Goal: Task Accomplishment & Management: Manage account settings

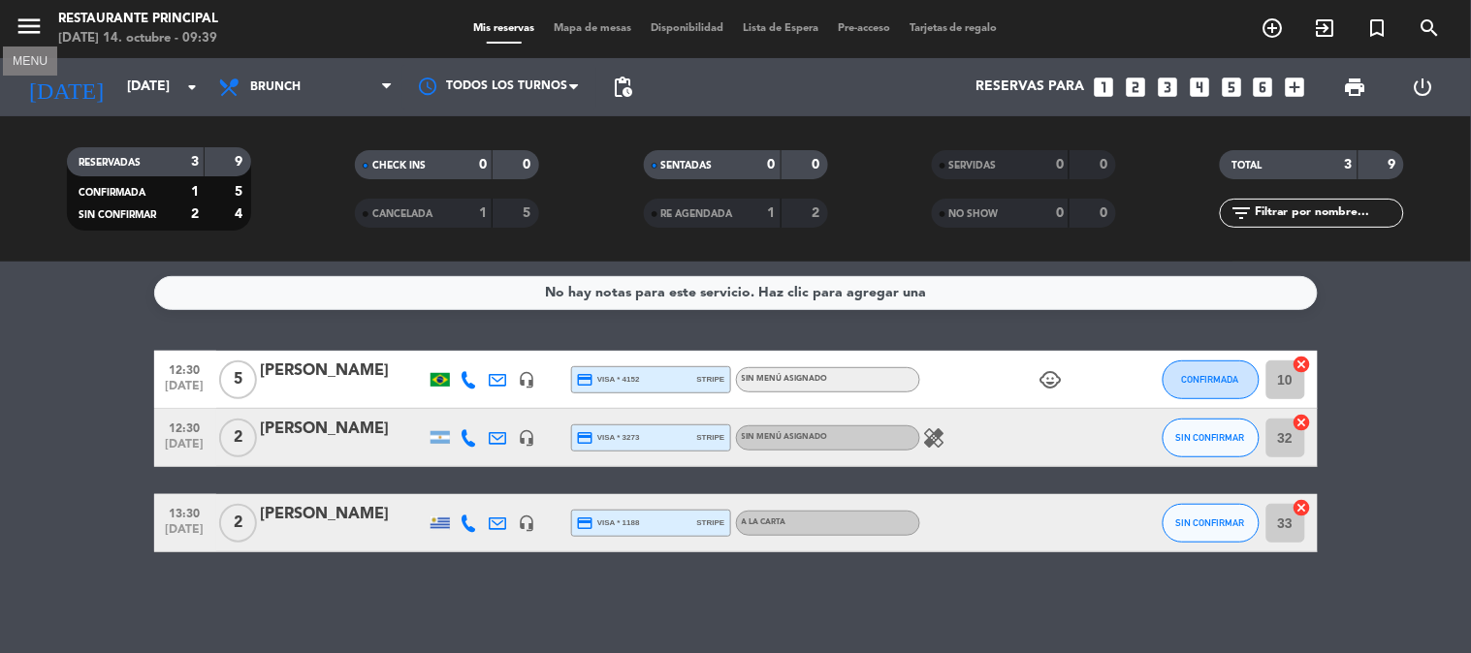
click at [43, 23] on icon "menu" at bounding box center [29, 26] width 29 height 29
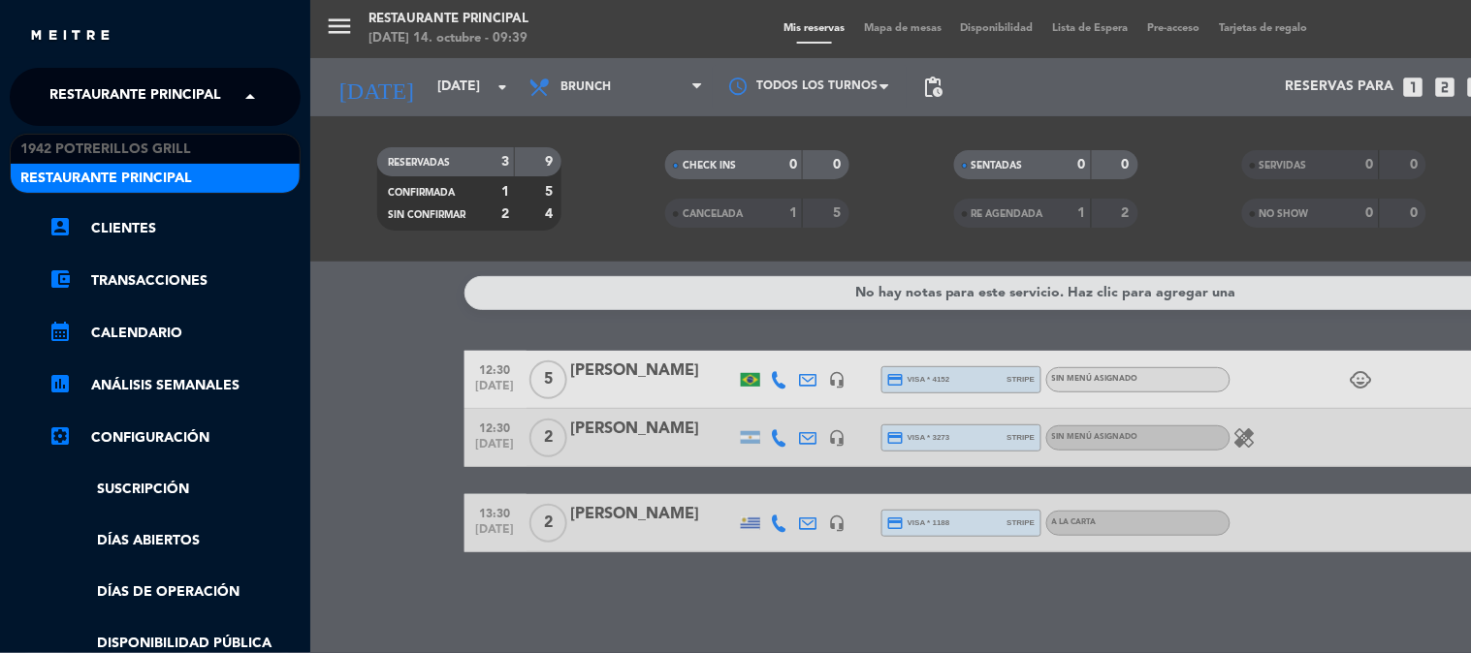
click at [185, 94] on span "Restaurante Principal" at bounding box center [135, 97] width 172 height 41
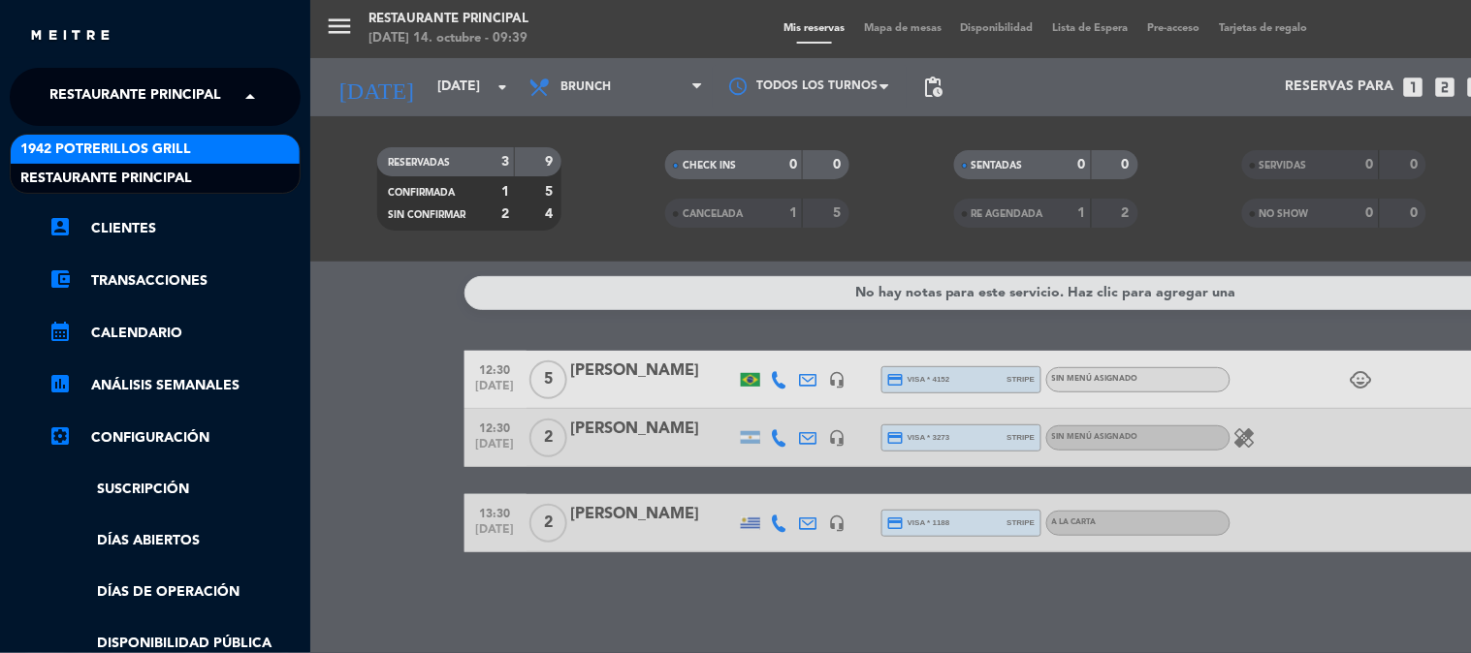
click at [210, 143] on div "1942 Potrerillos Grill" at bounding box center [155, 149] width 289 height 29
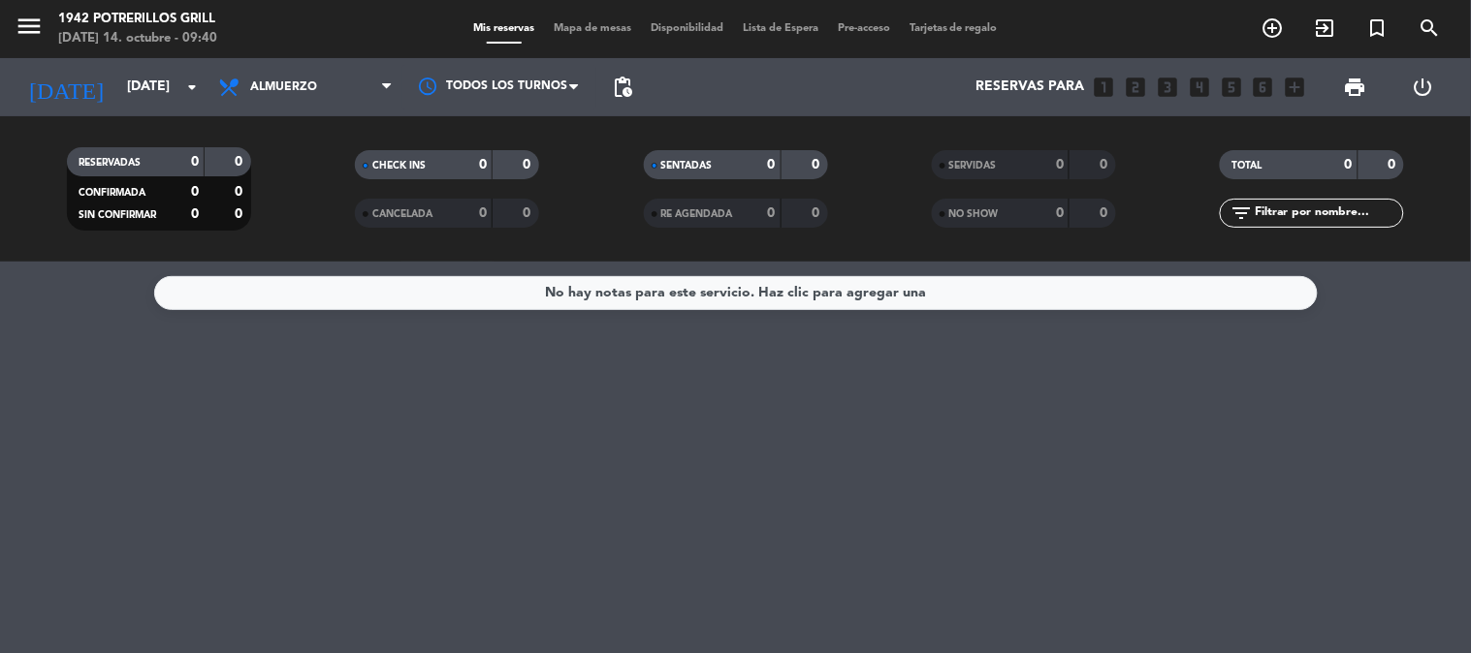
drag, startPoint x: 159, startPoint y: 66, endPoint x: 161, endPoint y: 49, distance: 16.6
click at [161, 64] on div "[DATE] [DATE] arrow_drop_down" at bounding box center [112, 87] width 194 height 58
click at [148, 94] on input "[DATE]" at bounding box center [209, 87] width 184 height 35
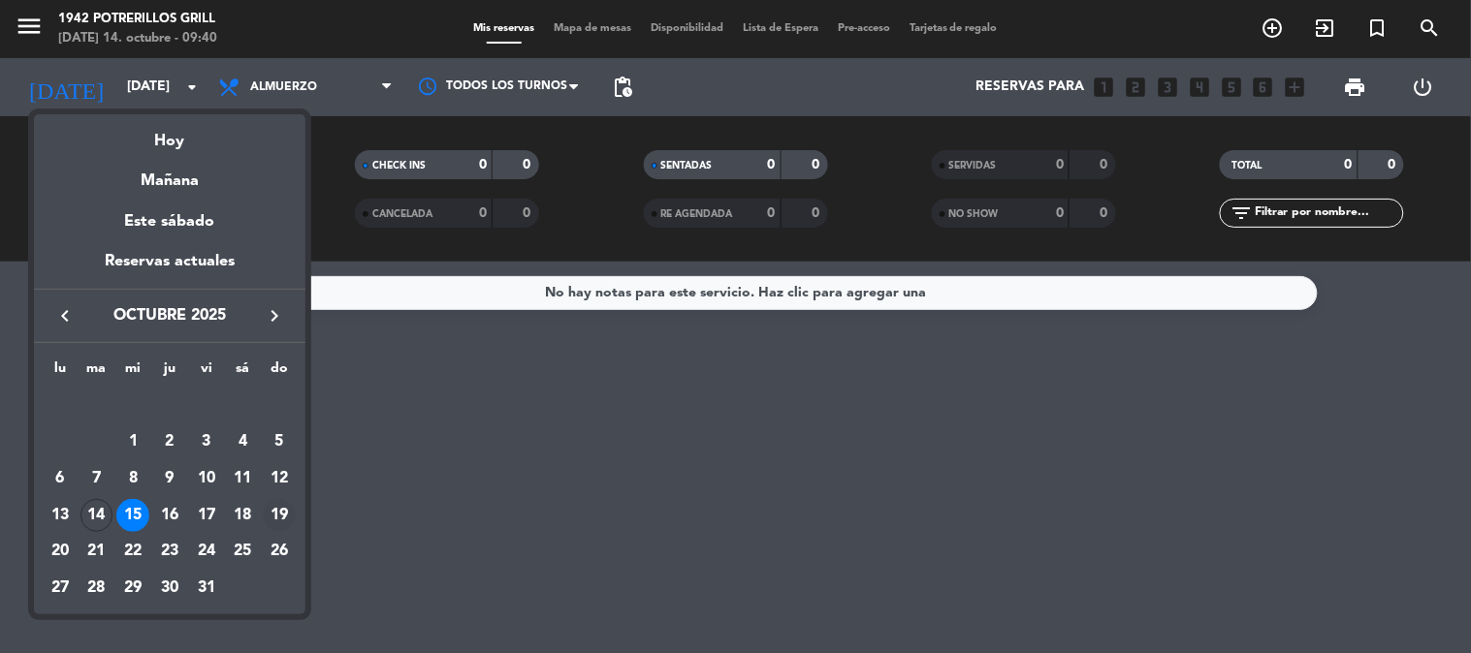
click at [287, 517] on div "19" at bounding box center [279, 515] width 33 height 33
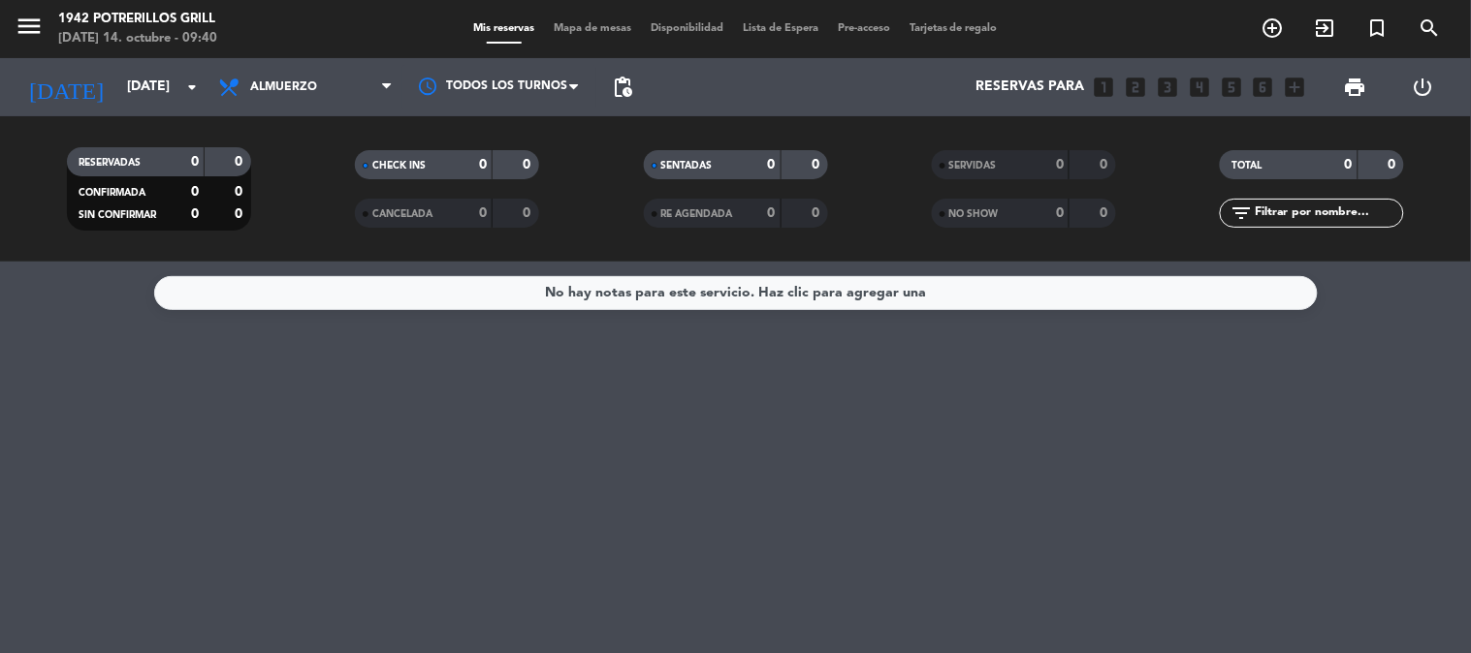
type input "[DATE]"
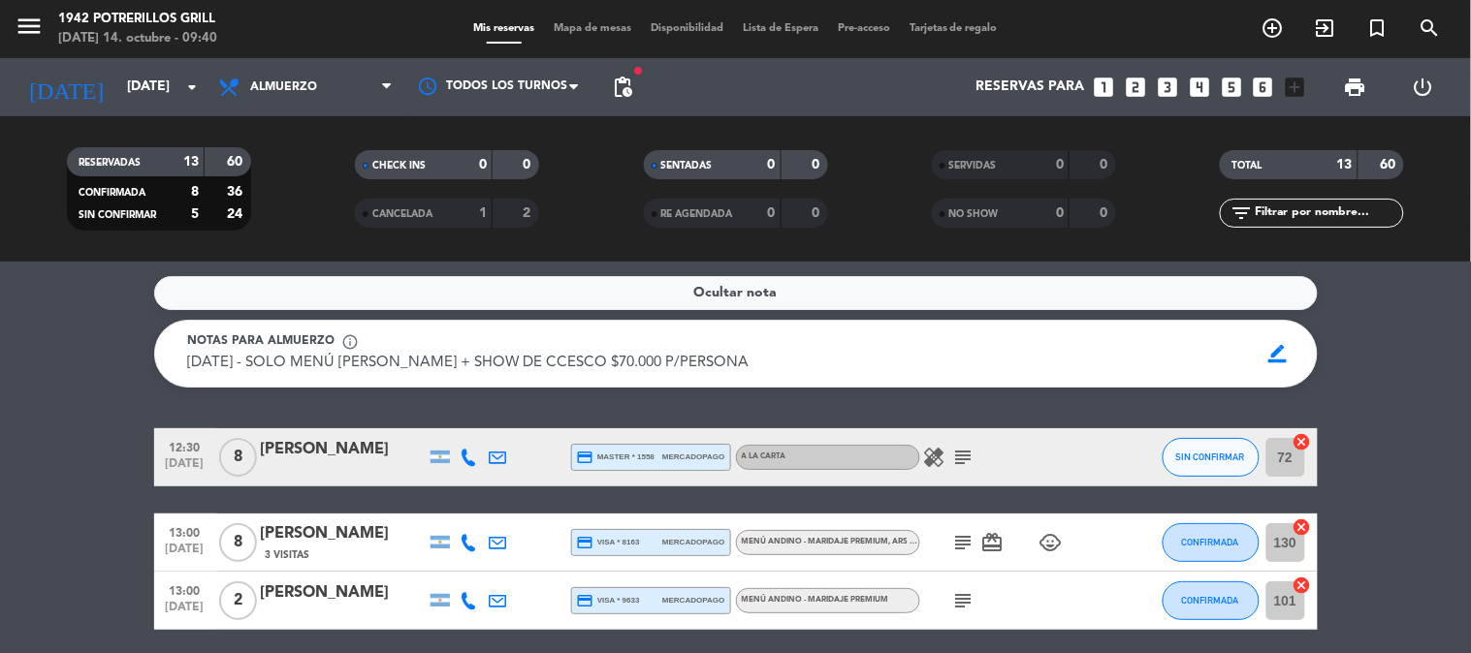
click at [963, 460] on icon "subject" at bounding box center [963, 457] width 23 height 23
click at [357, 456] on div "[PERSON_NAME]" at bounding box center [343, 449] width 165 height 25
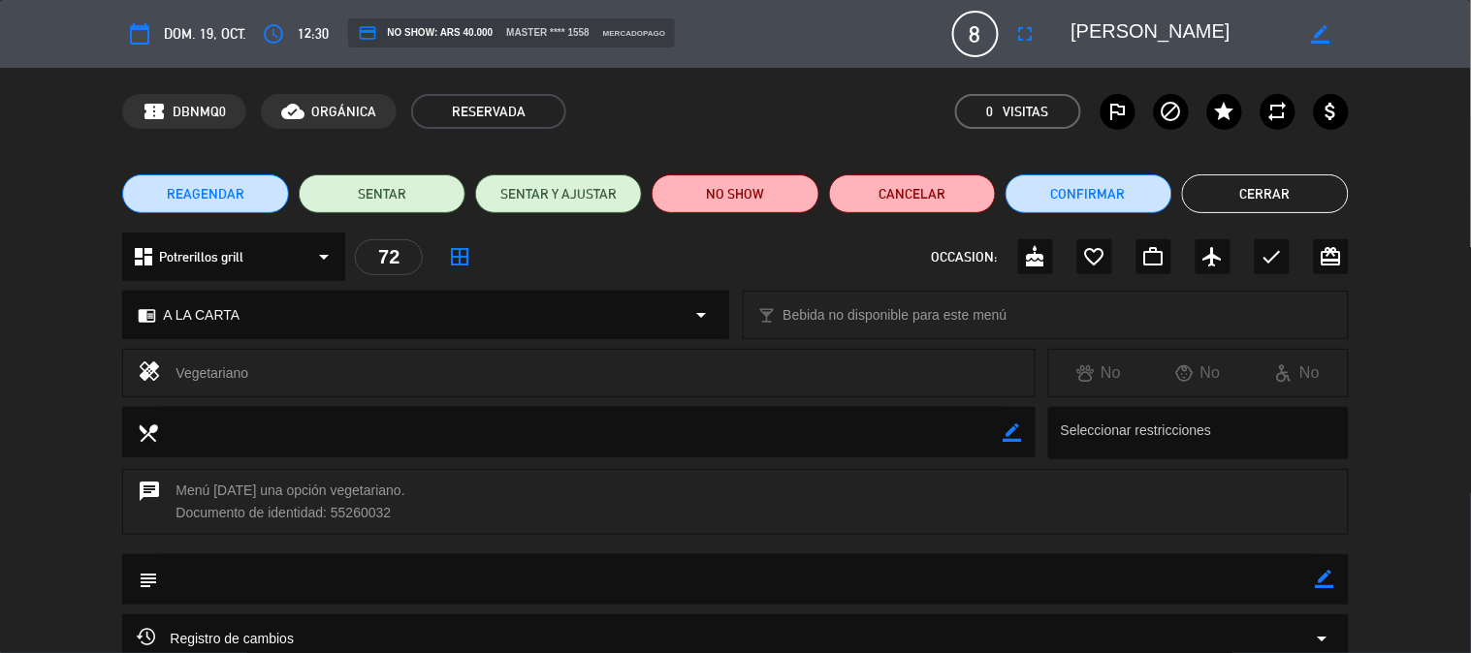
click at [646, 320] on div "chrome_reader_mode A LA CARTA arrow_drop_down" at bounding box center [425, 315] width 604 height 47
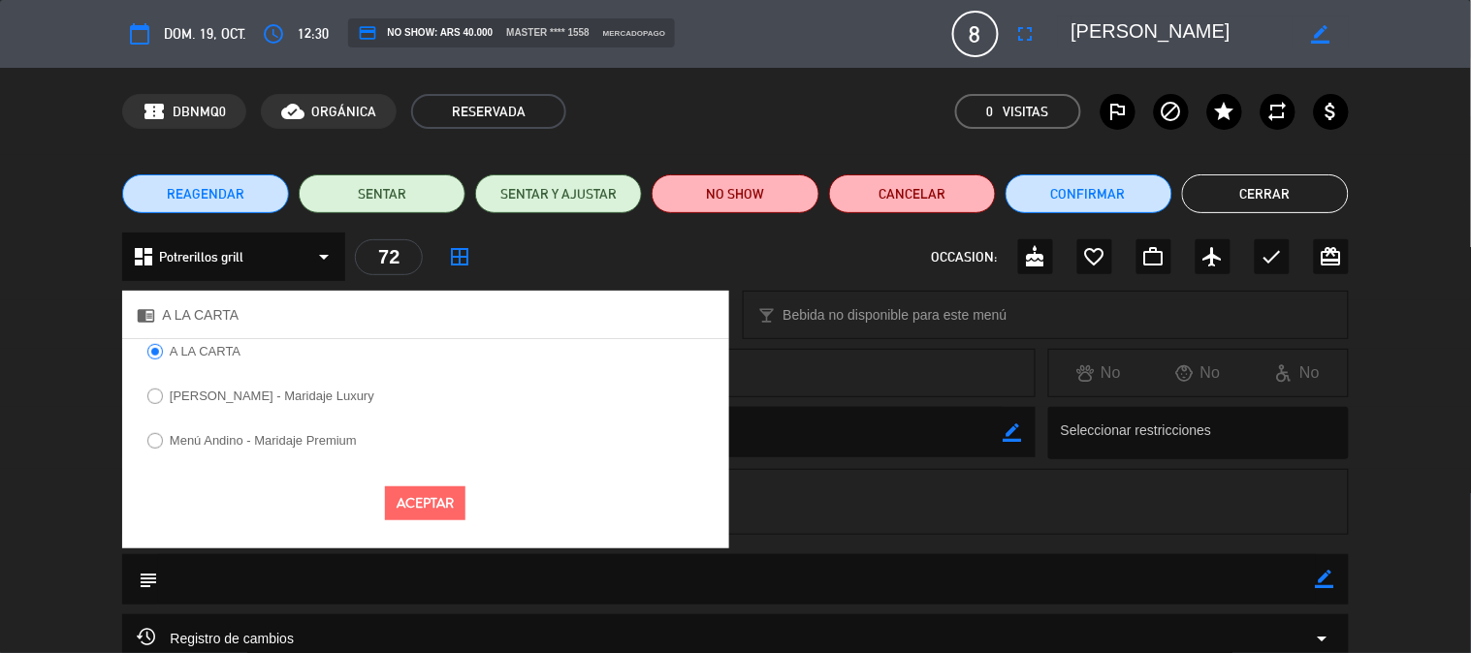
click at [315, 440] on label "Menú Andino - Maridaje Premium" at bounding box center [263, 440] width 187 height 13
select select
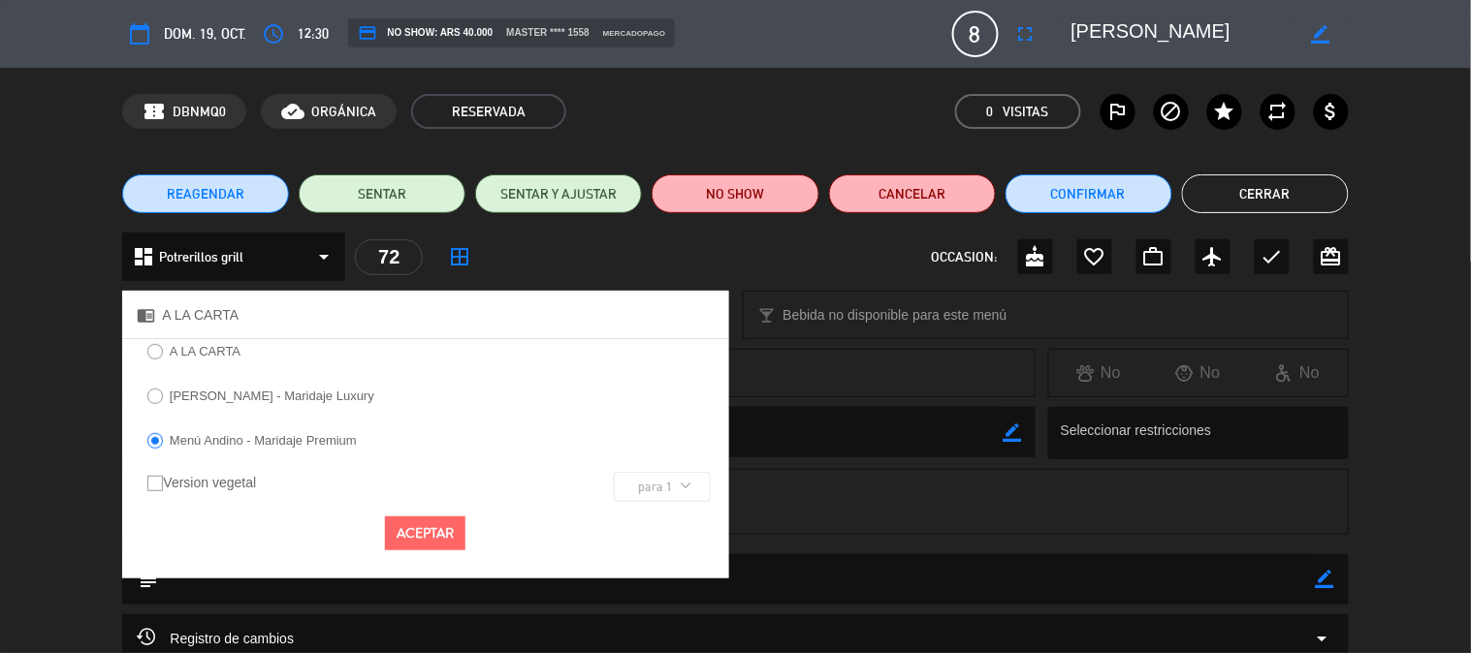
click at [424, 544] on button "Aceptar" at bounding box center [425, 534] width 80 height 34
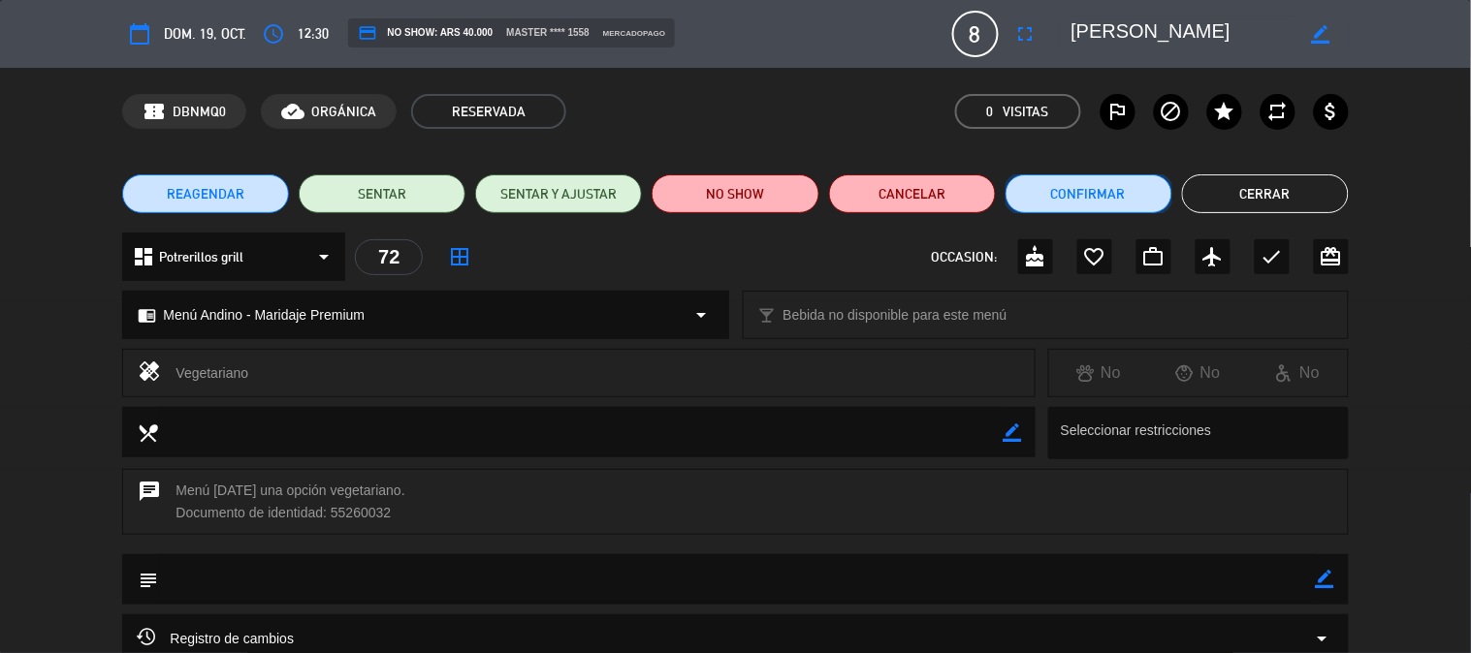
click at [1093, 191] on button "Confirmar" at bounding box center [1088, 194] width 167 height 39
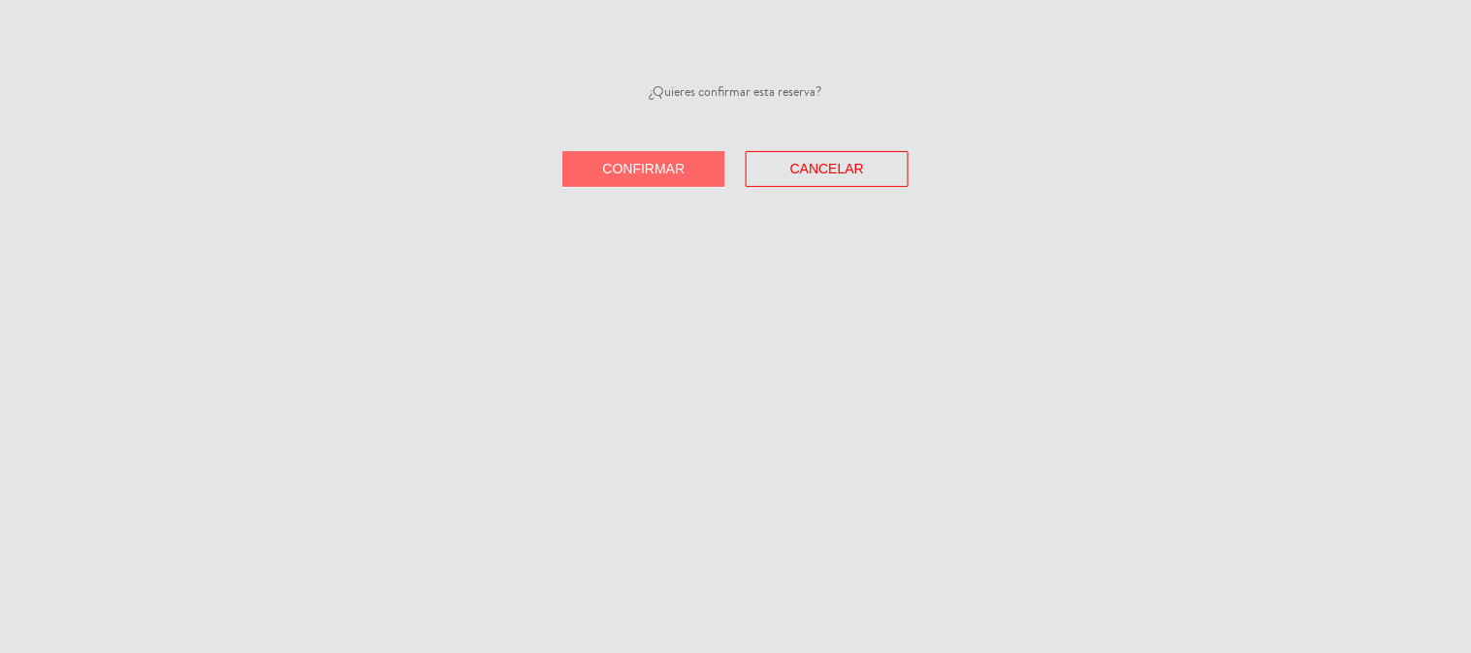
click at [703, 175] on button "Confirmar" at bounding box center [643, 169] width 163 height 36
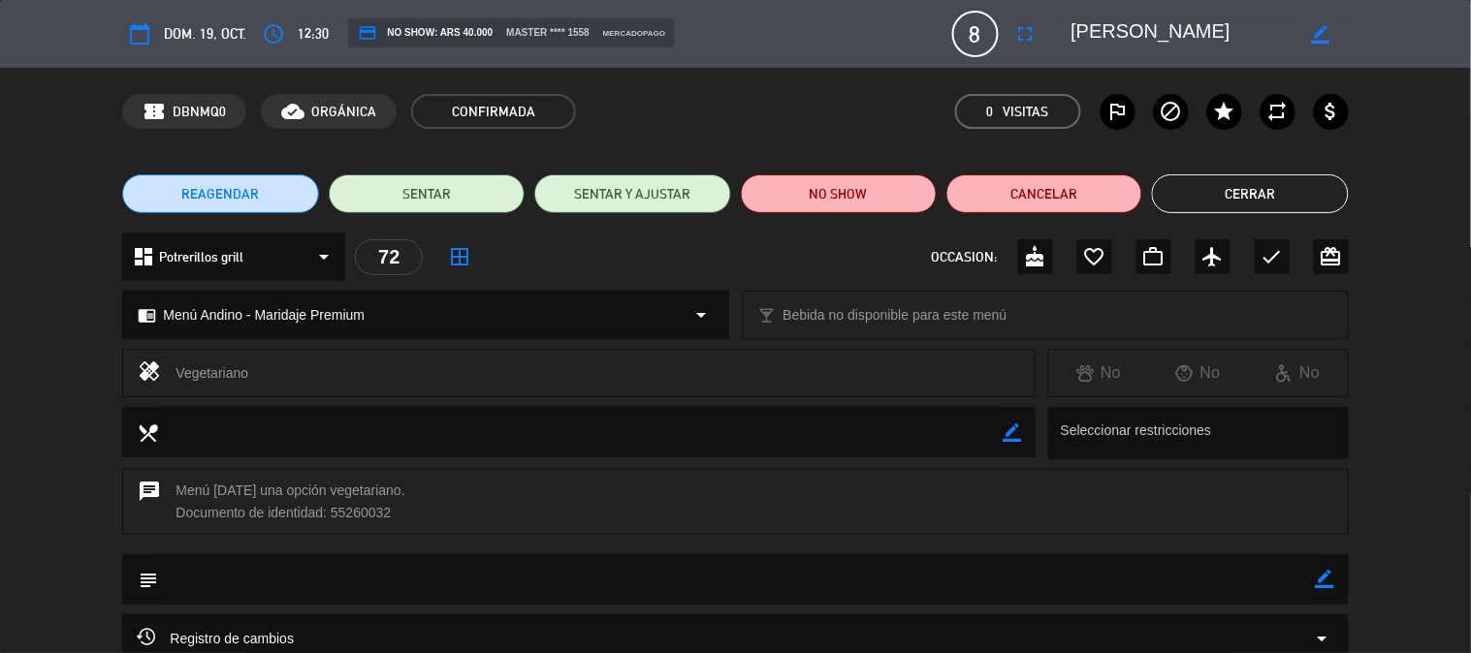
click at [1208, 181] on button "Cerrar" at bounding box center [1250, 194] width 196 height 39
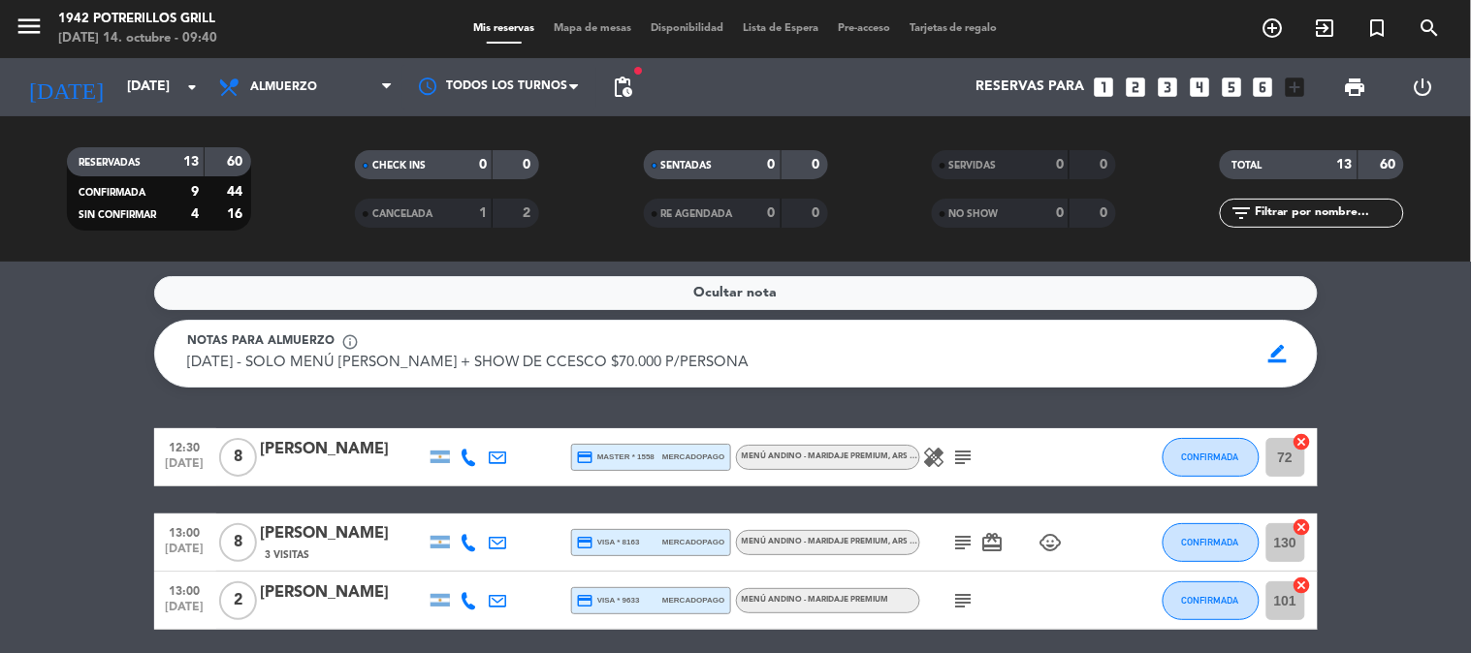
click at [962, 458] on icon "subject" at bounding box center [963, 457] width 23 height 23
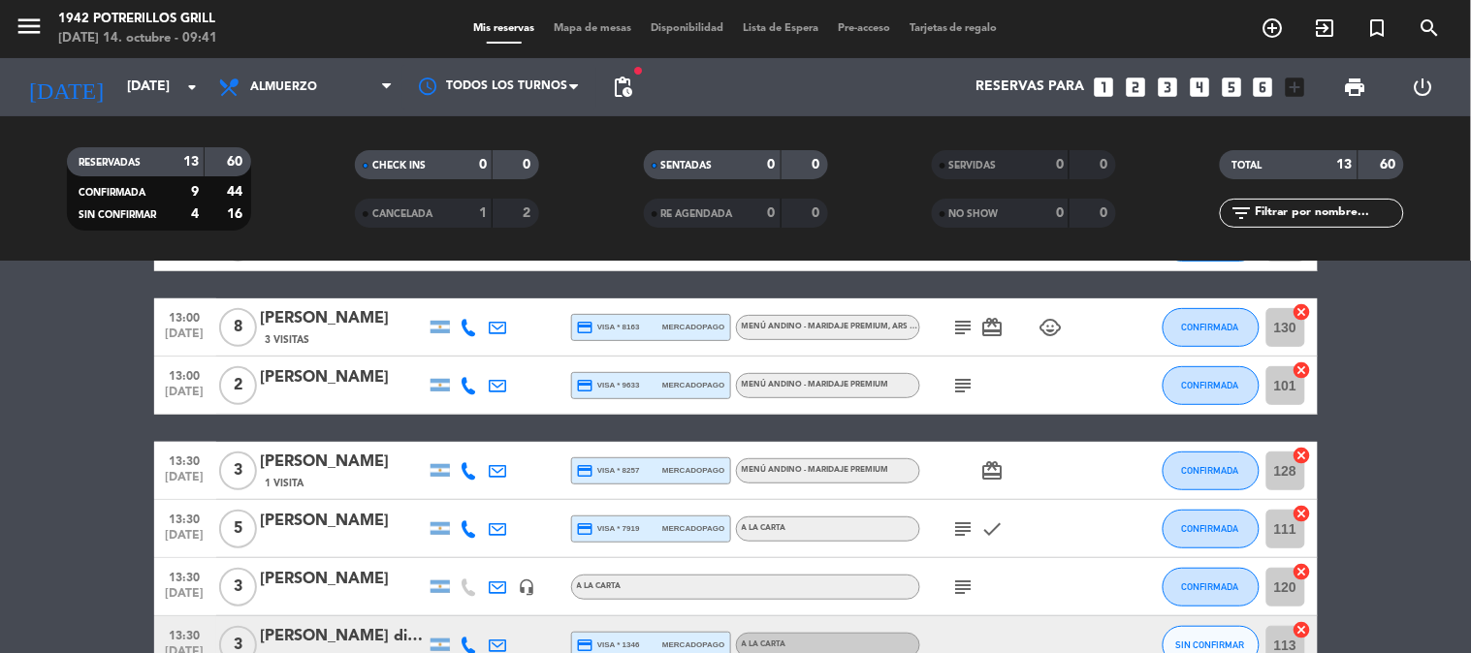
click at [954, 325] on icon "subject" at bounding box center [963, 327] width 23 height 23
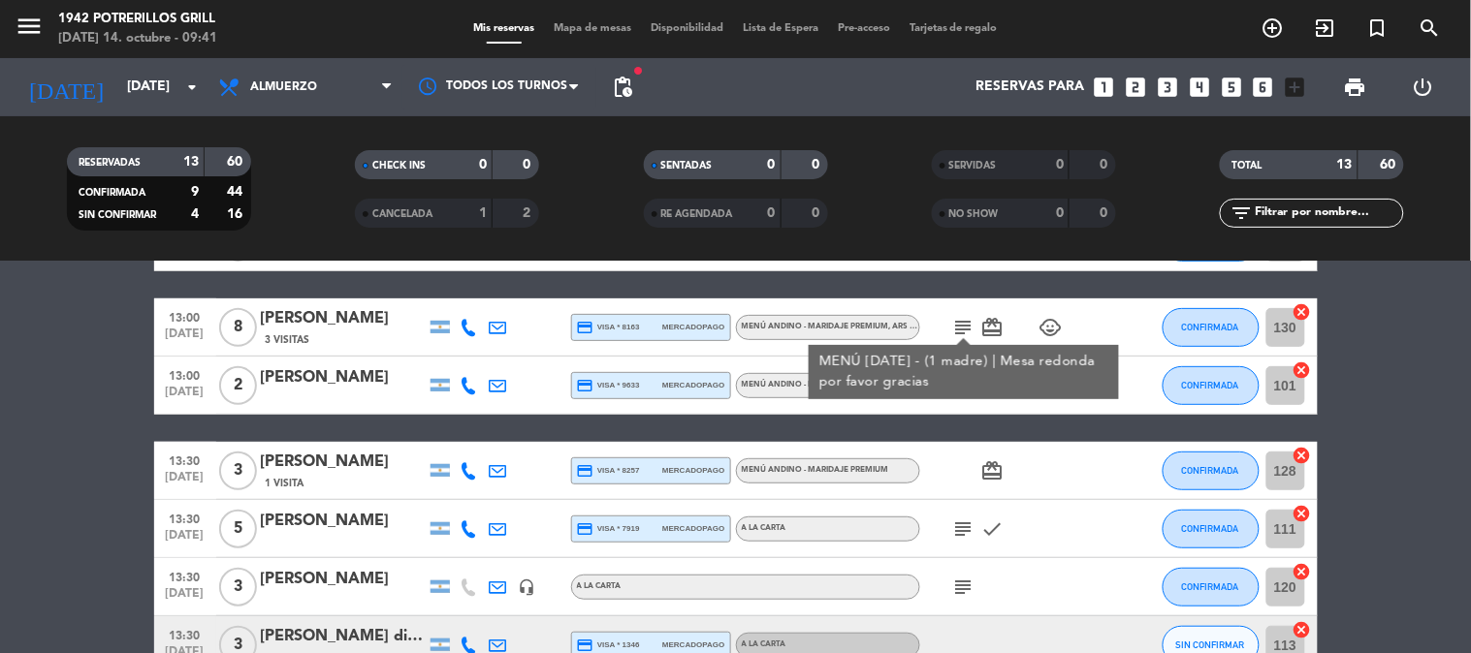
click at [954, 325] on icon "subject" at bounding box center [963, 327] width 23 height 23
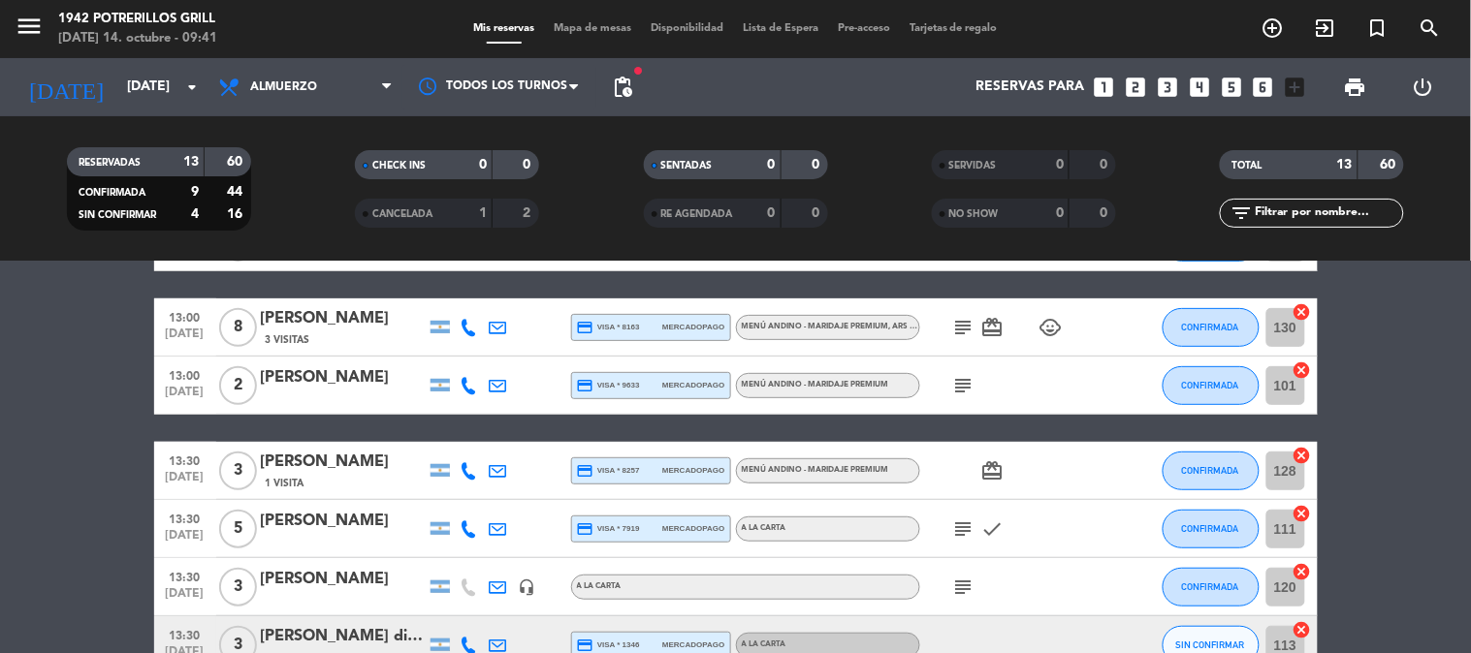
click at [956, 384] on icon "subject" at bounding box center [963, 385] width 23 height 23
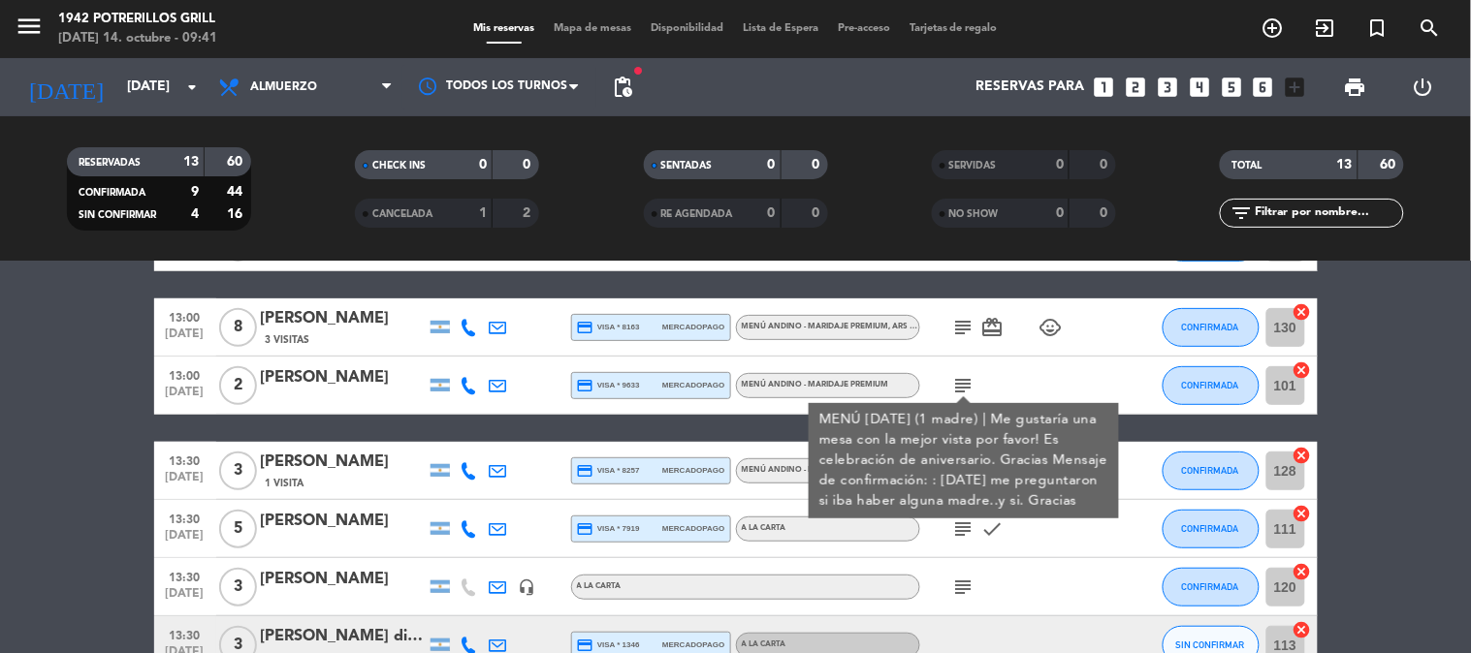
click at [955, 384] on icon "subject" at bounding box center [963, 385] width 23 height 23
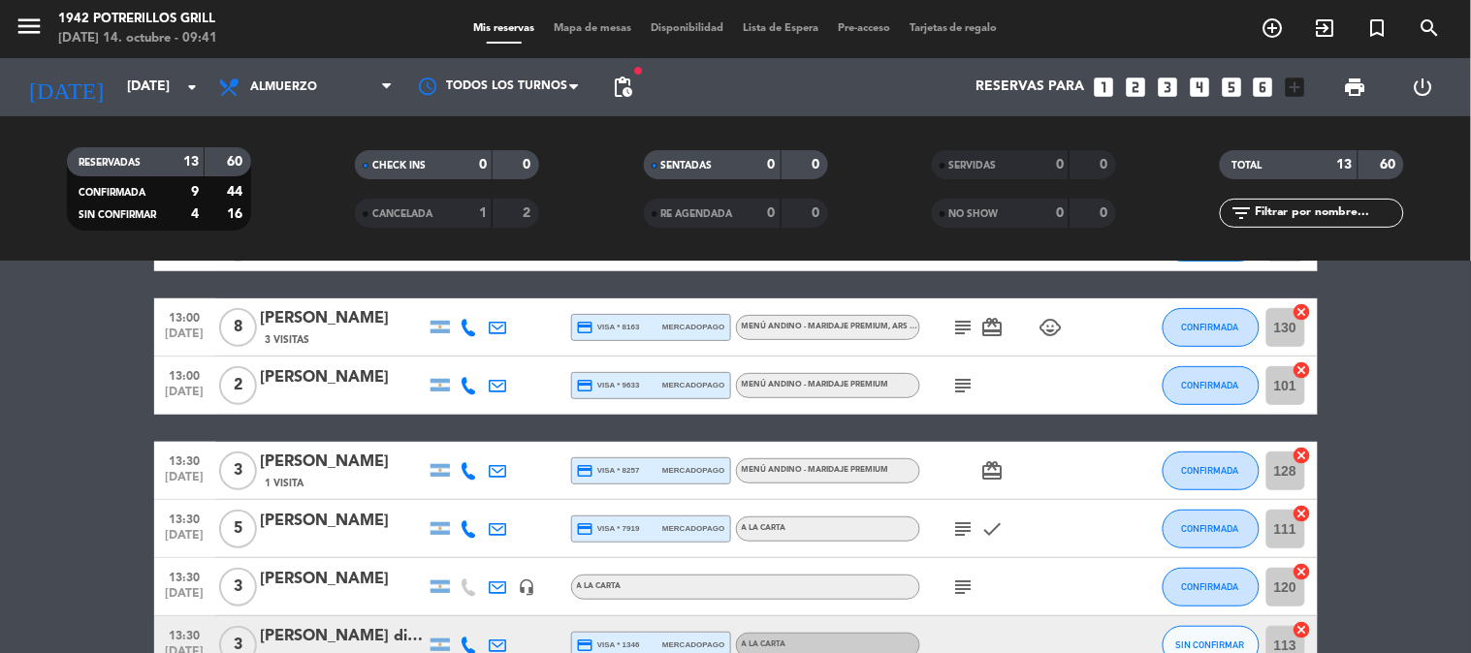
click at [958, 333] on icon "subject" at bounding box center [963, 327] width 23 height 23
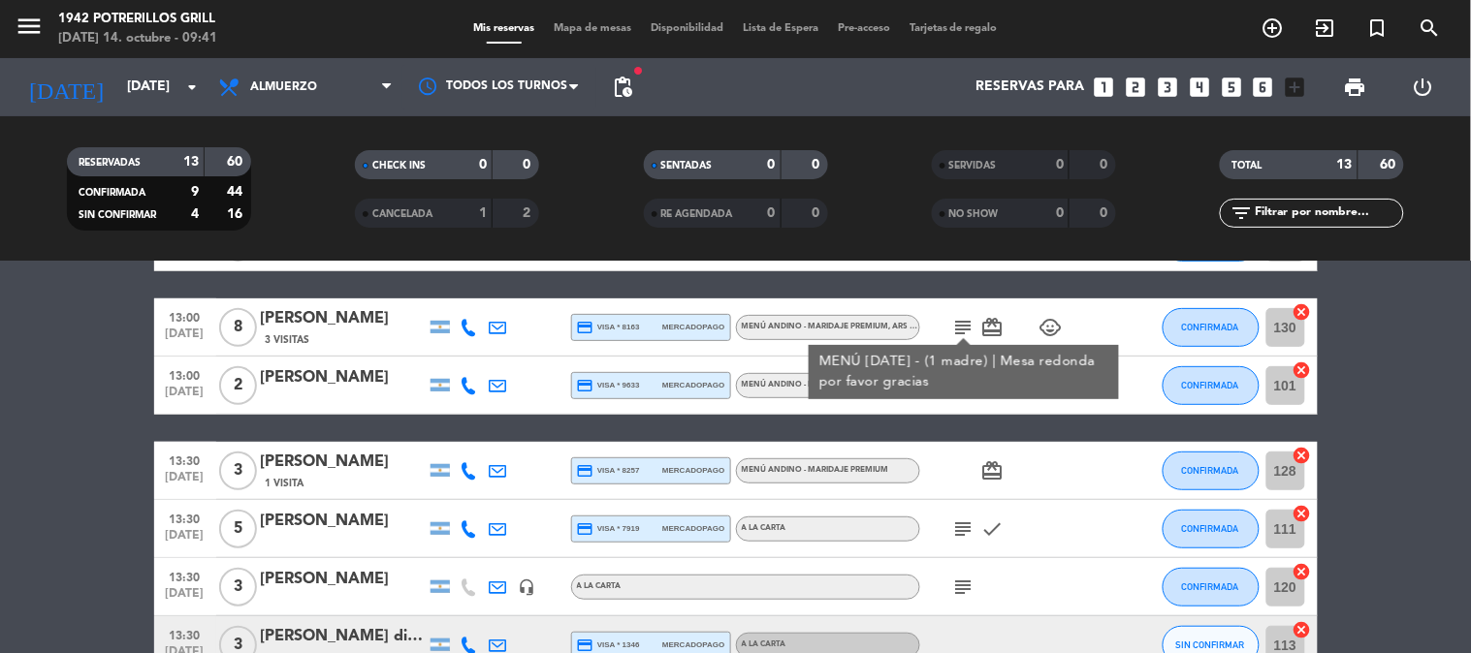
click at [113, 428] on bookings-row "12:30 [DATE] 8 [PERSON_NAME] credit_card master * 1558 mercadopago [PERSON_NAME…" at bounding box center [735, 645] width 1471 height 865
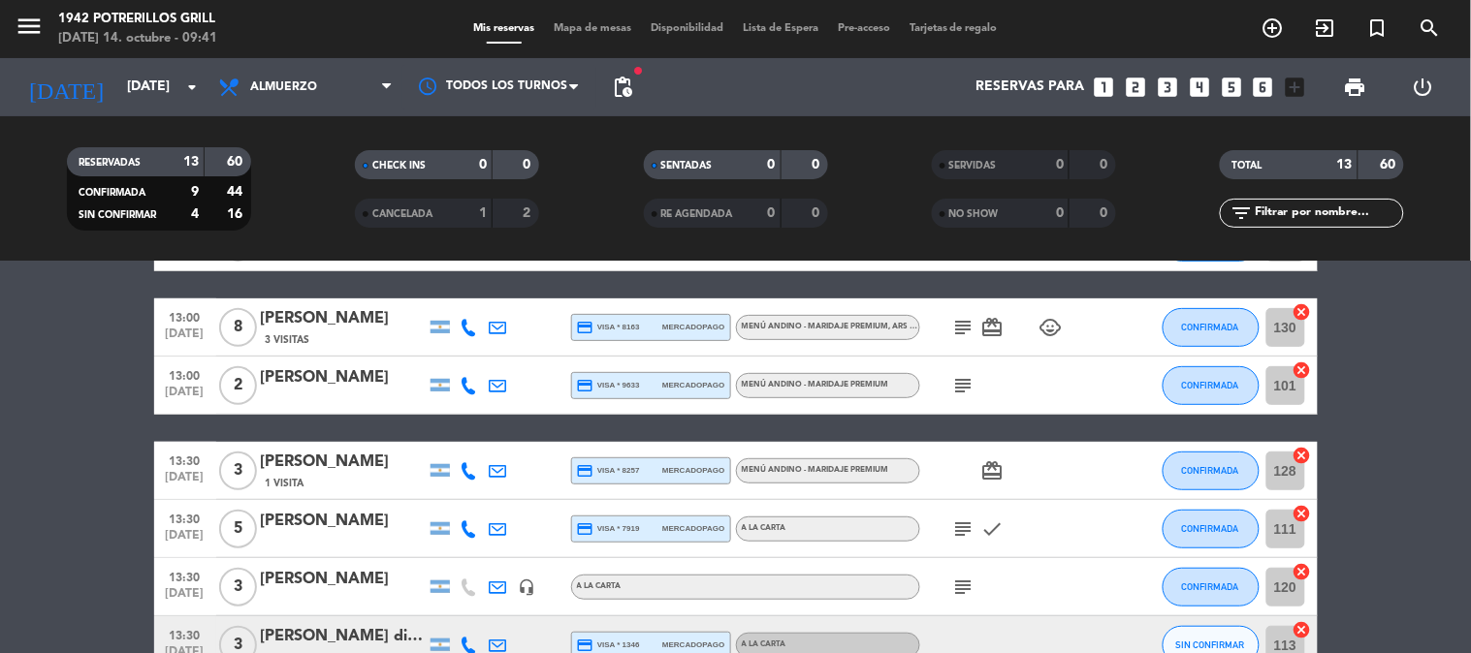
click at [102, 444] on bookings-row "12:30 [DATE] 8 [PERSON_NAME] credit_card master * 1558 mercadopago [PERSON_NAME…" at bounding box center [735, 645] width 1471 height 865
click at [341, 476] on div "1 Visita" at bounding box center [343, 483] width 165 height 16
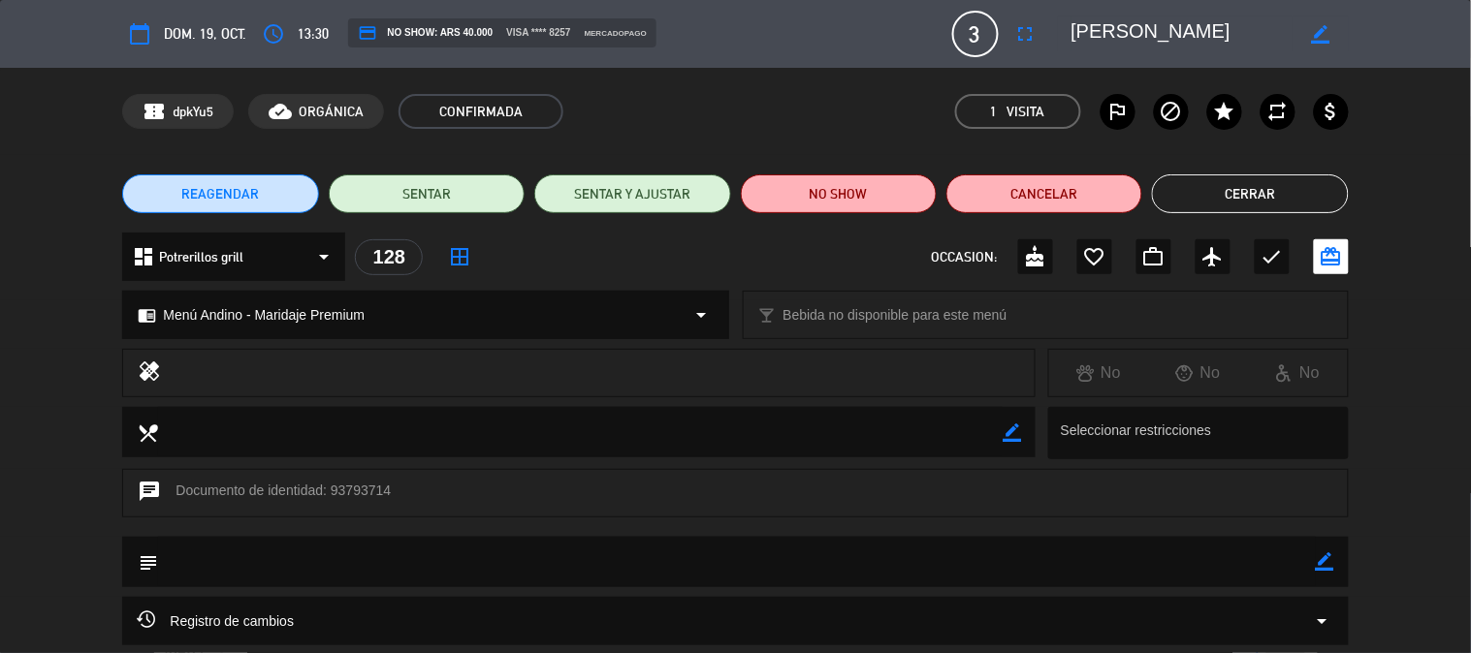
drag, startPoint x: 1328, startPoint y: 558, endPoint x: 1271, endPoint y: 546, distance: 58.6
click at [1299, 549] on div "subject border_color" at bounding box center [734, 562] width 1225 height 50
click at [308, 564] on textarea at bounding box center [736, 561] width 1157 height 49
click at [1326, 564] on icon "border_color" at bounding box center [1325, 562] width 18 height 18
type textarea "MENÚ [DATE] (1 madre)"
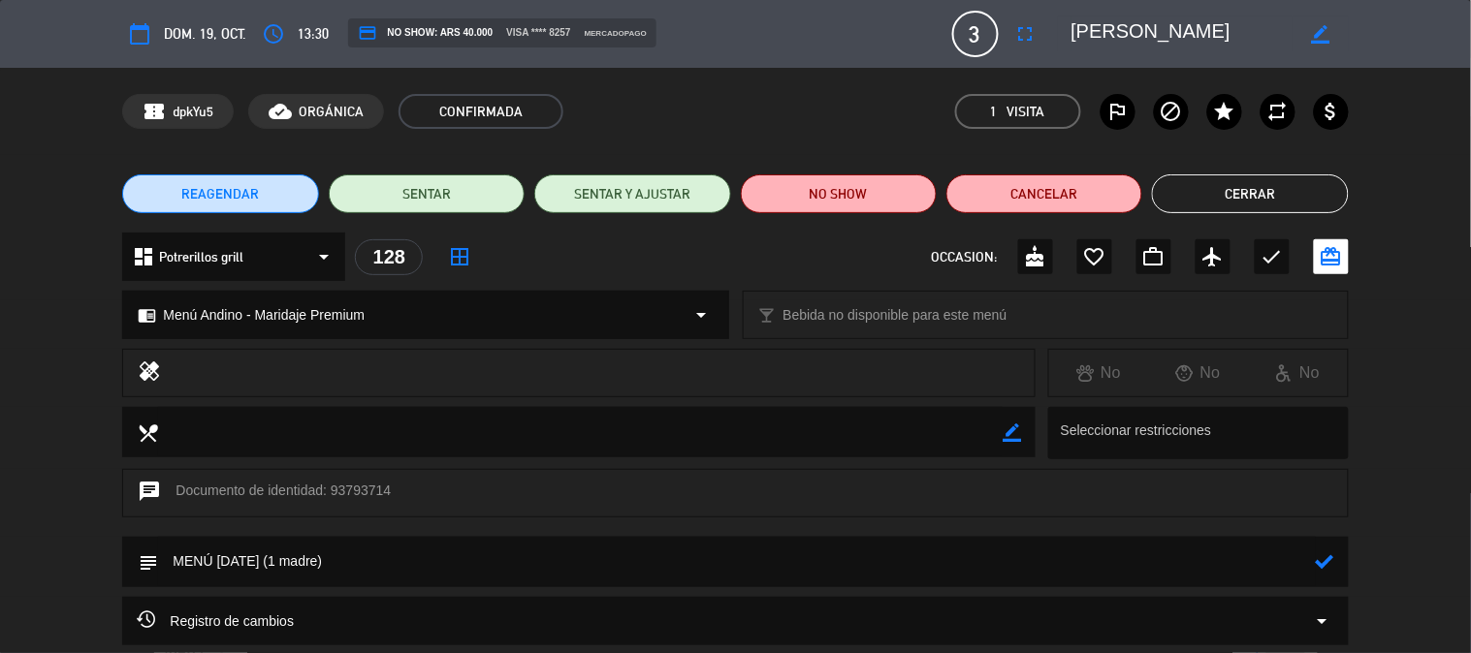
click at [1329, 559] on icon at bounding box center [1325, 562] width 18 height 18
click at [1205, 185] on button "Cerrar" at bounding box center [1250, 194] width 196 height 39
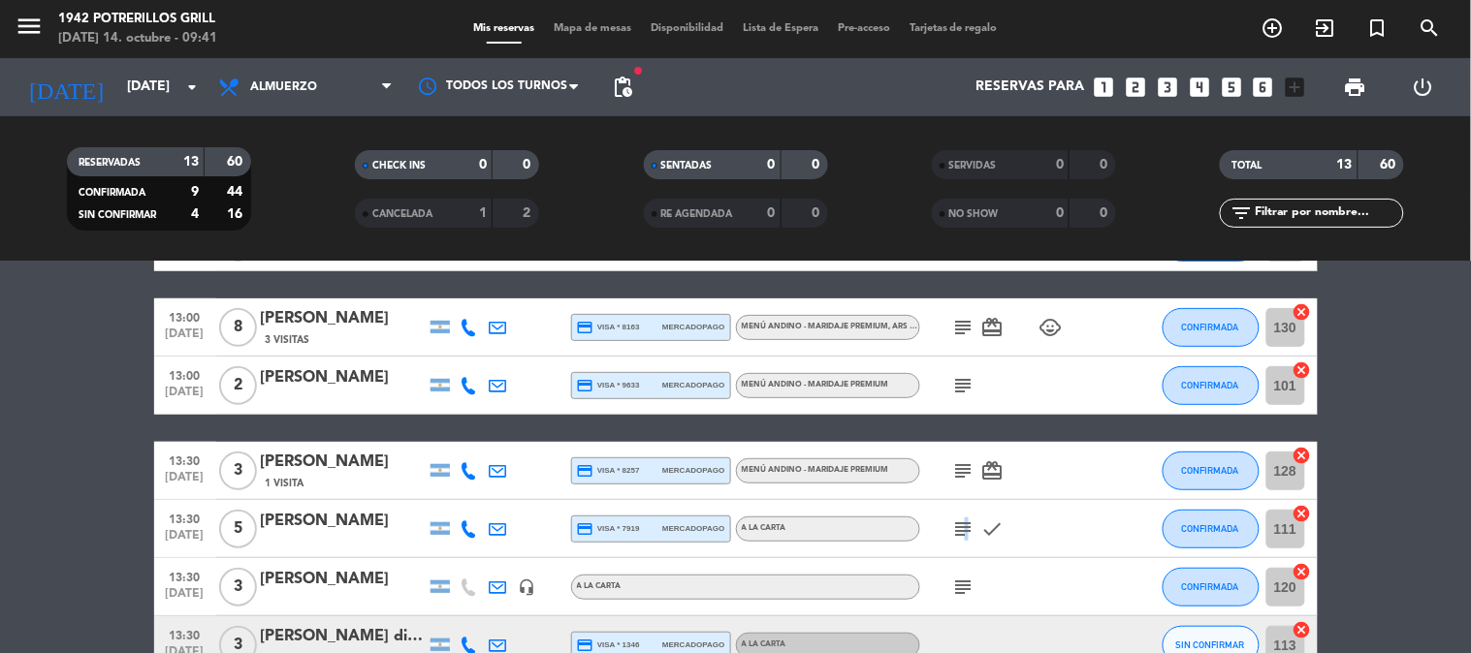
click at [960, 536] on icon "subject" at bounding box center [963, 529] width 23 height 23
click at [965, 535] on icon "subject" at bounding box center [963, 529] width 23 height 23
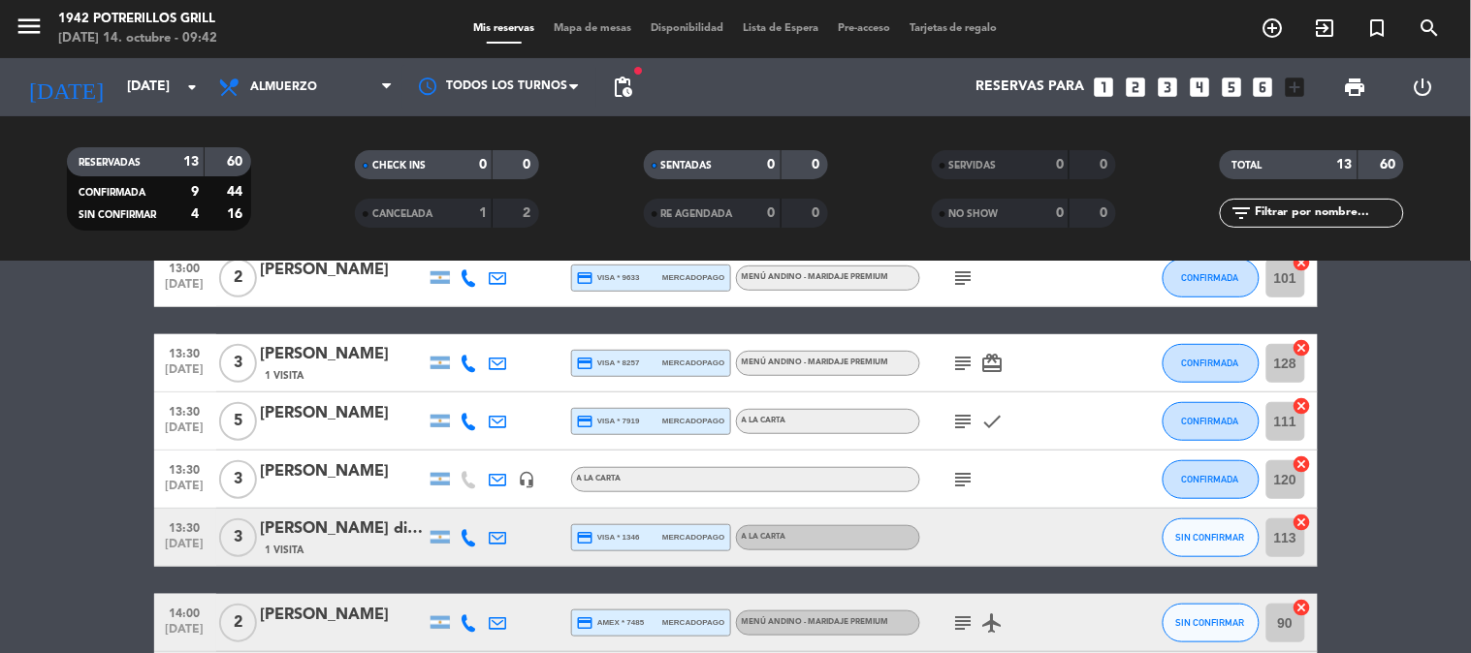
scroll to position [430, 0]
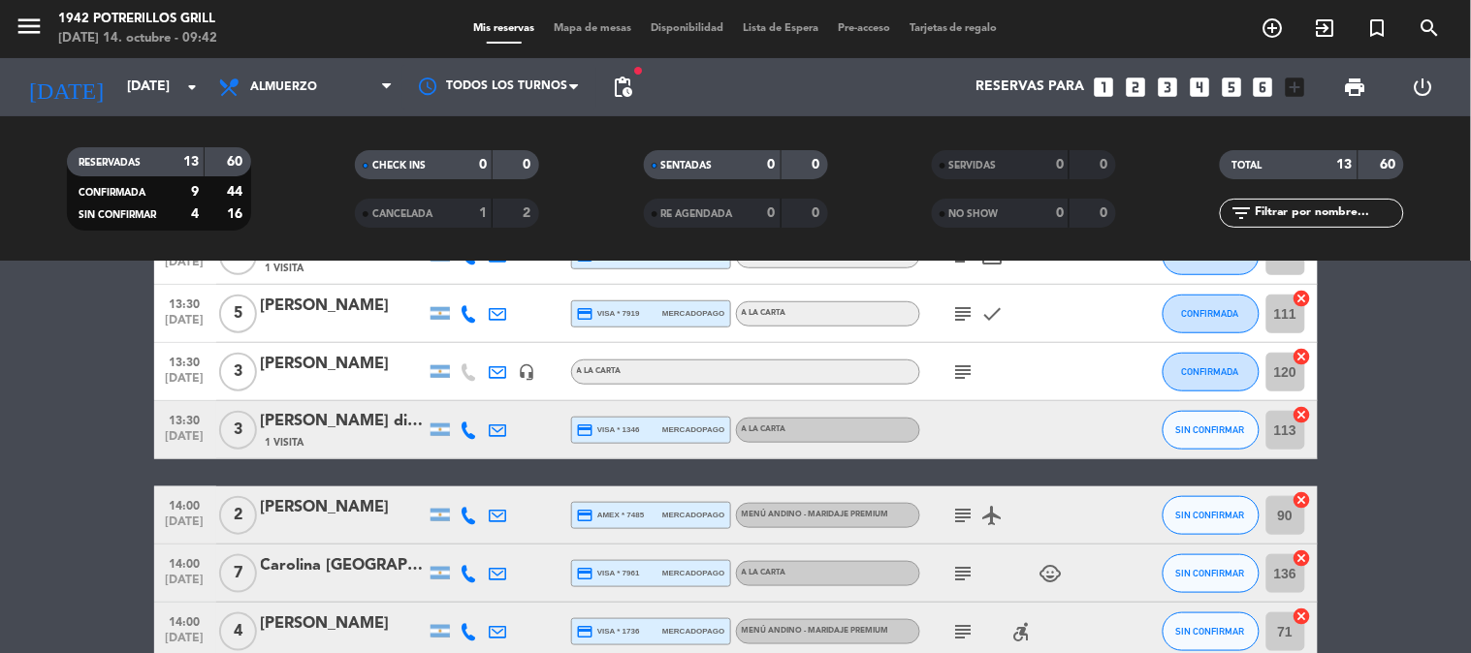
click at [967, 517] on icon "subject" at bounding box center [963, 515] width 23 height 23
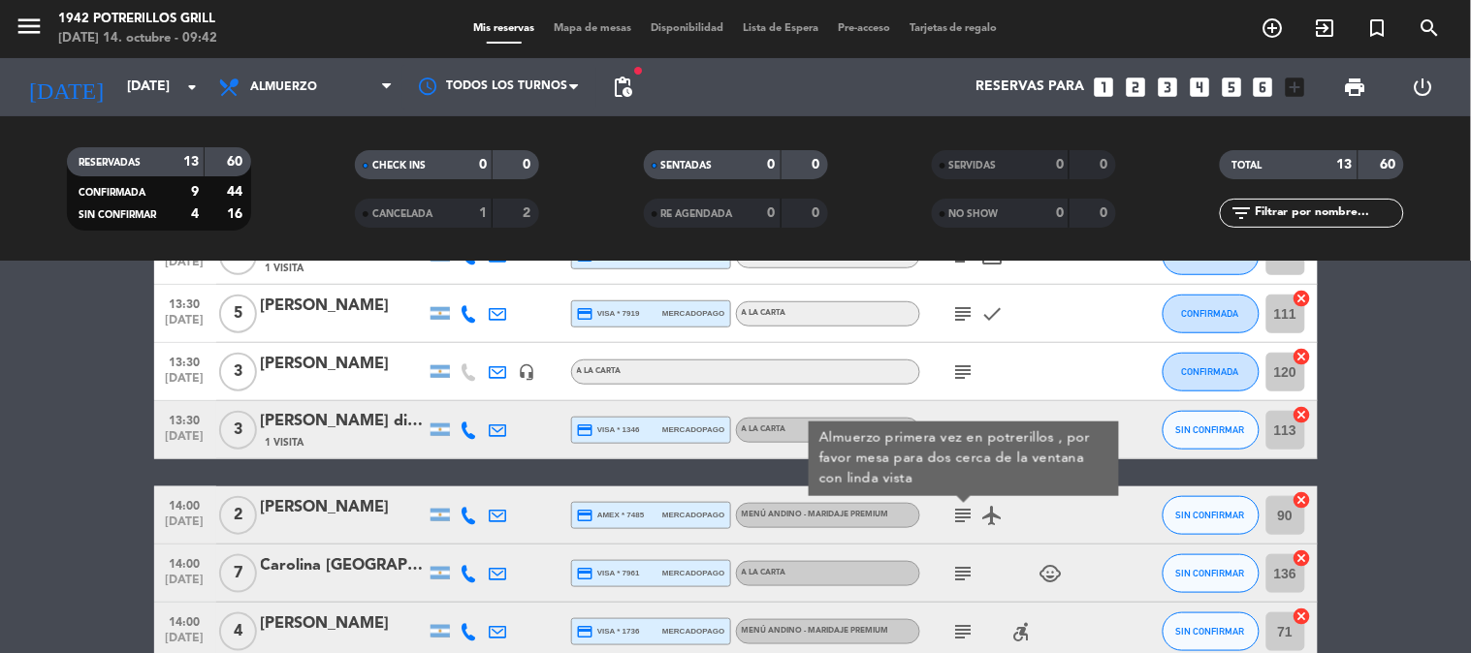
click at [967, 517] on icon "subject" at bounding box center [963, 515] width 23 height 23
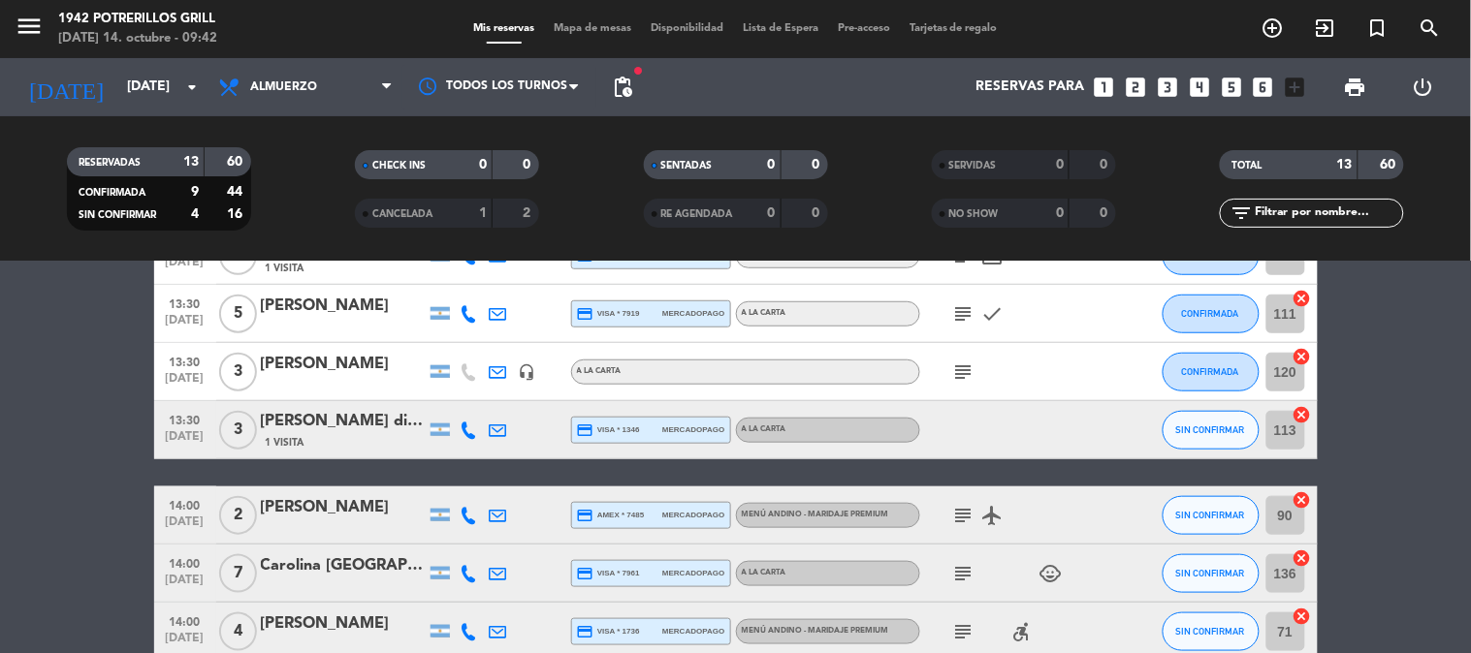
scroll to position [538, 0]
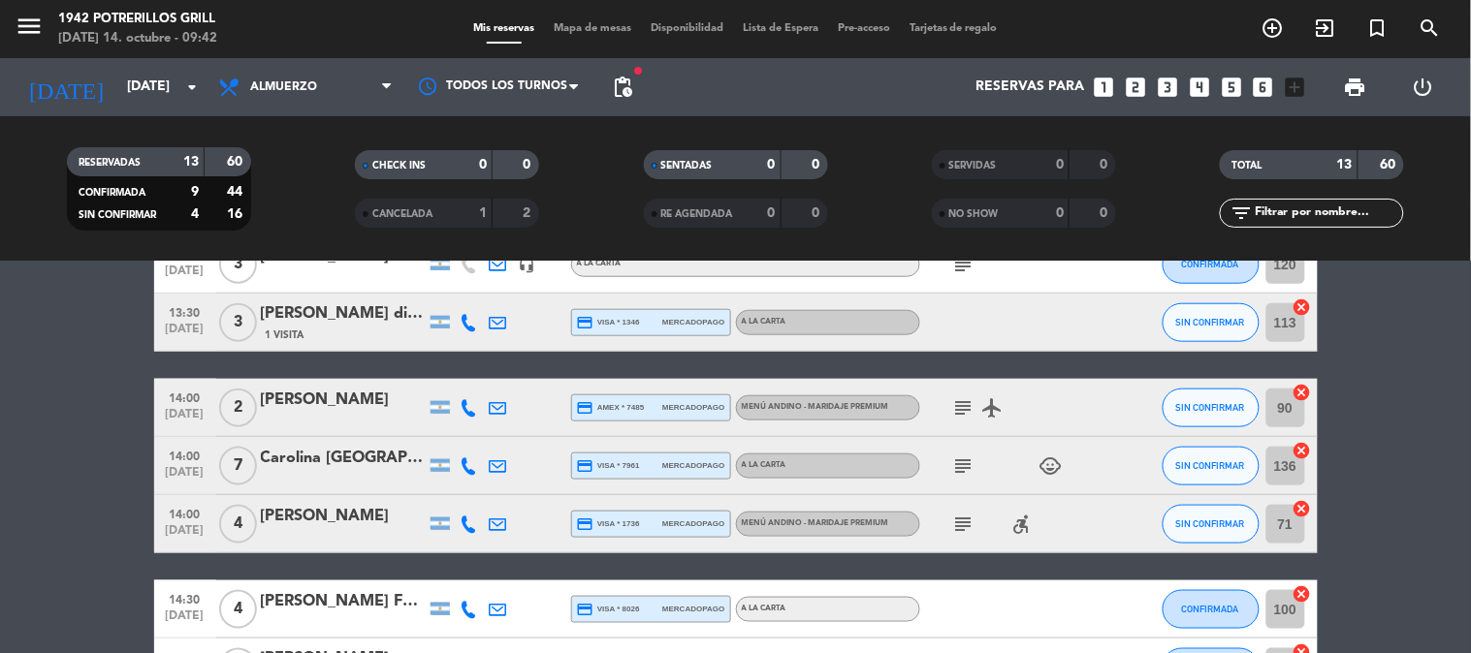
click at [352, 463] on div "Carolina [GEOGRAPHIC_DATA]" at bounding box center [343, 458] width 165 height 25
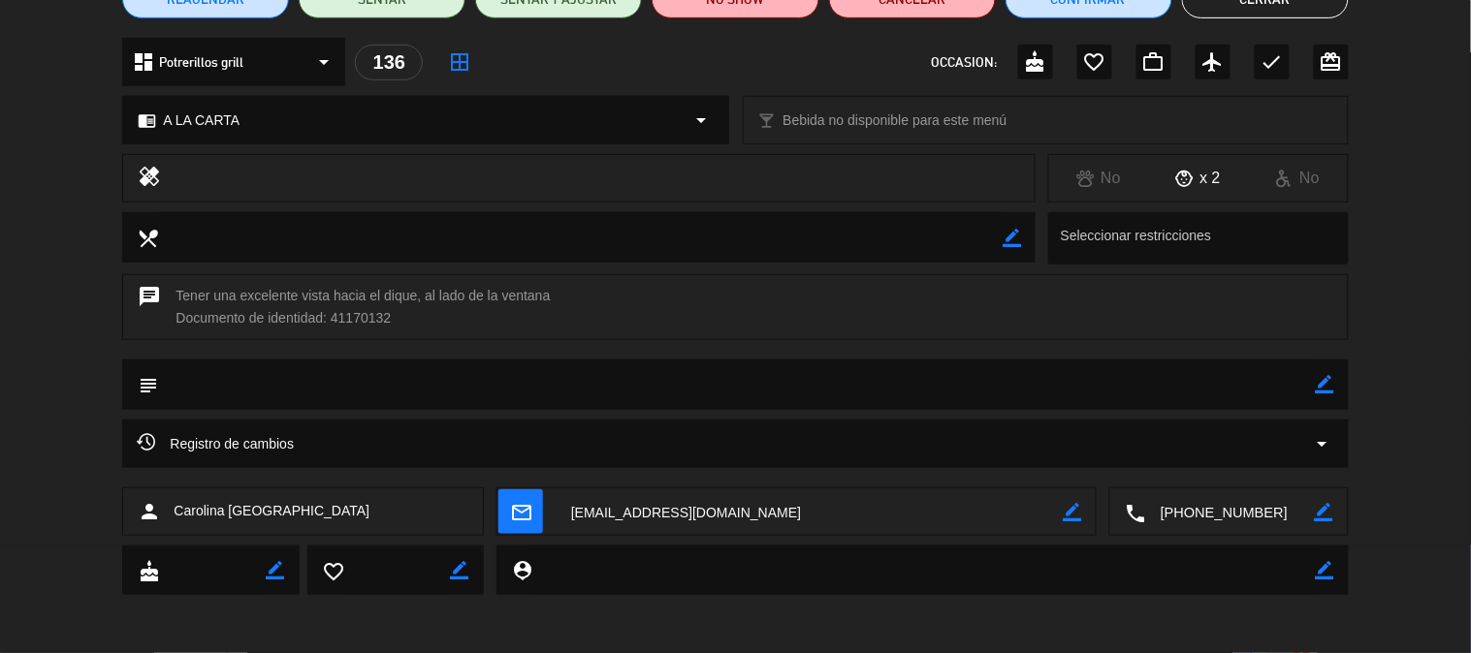
scroll to position [0, 0]
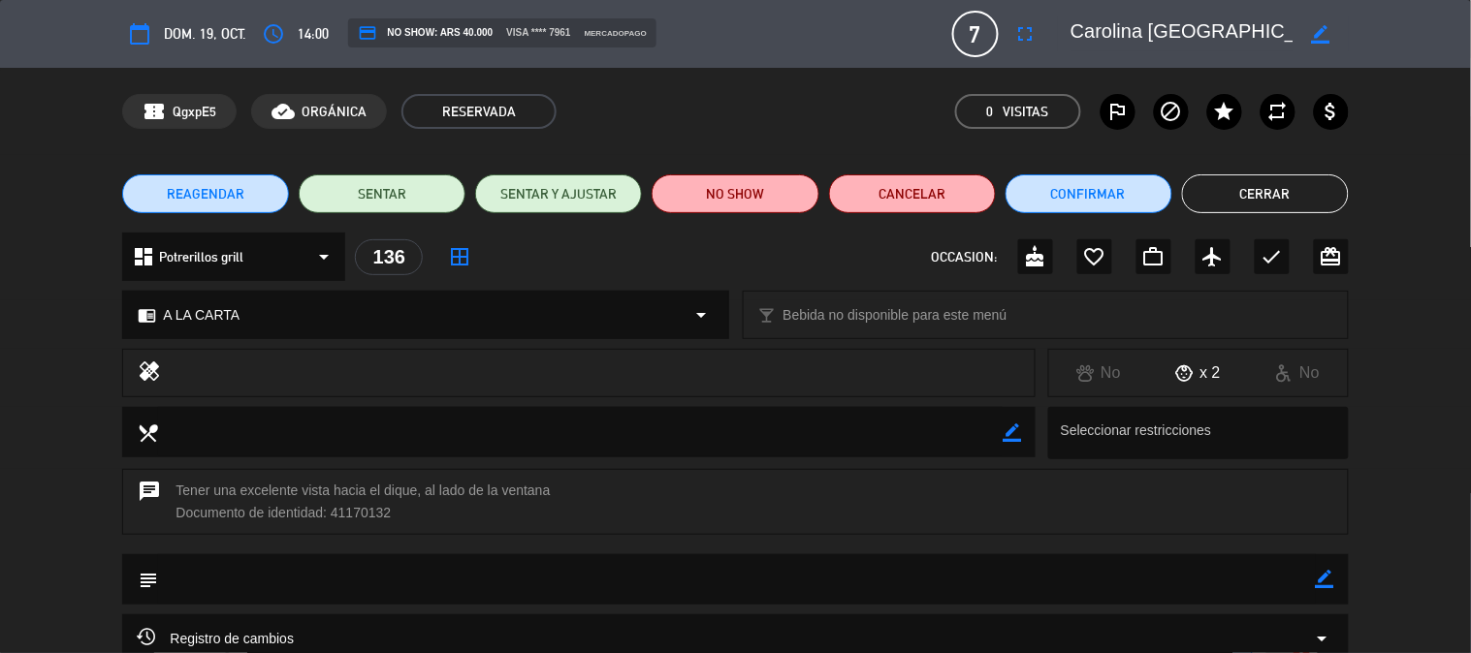
click at [1273, 198] on button "Cerrar" at bounding box center [1265, 194] width 167 height 39
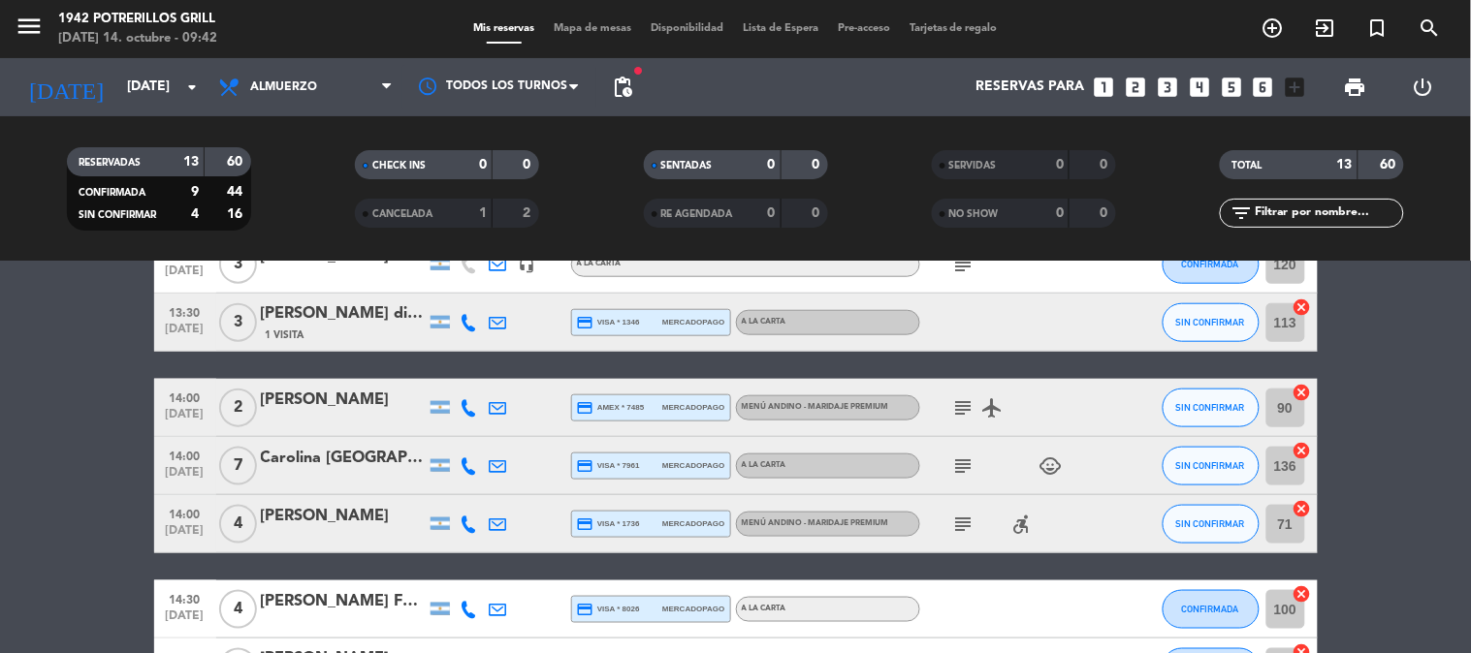
click at [466, 468] on icon at bounding box center [469, 466] width 17 height 17
click at [1049, 470] on icon "child_care" at bounding box center [1050, 466] width 23 height 23
click at [467, 460] on icon at bounding box center [469, 466] width 17 height 17
click at [457, 429] on span "Copiar" at bounding box center [454, 433] width 41 height 20
click at [301, 458] on div "Carolina [GEOGRAPHIC_DATA]" at bounding box center [343, 458] width 165 height 25
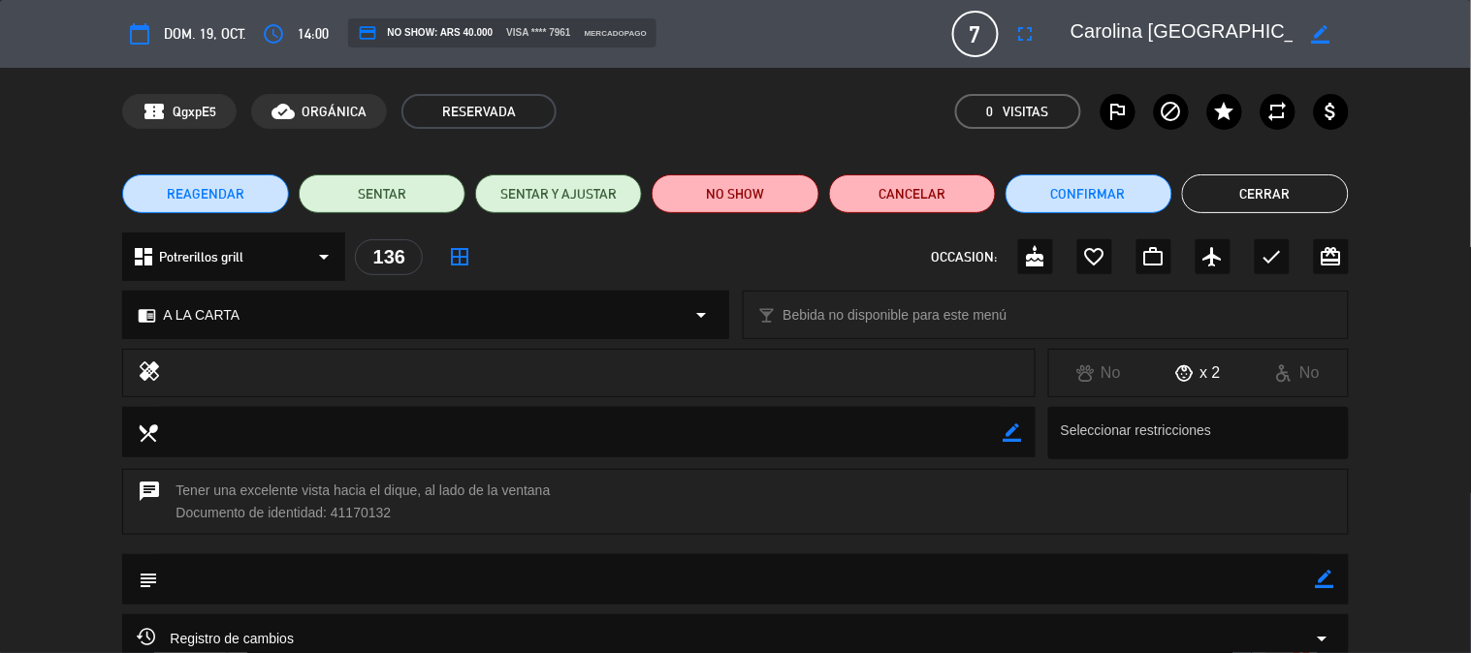
click at [1242, 189] on button "Cerrar" at bounding box center [1265, 194] width 167 height 39
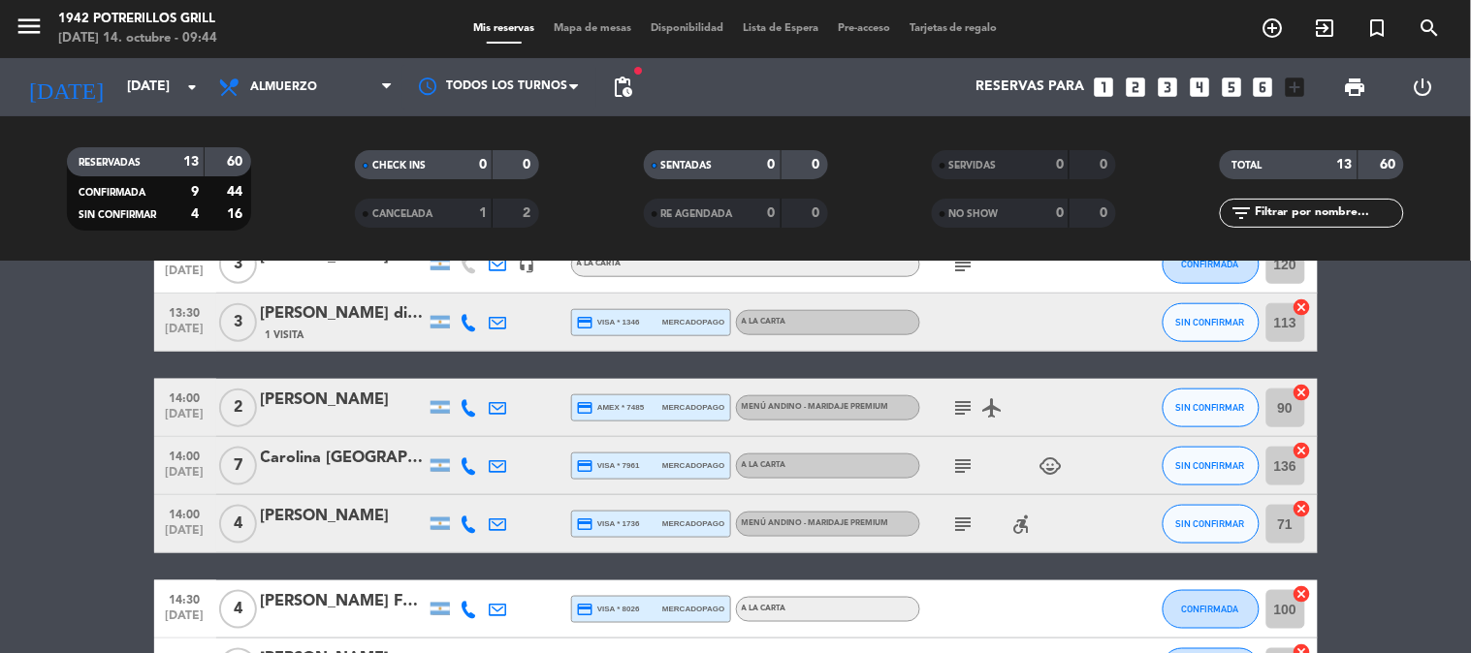
click at [465, 465] on icon at bounding box center [469, 466] width 17 height 17
click at [454, 429] on span "Copiar" at bounding box center [454, 433] width 41 height 20
click at [342, 466] on div "Carolina [GEOGRAPHIC_DATA]" at bounding box center [343, 458] width 165 height 25
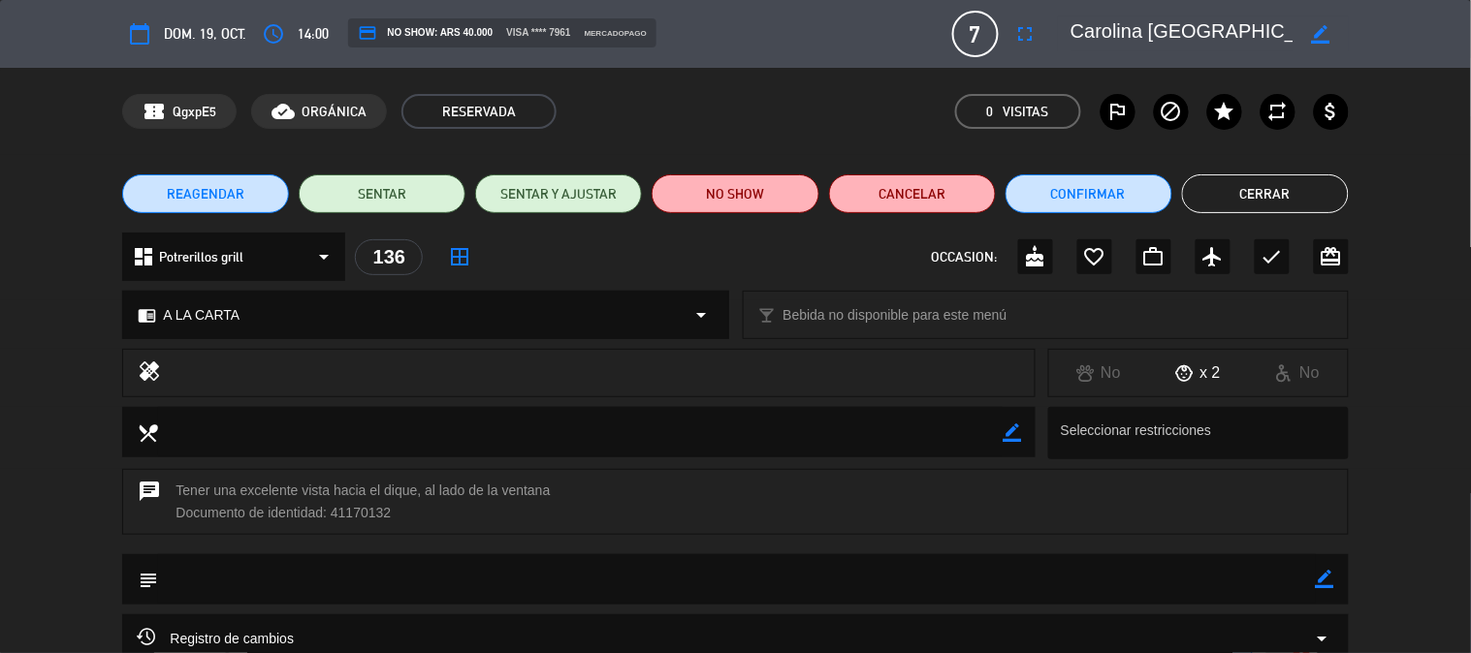
click at [981, 40] on span "7" at bounding box center [975, 34] width 47 height 47
click at [1014, 40] on icon "fullscreen" at bounding box center [1025, 33] width 23 height 23
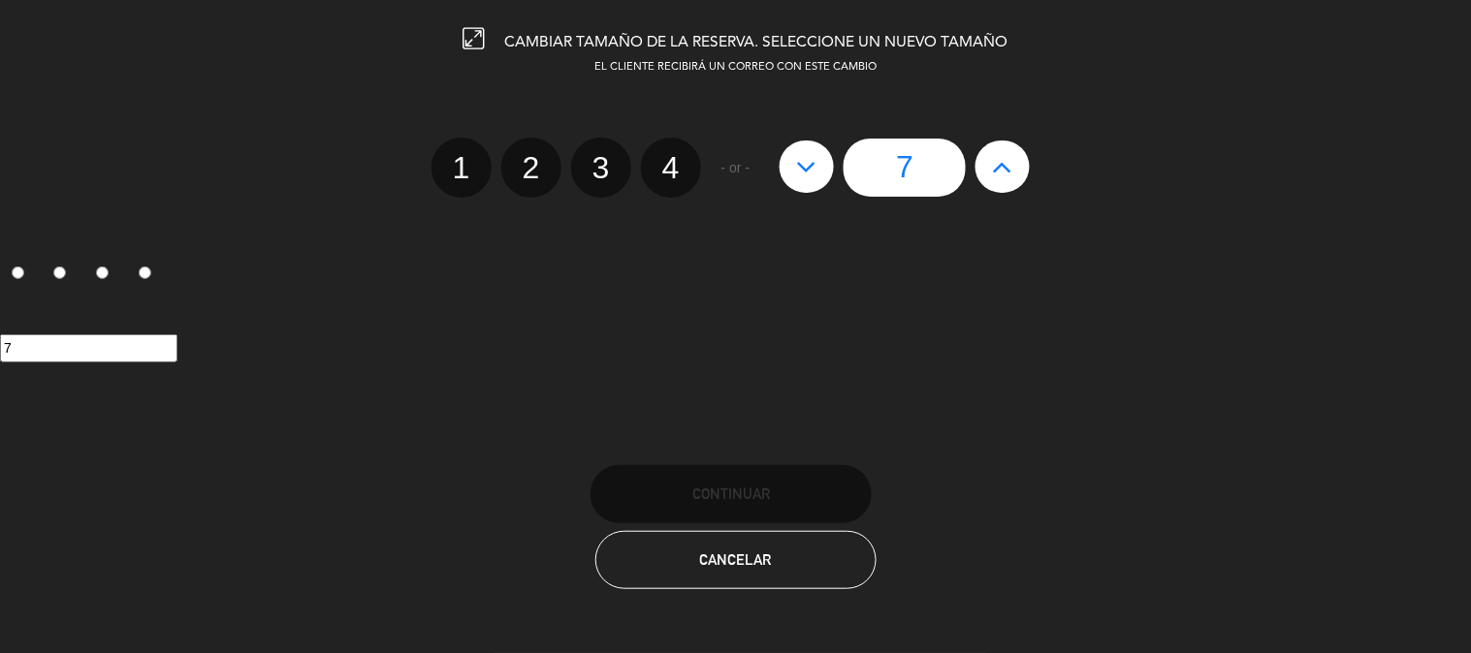
click at [1013, 170] on button at bounding box center [1002, 167] width 54 height 52
type input "8"
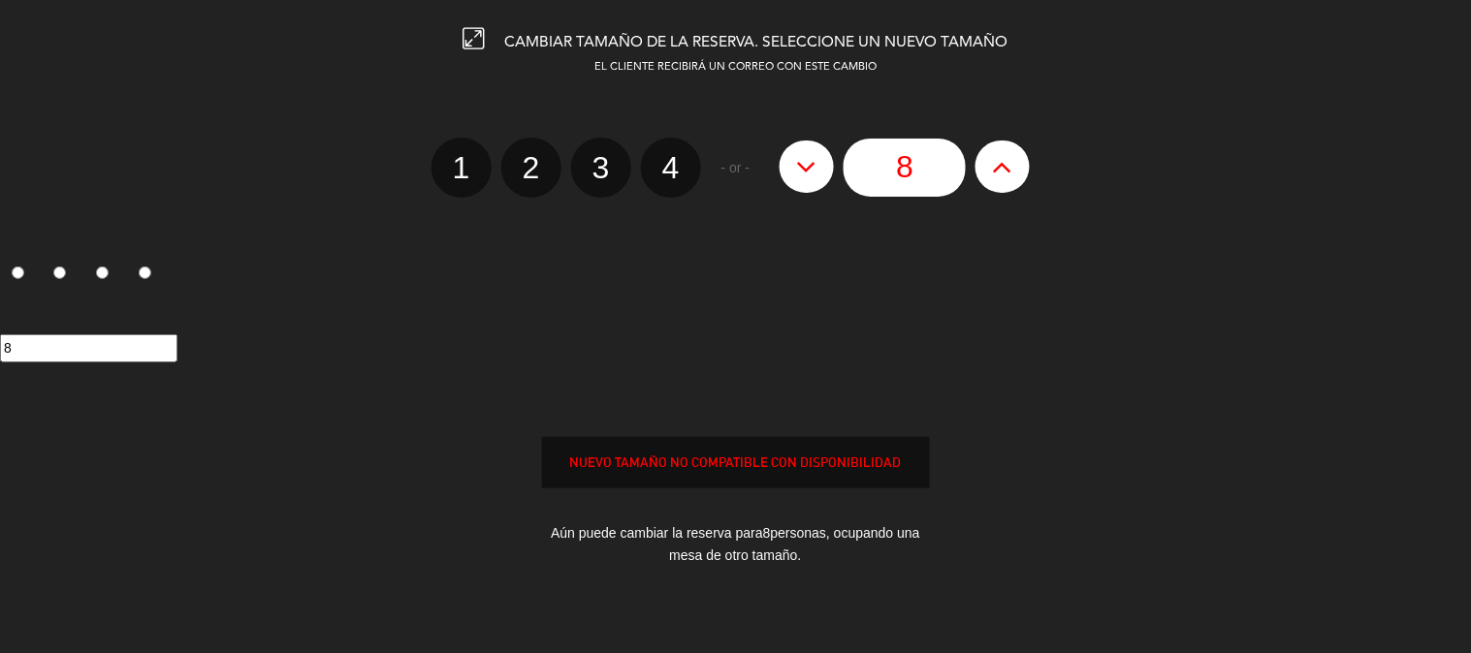
click at [1013, 170] on button at bounding box center [1002, 167] width 54 height 52
type input "9"
click at [1013, 170] on button at bounding box center [1002, 167] width 54 height 52
type input "10"
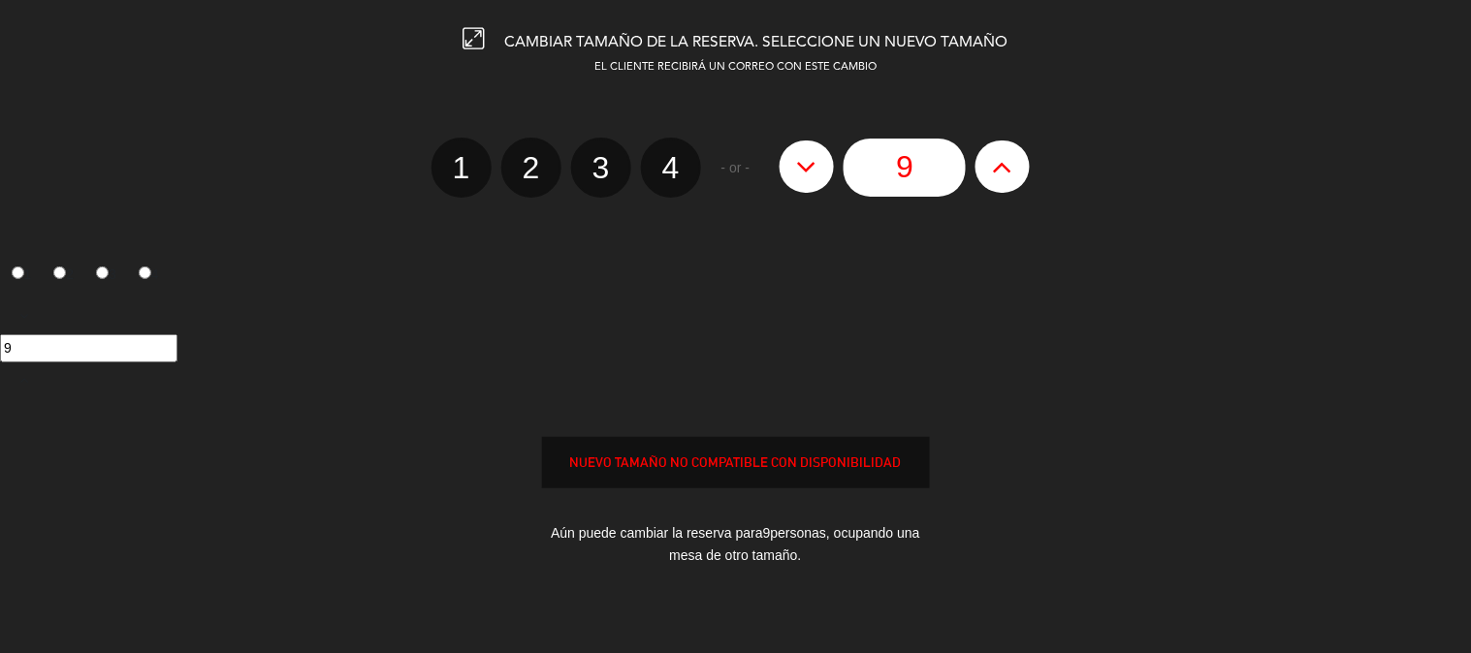
type input "10"
drag, startPoint x: 306, startPoint y: 271, endPoint x: 354, endPoint y: 225, distance: 66.5
click at [306, 270] on div "1 2 3 4" at bounding box center [735, 279] width 1471 height 40
click at [476, 37] on icon at bounding box center [473, 38] width 21 height 21
click at [803, 322] on div "10" at bounding box center [735, 348] width 1471 height 101
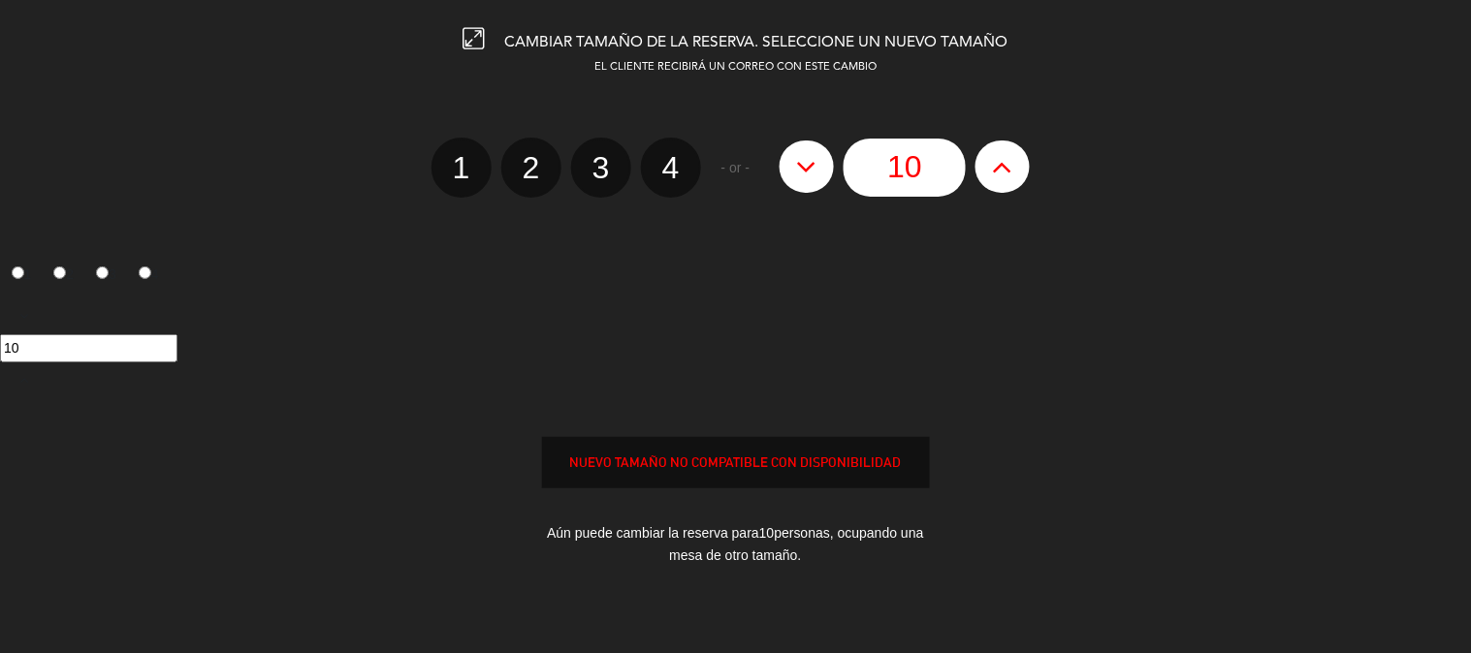
click at [866, 305] on div "10" at bounding box center [735, 348] width 1471 height 101
click at [863, 308] on div "10" at bounding box center [735, 348] width 1471 height 101
click at [858, 306] on div "10" at bounding box center [735, 348] width 1471 height 101
click at [857, 304] on div "10" at bounding box center [735, 348] width 1471 height 101
click at [859, 303] on div "10" at bounding box center [735, 348] width 1471 height 101
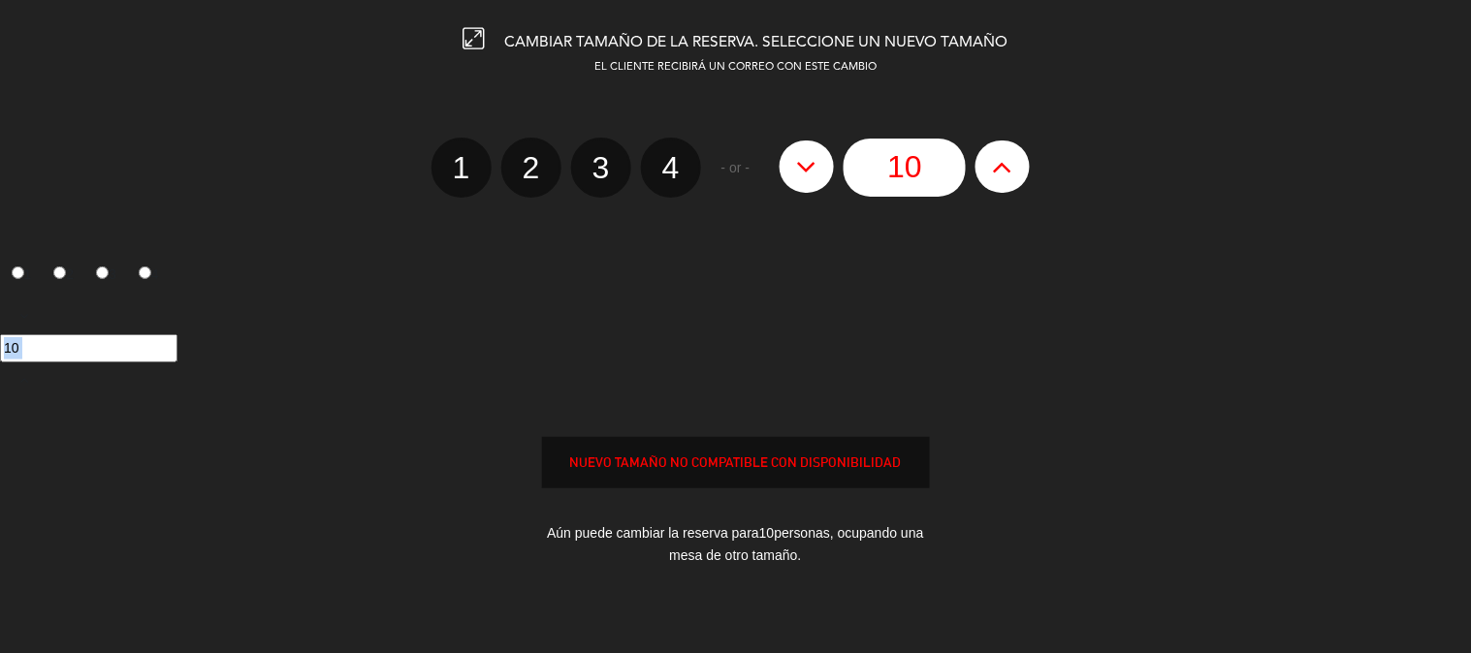
scroll to position [195, 0]
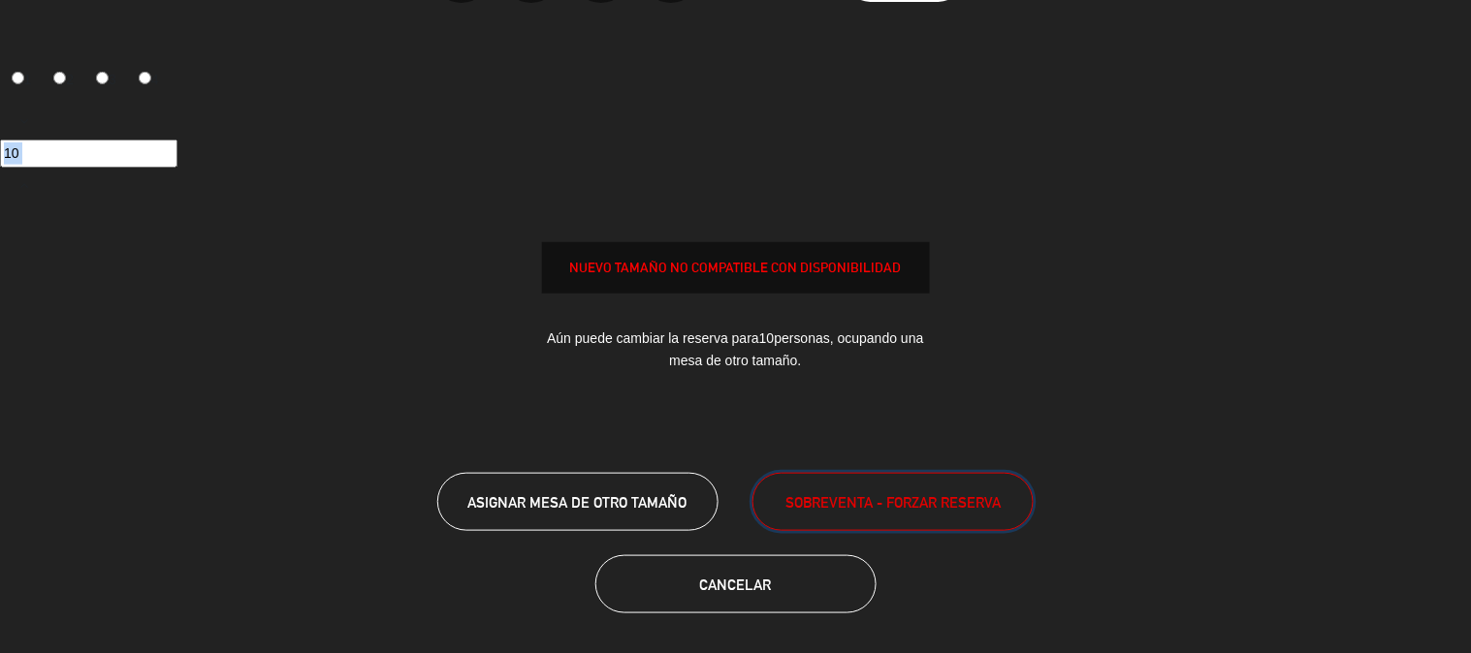
click at [890, 506] on span "SOBREVENTA - FORZAR RESERVA" at bounding box center [892, 503] width 215 height 22
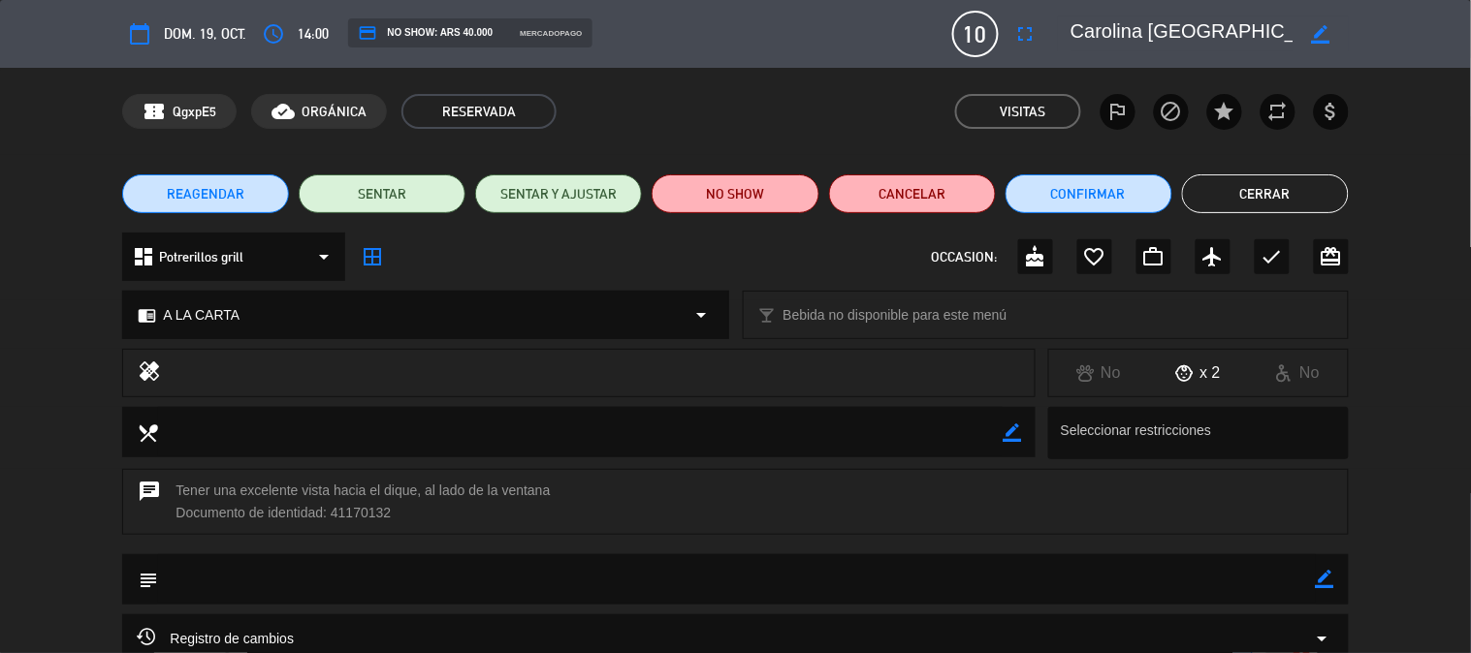
drag, startPoint x: 1319, startPoint y: 575, endPoint x: 974, endPoint y: 579, distance: 345.2
click at [1318, 575] on icon "border_color" at bounding box center [1325, 579] width 18 height 18
click at [315, 585] on textarea at bounding box center [736, 579] width 1157 height 49
type textarea "MENÚ DIA DE LA MADRE (3 madres)"
click at [1333, 585] on icon at bounding box center [1325, 579] width 18 height 18
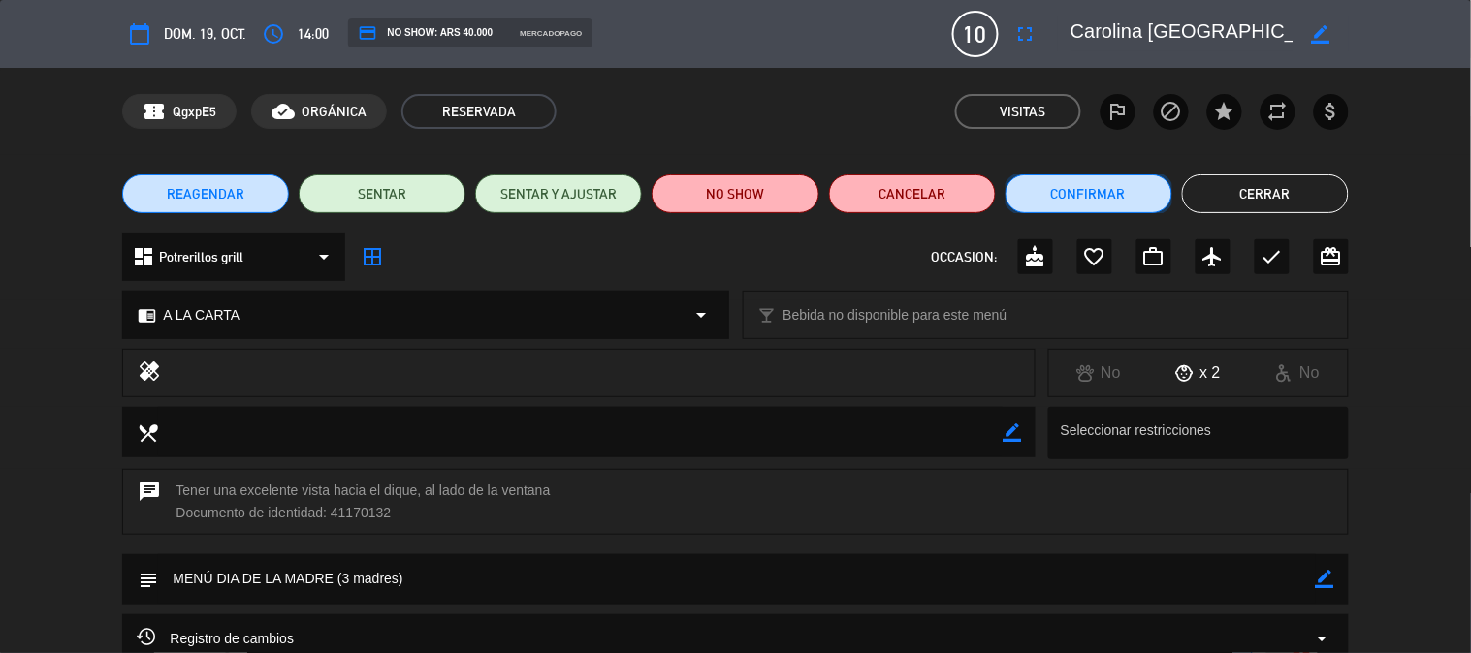
click at [1077, 200] on button "Confirmar" at bounding box center [1088, 194] width 167 height 39
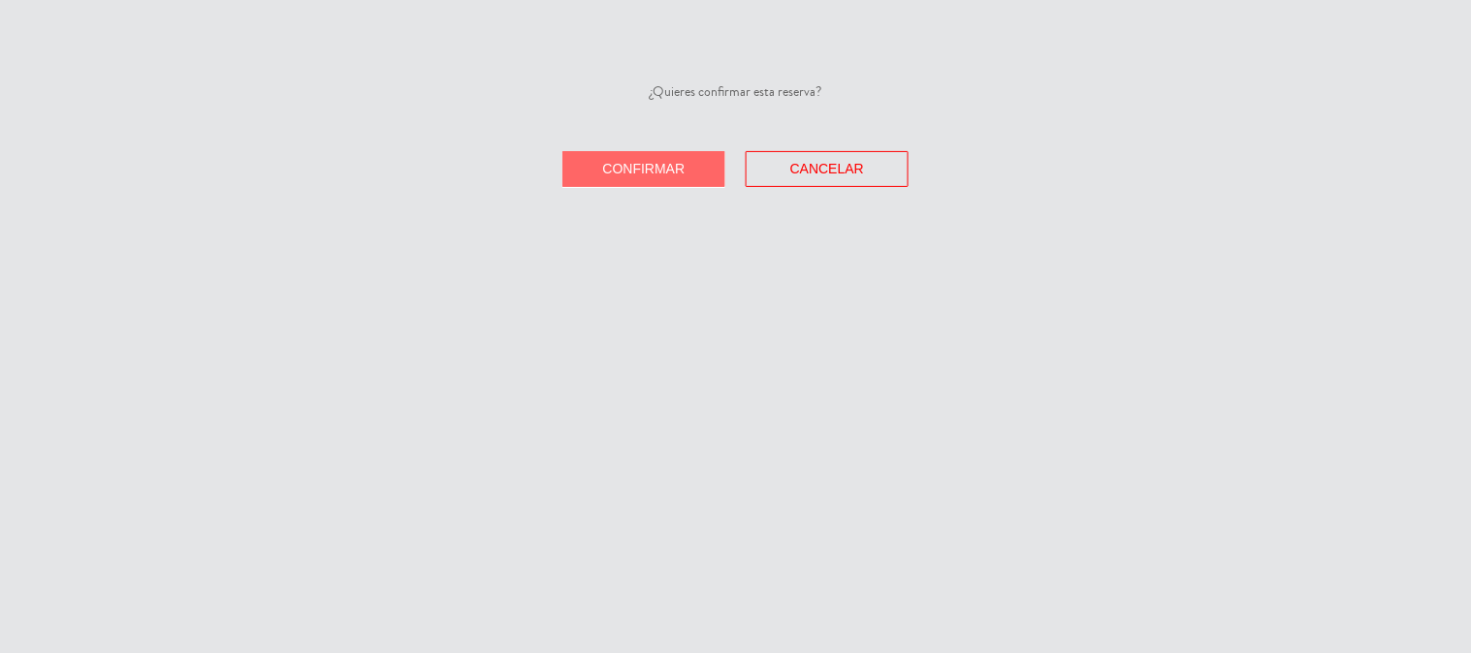
click at [699, 178] on button "Confirmar" at bounding box center [643, 169] width 163 height 36
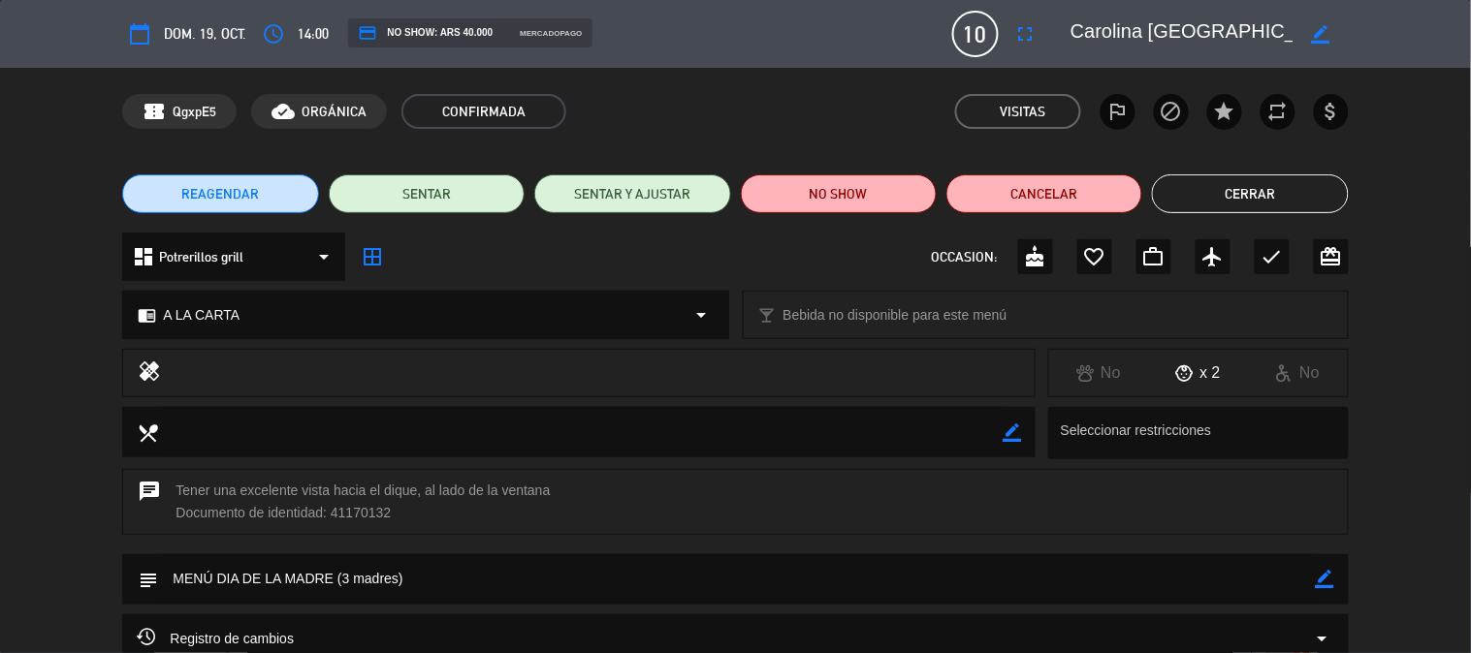
click at [1233, 202] on button "Cerrar" at bounding box center [1250, 194] width 196 height 39
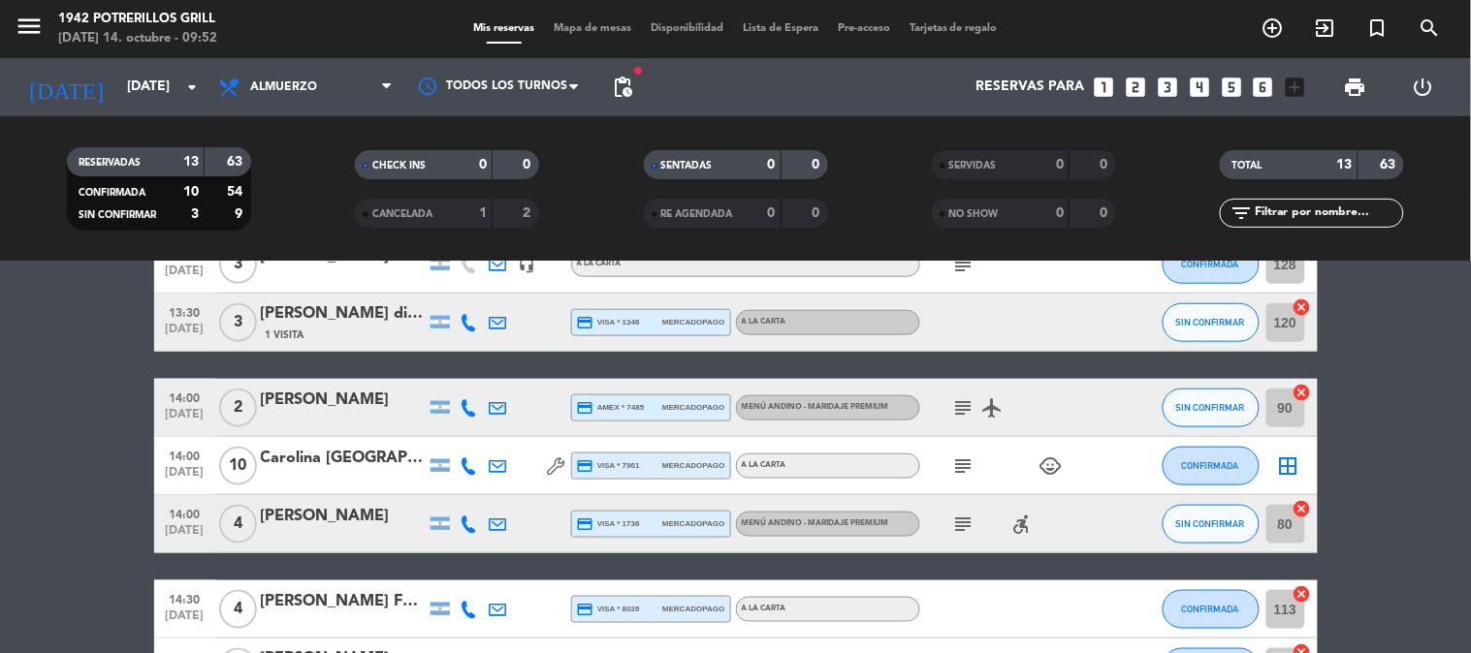
click at [352, 453] on div "Carolina [GEOGRAPHIC_DATA]" at bounding box center [343, 458] width 165 height 25
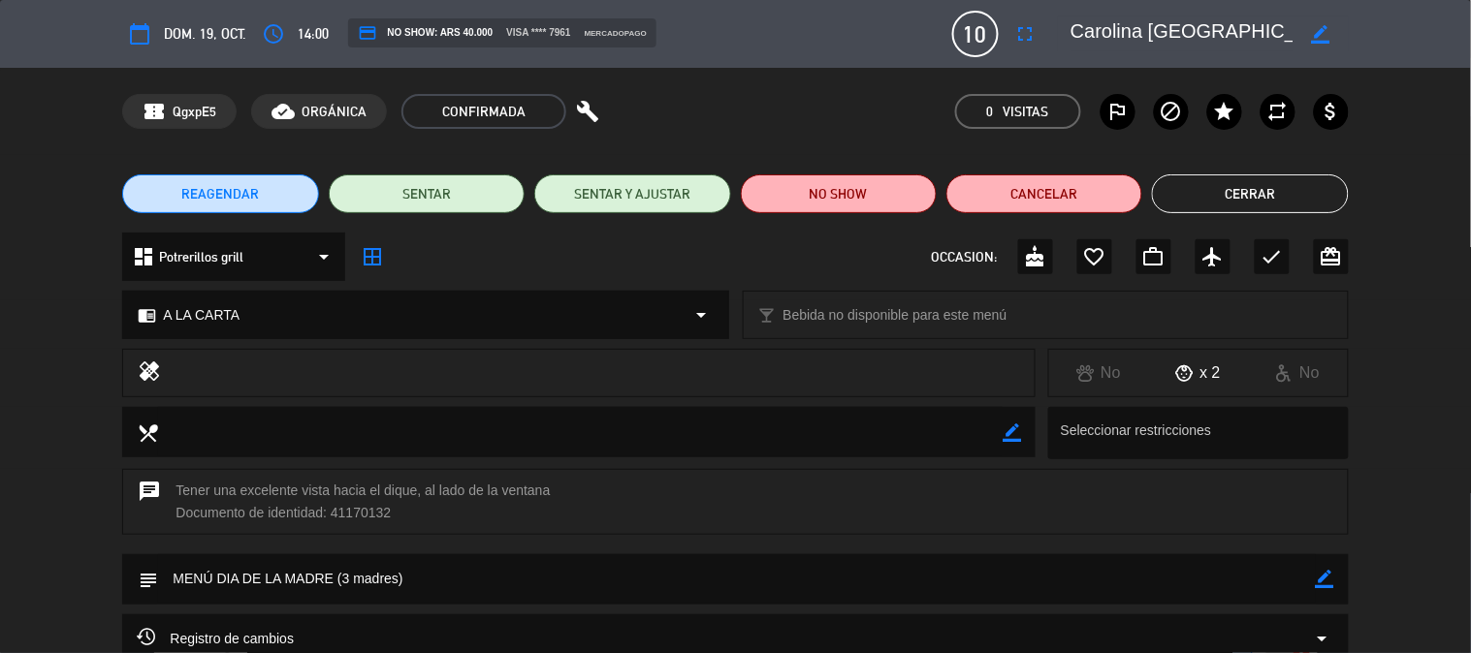
click at [341, 312] on div "chrome_reader_mode A LA CARTA arrow_drop_down" at bounding box center [425, 315] width 604 height 47
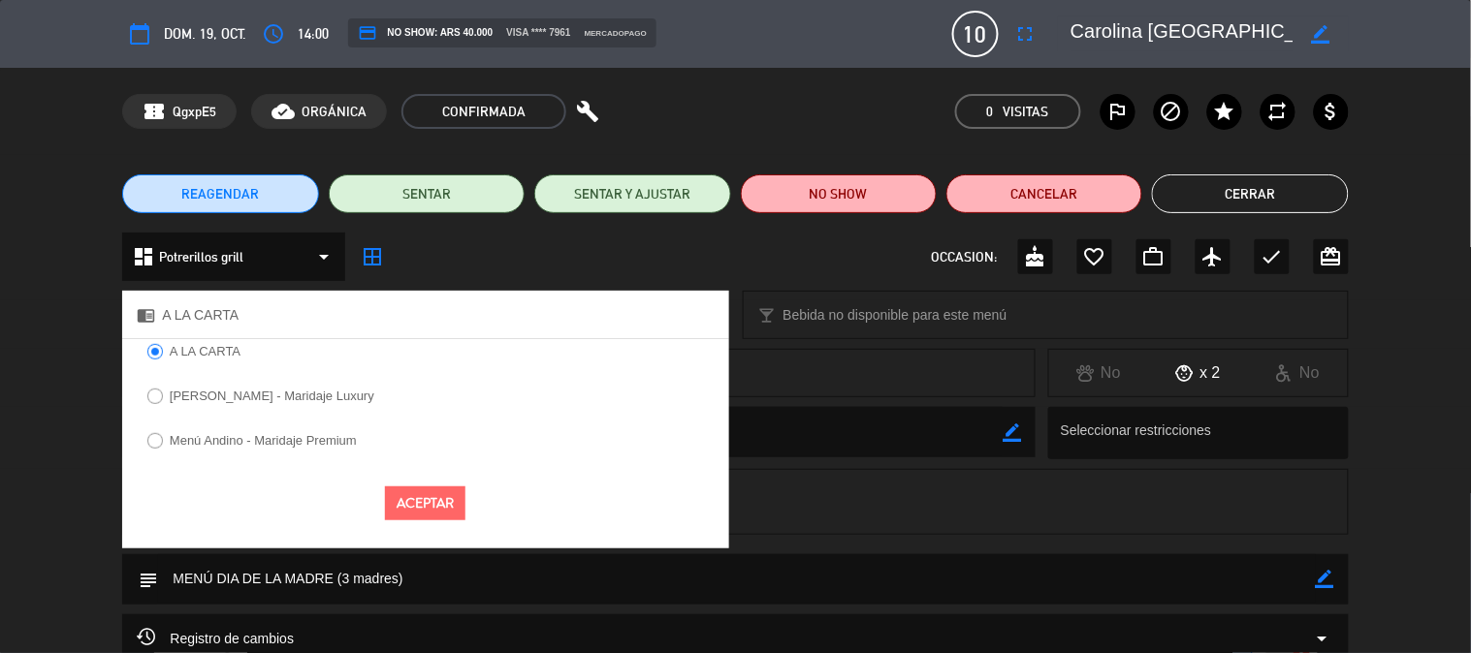
click at [295, 448] on label "Menú Andino - Maridaje Premium" at bounding box center [252, 443] width 230 height 31
select select
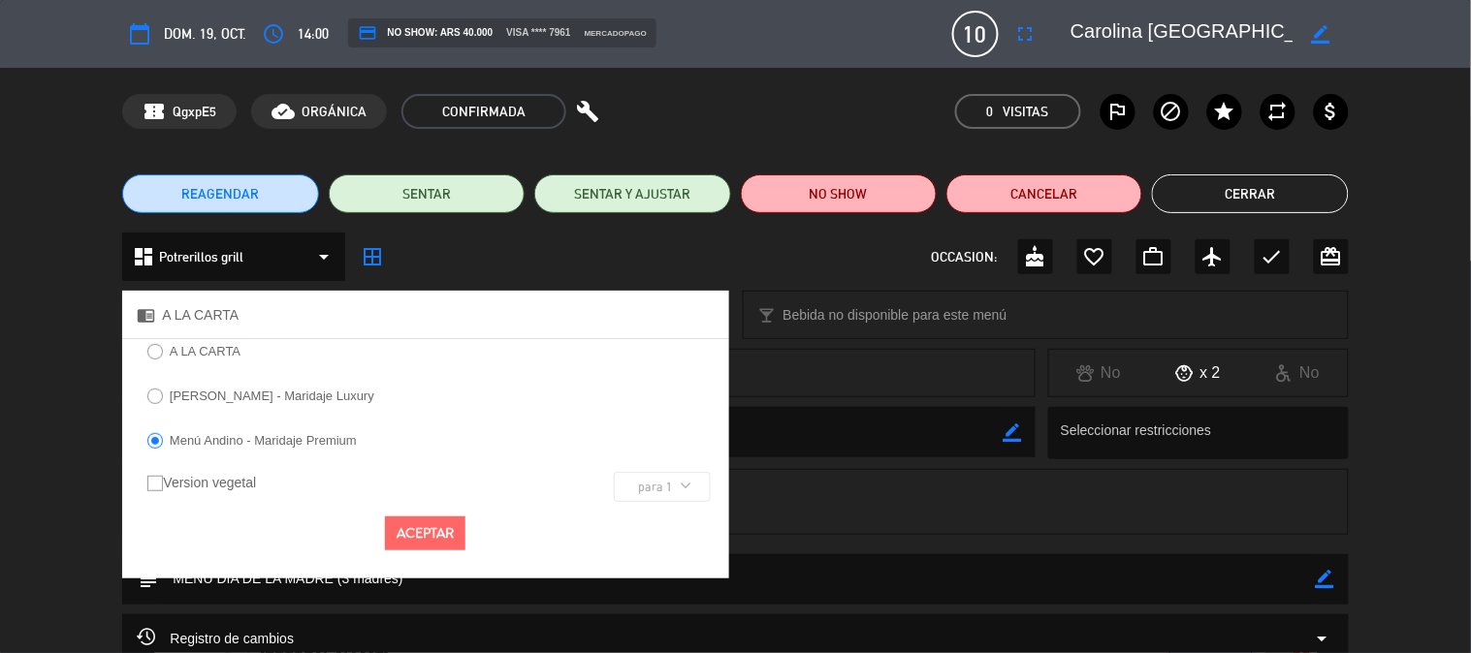
click at [454, 538] on button "Aceptar" at bounding box center [425, 534] width 80 height 34
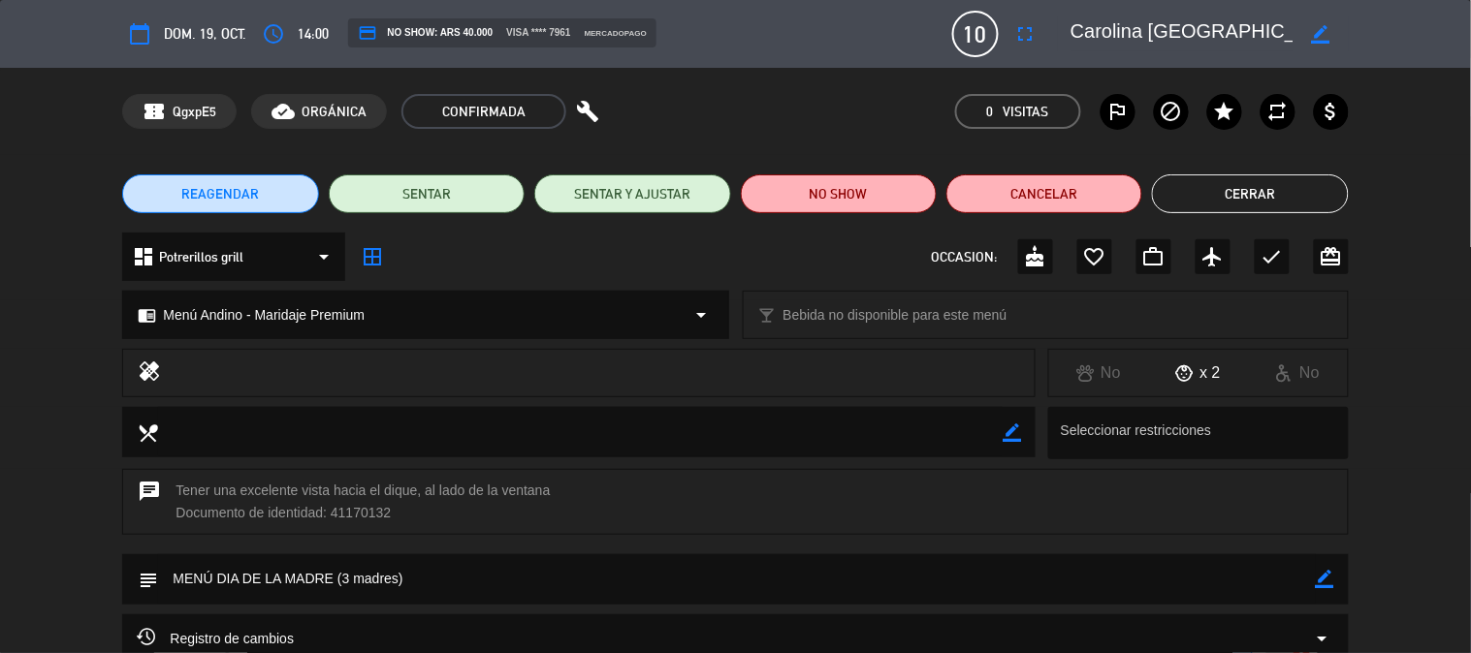
click at [1217, 192] on button "Cerrar" at bounding box center [1250, 194] width 196 height 39
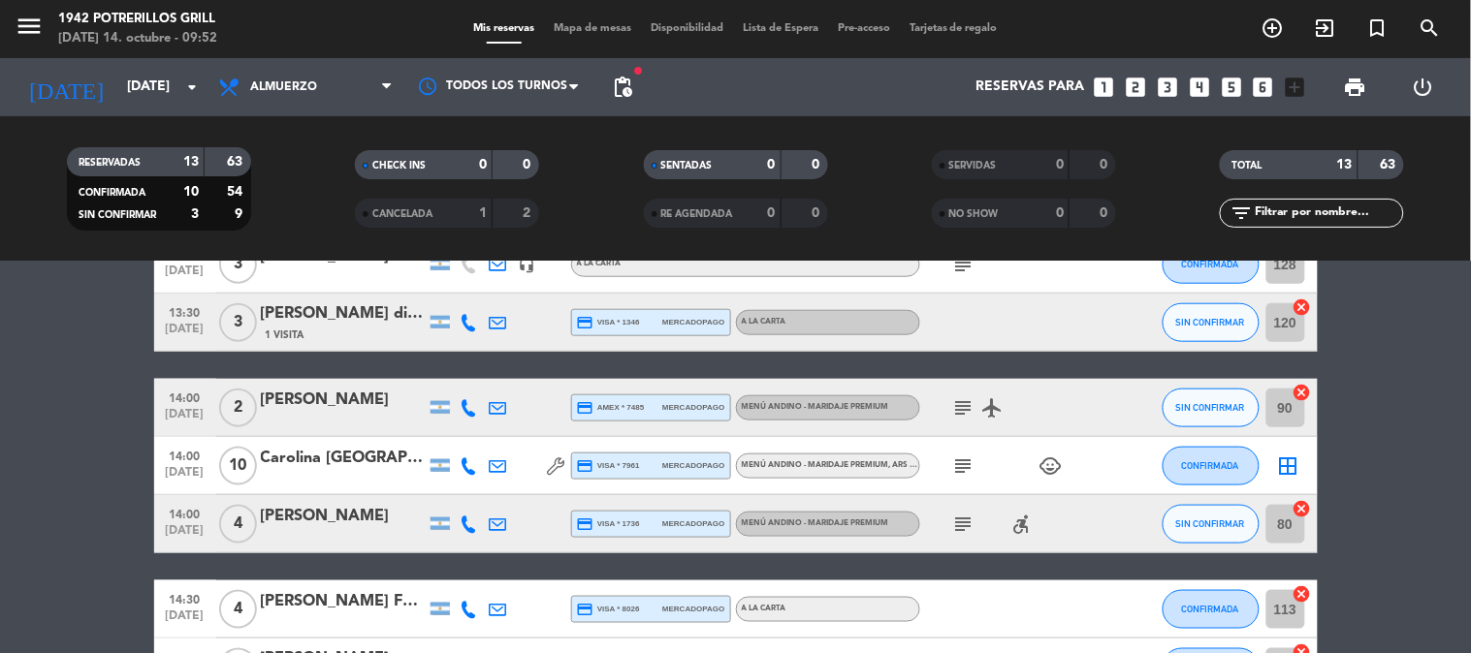
click at [962, 462] on icon "subject" at bounding box center [963, 466] width 23 height 23
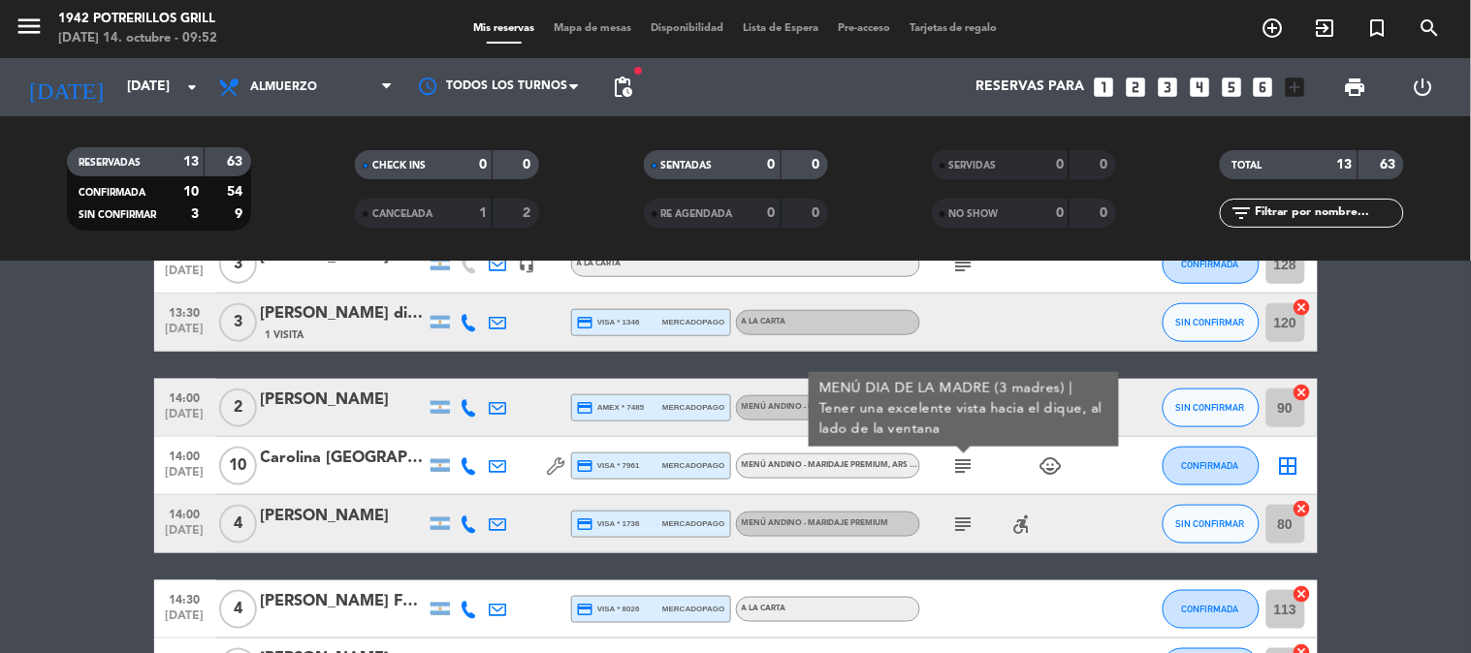
click at [961, 462] on icon "subject" at bounding box center [963, 466] width 23 height 23
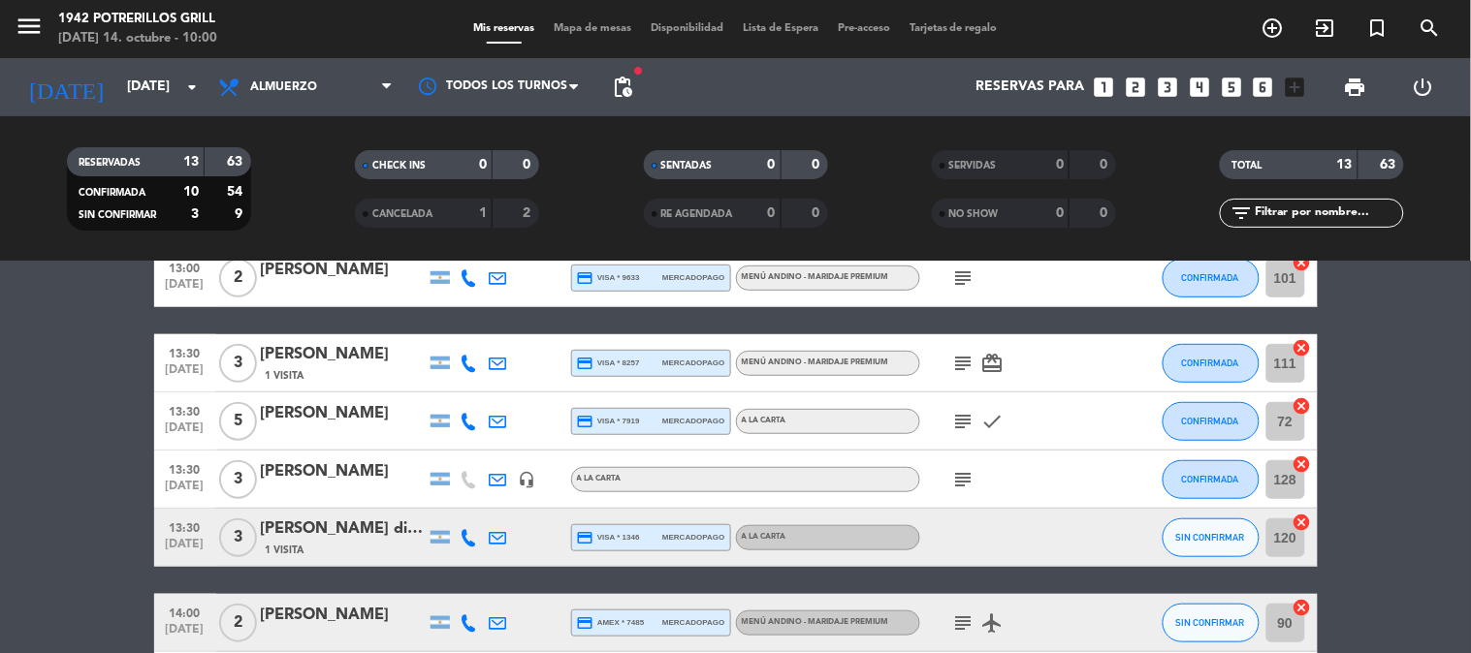
scroll to position [538, 0]
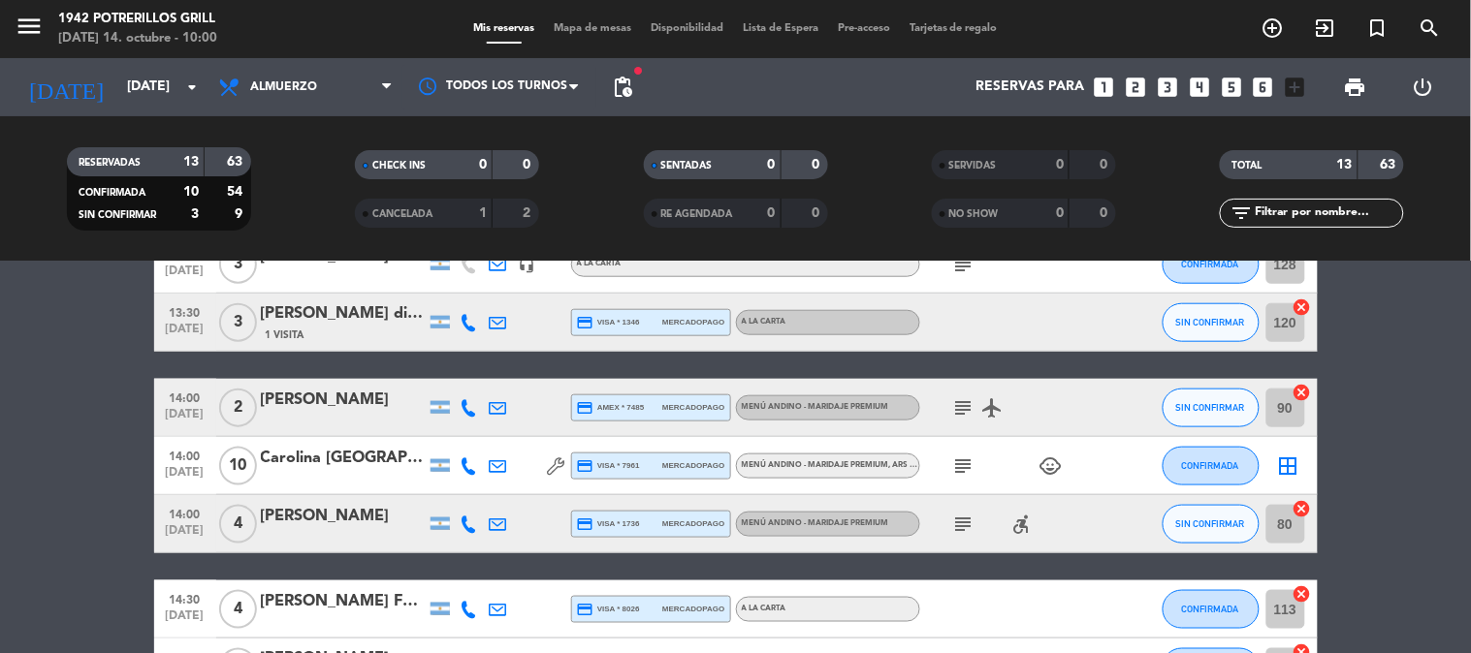
click at [970, 461] on icon "subject" at bounding box center [963, 466] width 23 height 23
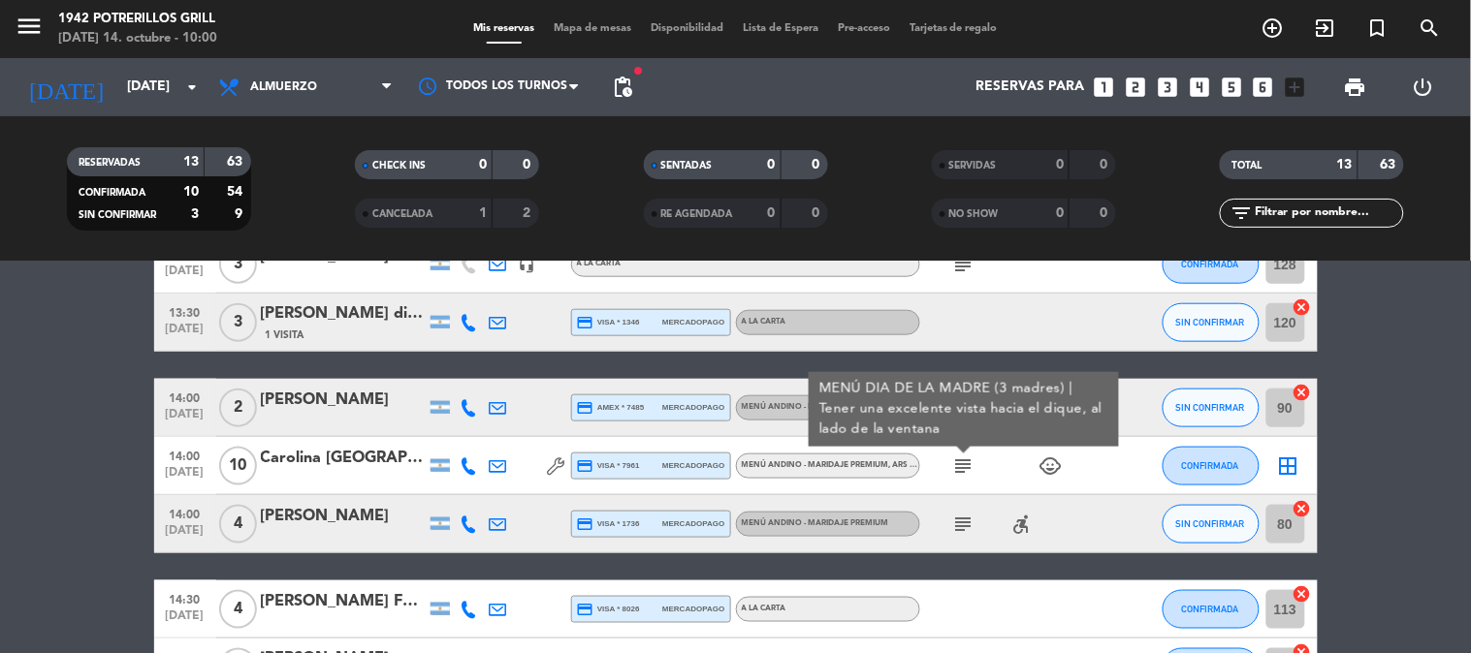
click at [390, 459] on div "Carolina [GEOGRAPHIC_DATA]" at bounding box center [343, 458] width 165 height 25
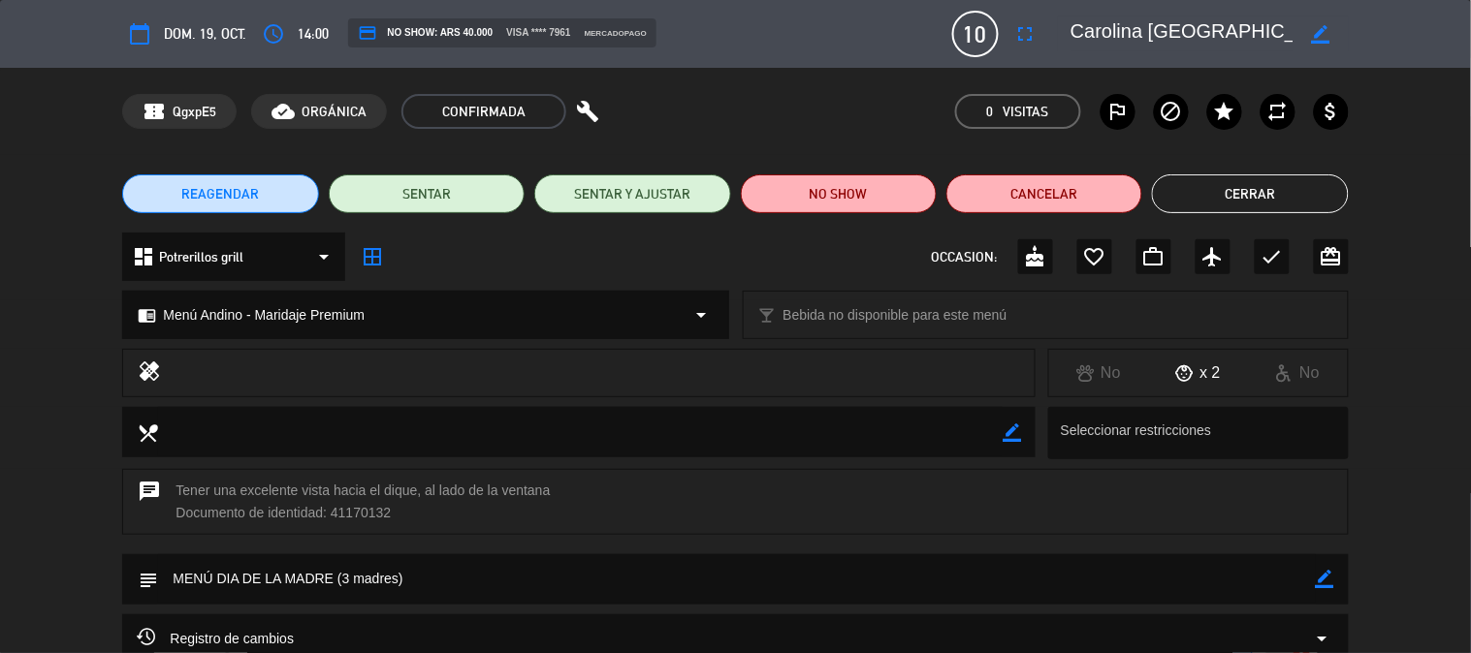
drag, startPoint x: 1260, startPoint y: 191, endPoint x: 1191, endPoint y: 175, distance: 71.7
click at [1260, 192] on button "Cerrar" at bounding box center [1250, 194] width 196 height 39
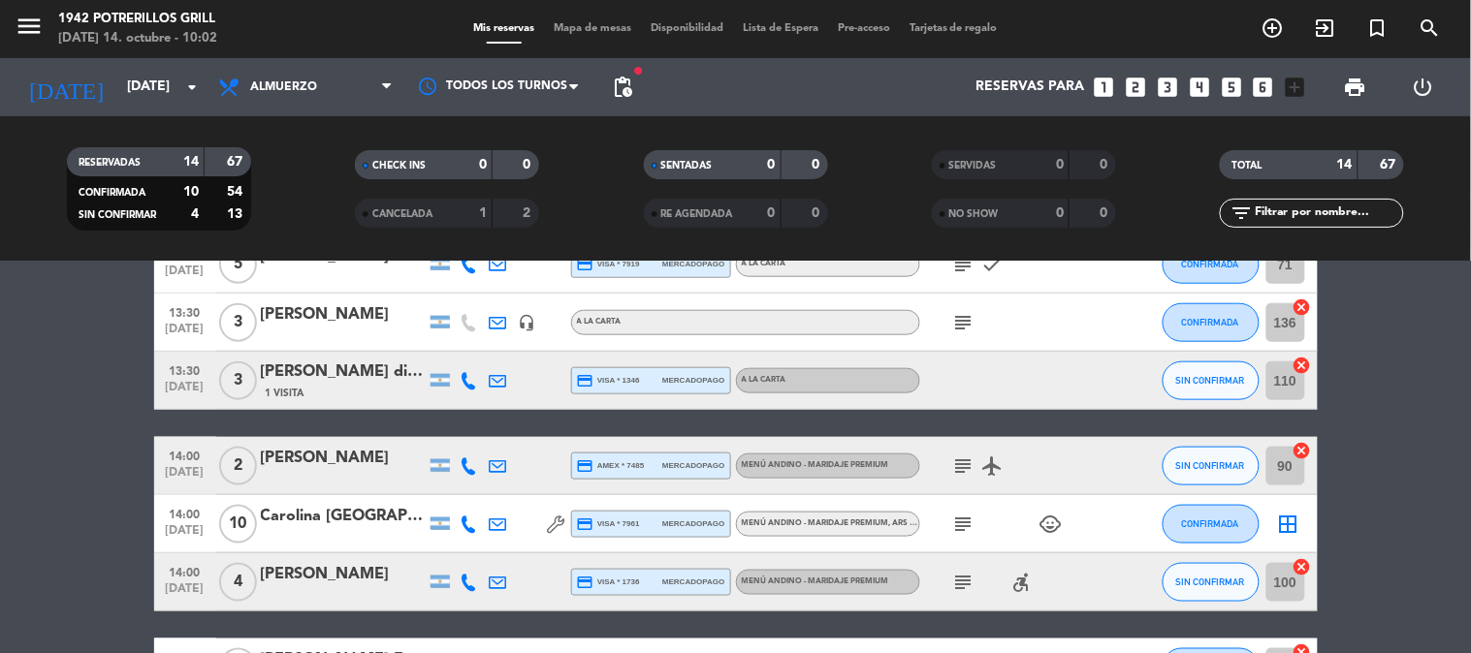
click at [954, 578] on icon "subject" at bounding box center [963, 582] width 23 height 23
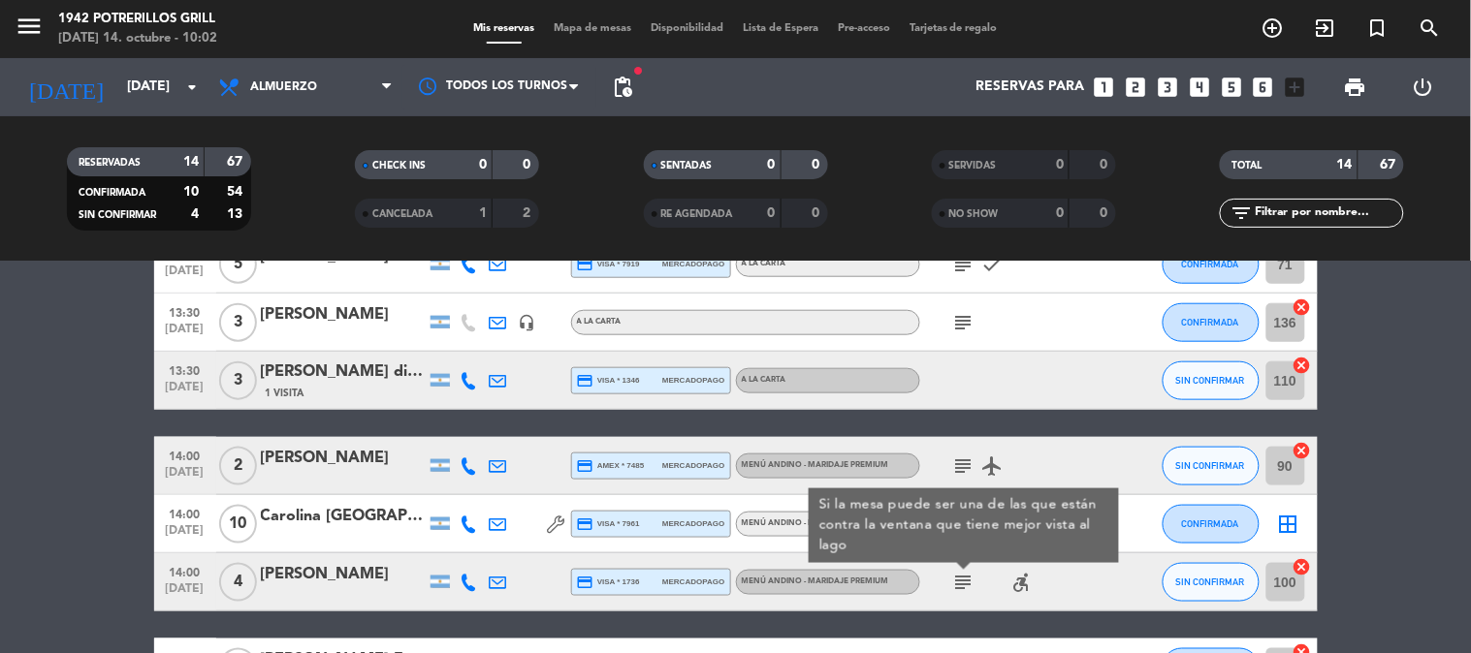
click at [952, 578] on icon "subject" at bounding box center [963, 582] width 23 height 23
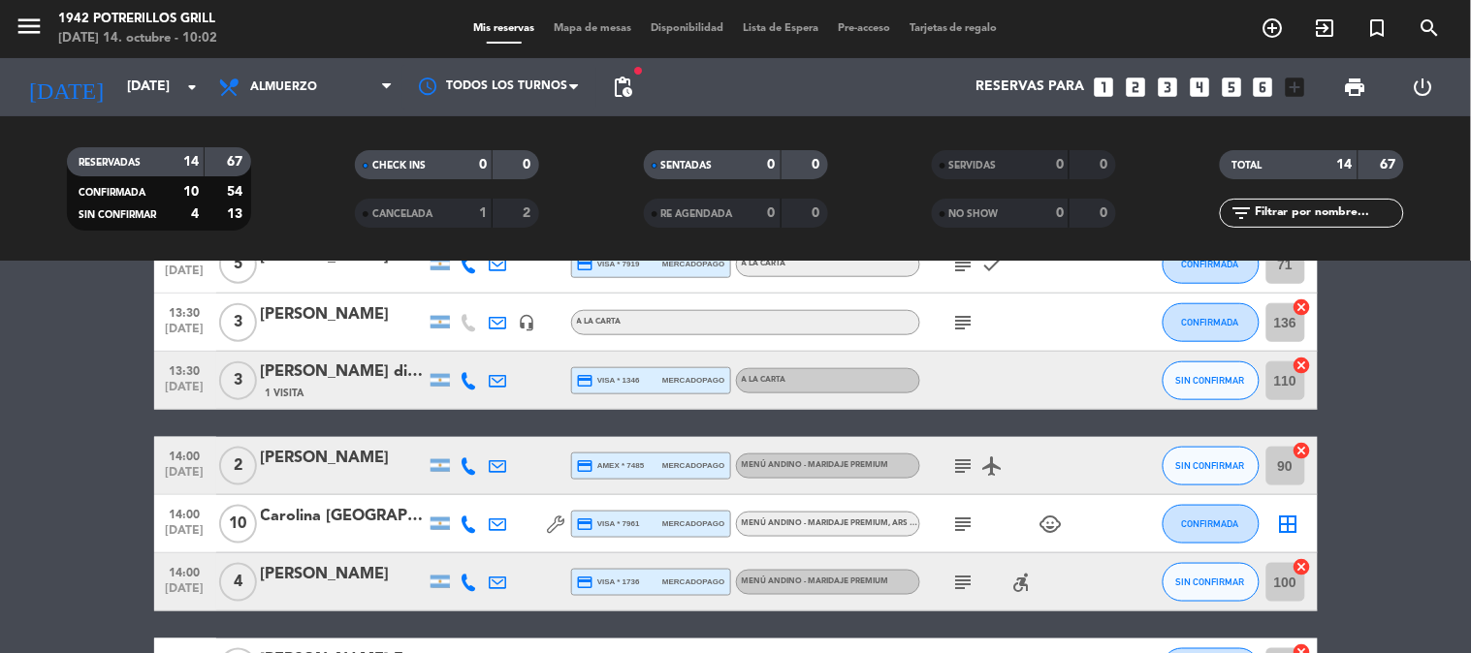
scroll to position [753, 0]
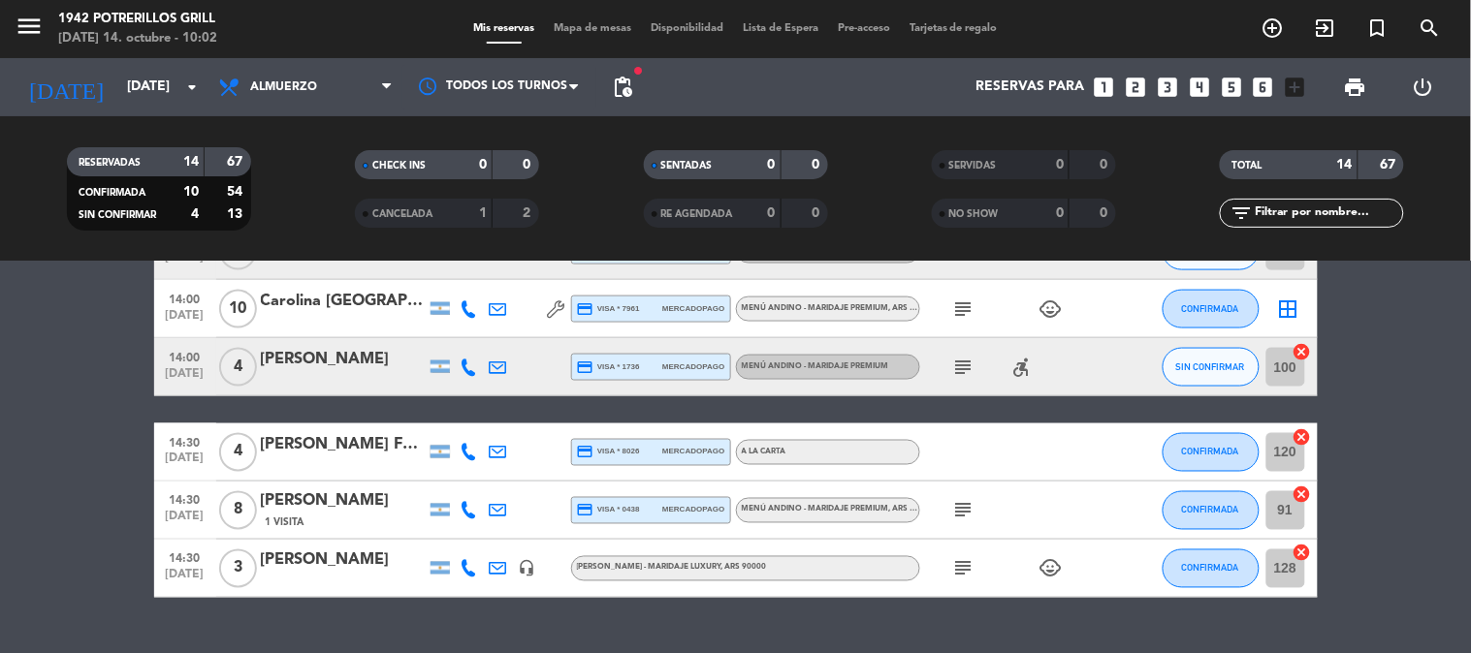
click at [389, 448] on div "[PERSON_NAME] Femenino [PERSON_NAME]" at bounding box center [343, 444] width 165 height 25
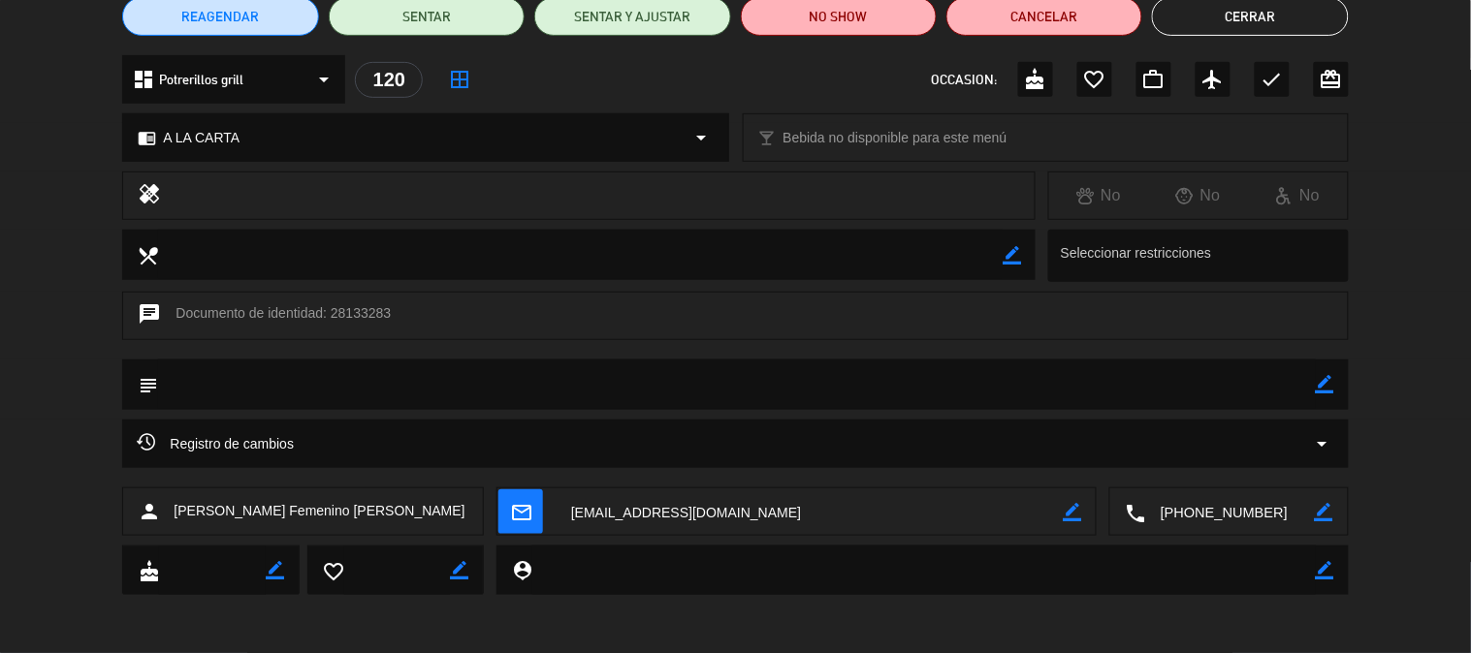
scroll to position [0, 0]
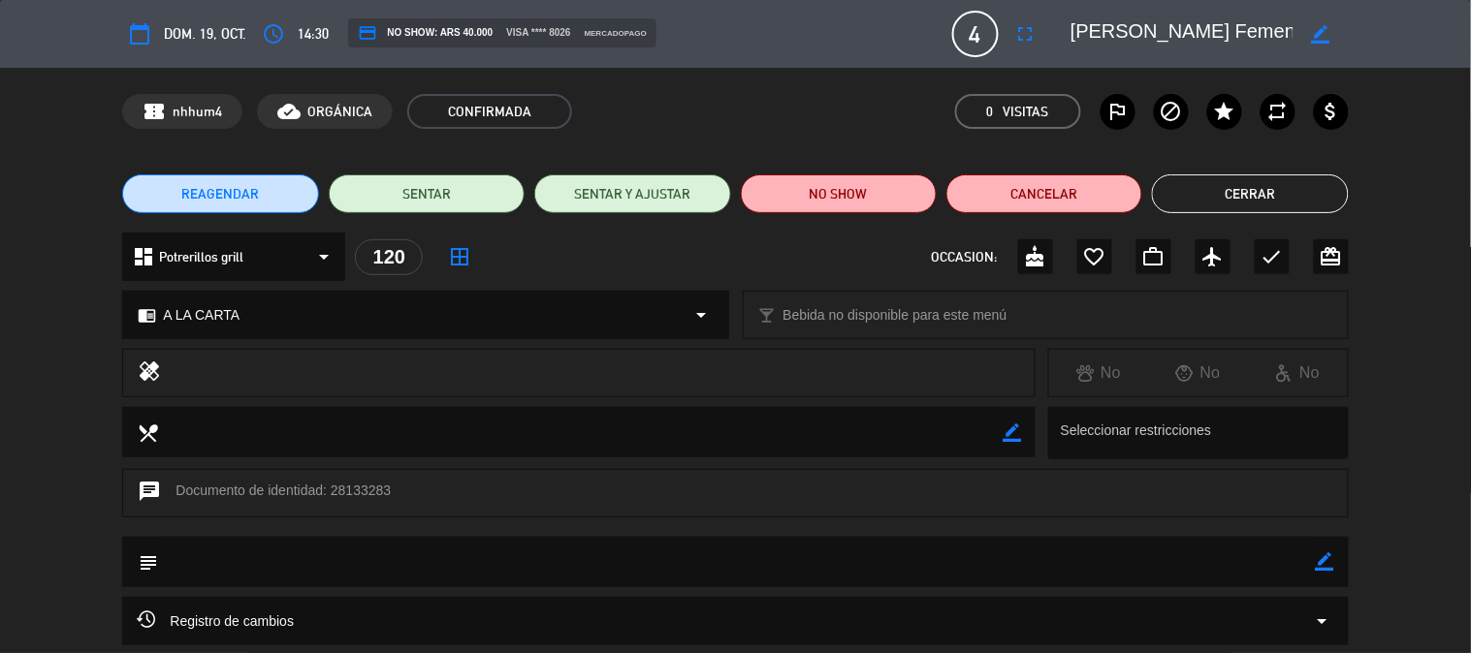
click at [1296, 196] on button "Cerrar" at bounding box center [1250, 194] width 196 height 39
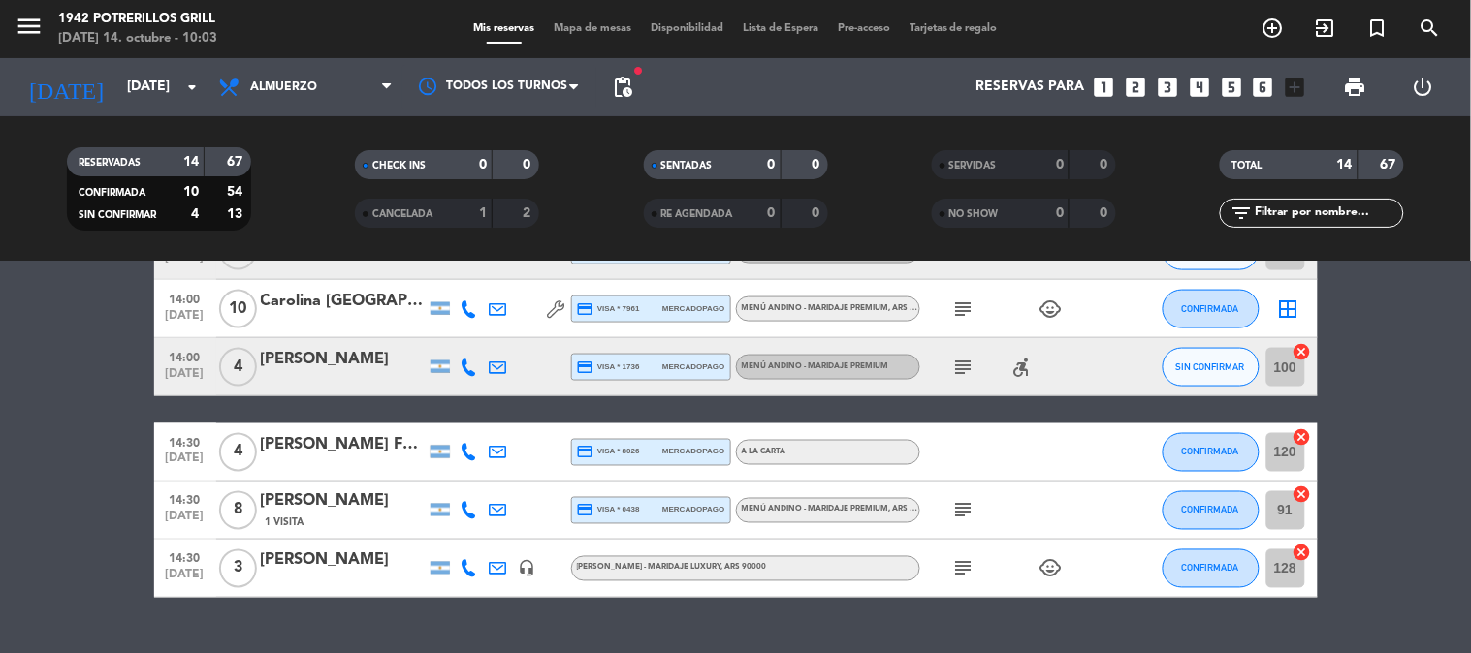
click at [964, 568] on icon "subject" at bounding box center [963, 568] width 23 height 23
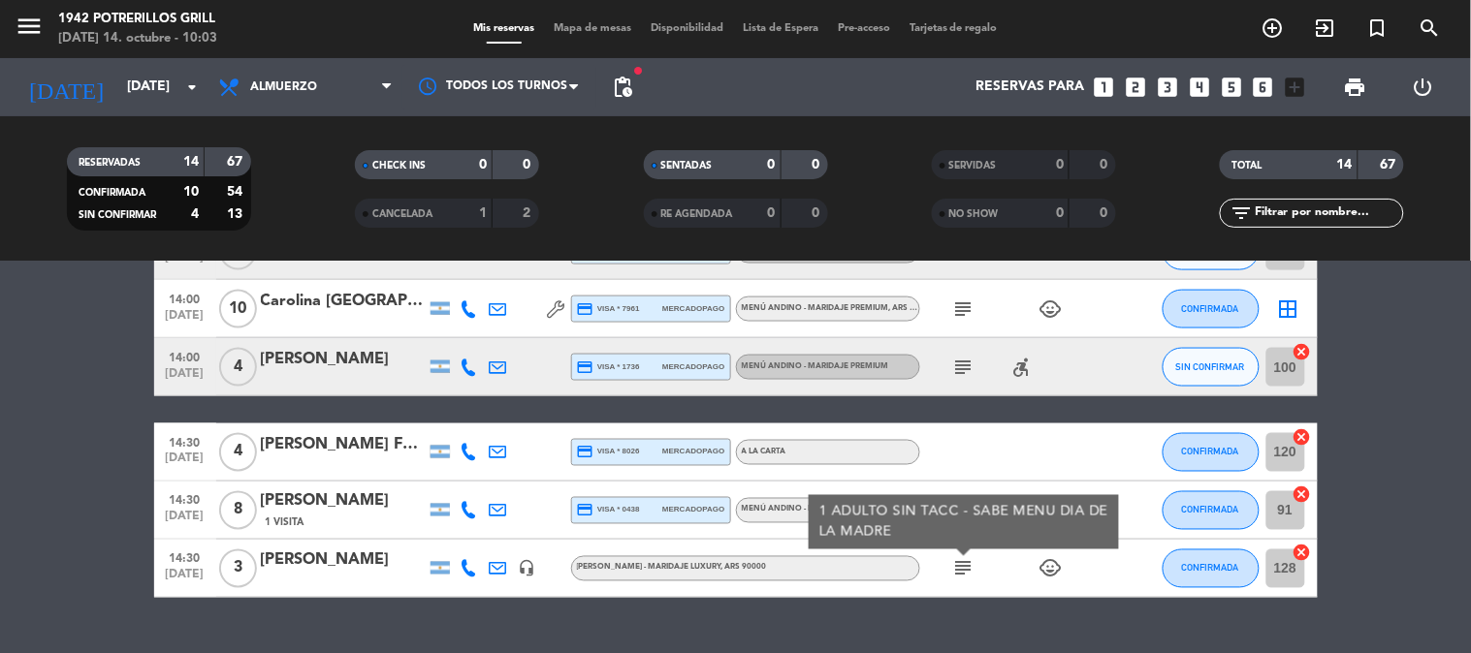
click at [964, 568] on icon "subject" at bounding box center [963, 568] width 23 height 23
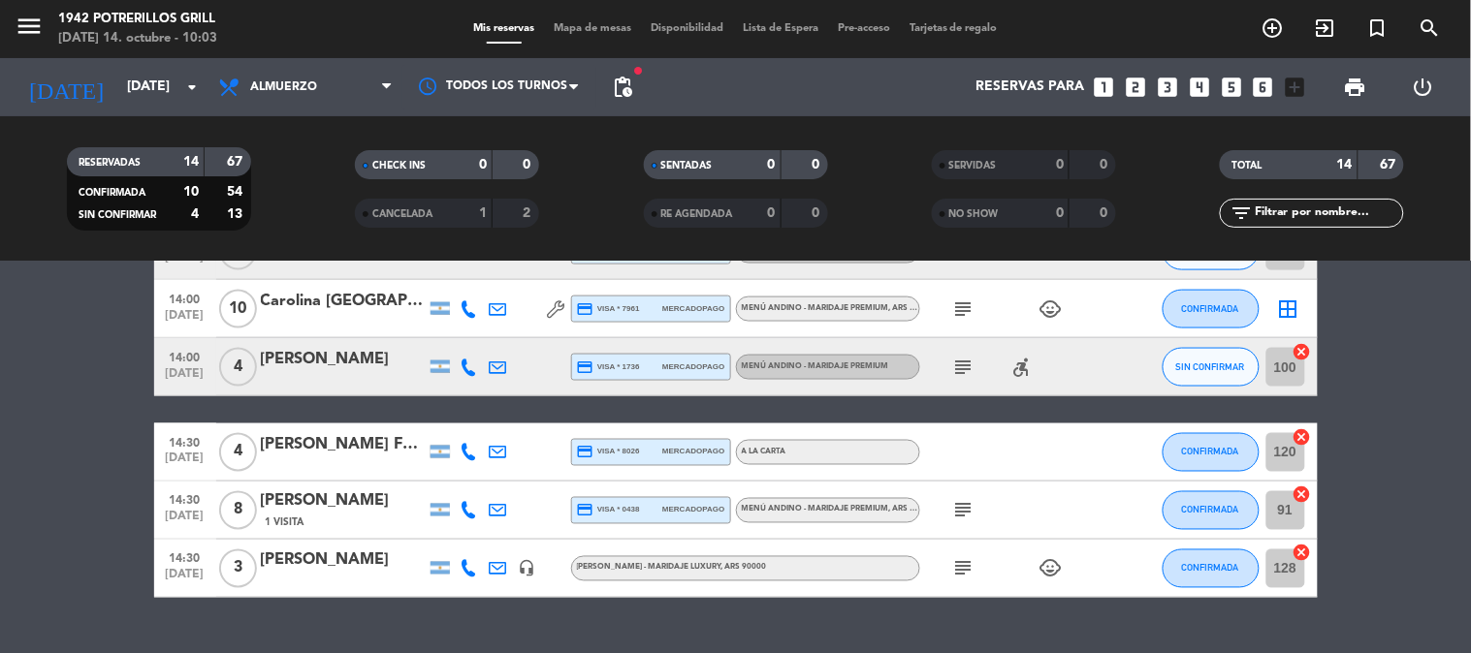
click at [534, 566] on icon "headset_mic" at bounding box center [527, 568] width 17 height 17
click at [535, 567] on icon "headset_mic" at bounding box center [527, 568] width 17 height 17
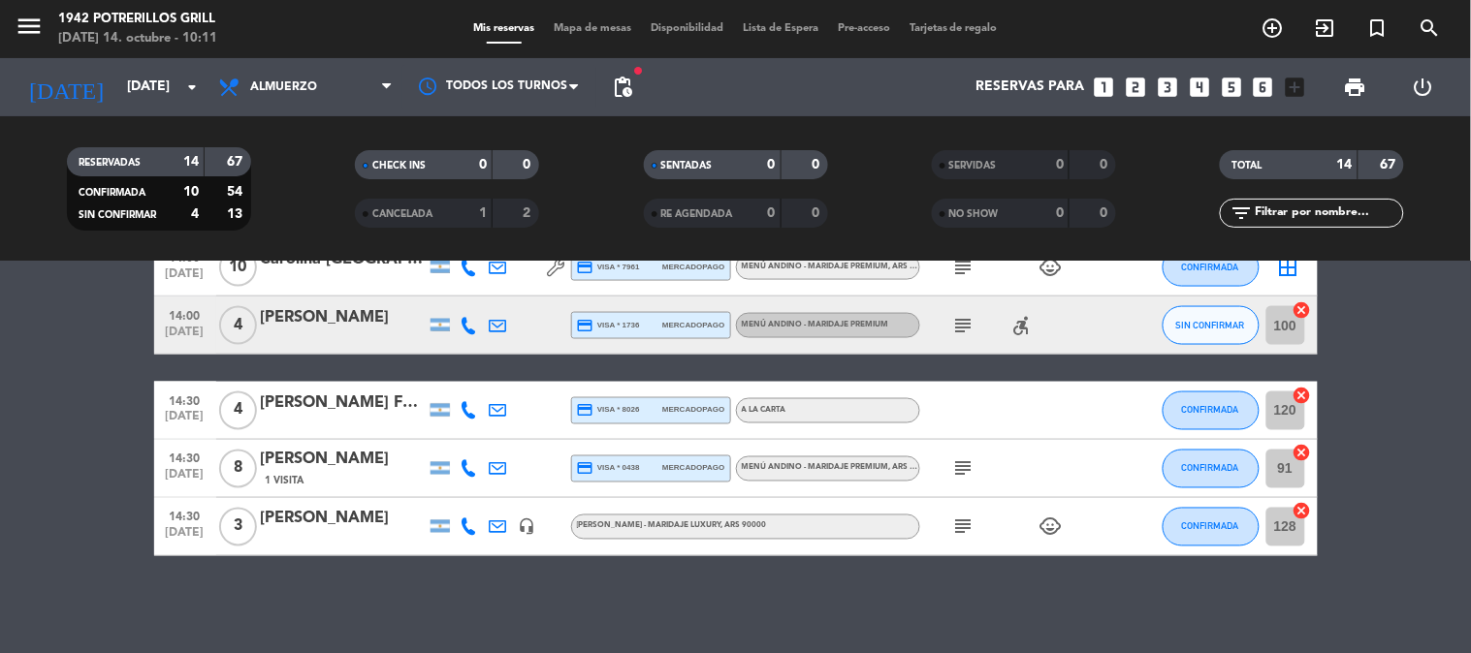
scroll to position [686, 0]
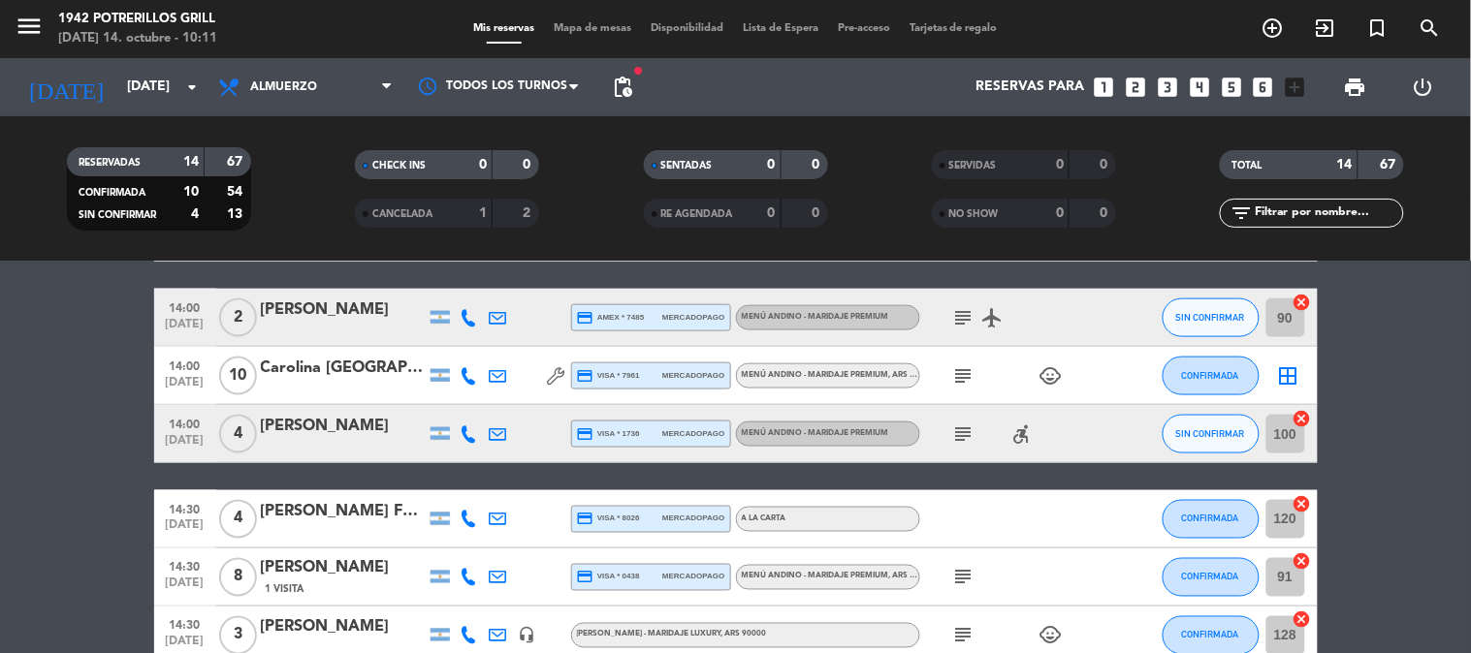
click at [351, 374] on div "Carolina [GEOGRAPHIC_DATA]" at bounding box center [343, 368] width 165 height 25
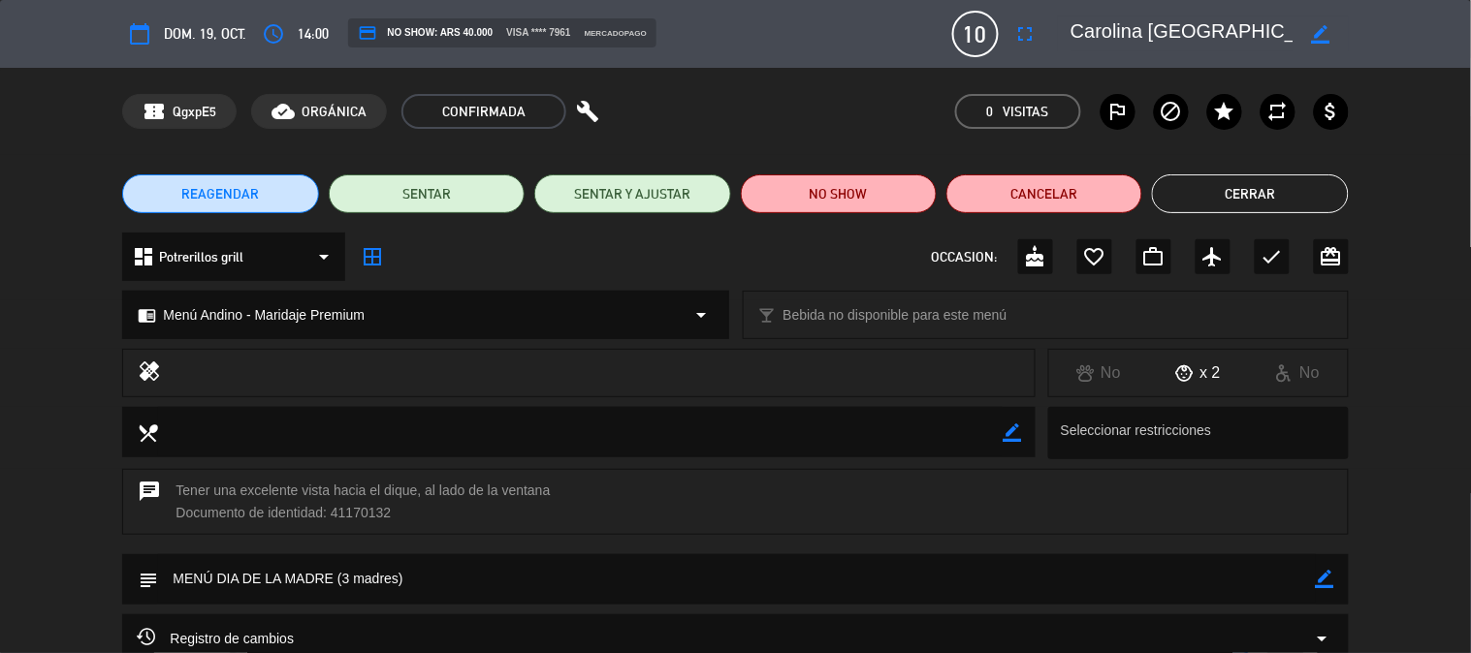
drag, startPoint x: 492, startPoint y: 327, endPoint x: 486, endPoint y: 337, distance: 12.6
click at [492, 328] on div "chrome_reader_mode Menú [PERSON_NAME] - Maridaje Premium arrow_drop_down" at bounding box center [425, 315] width 604 height 47
select select
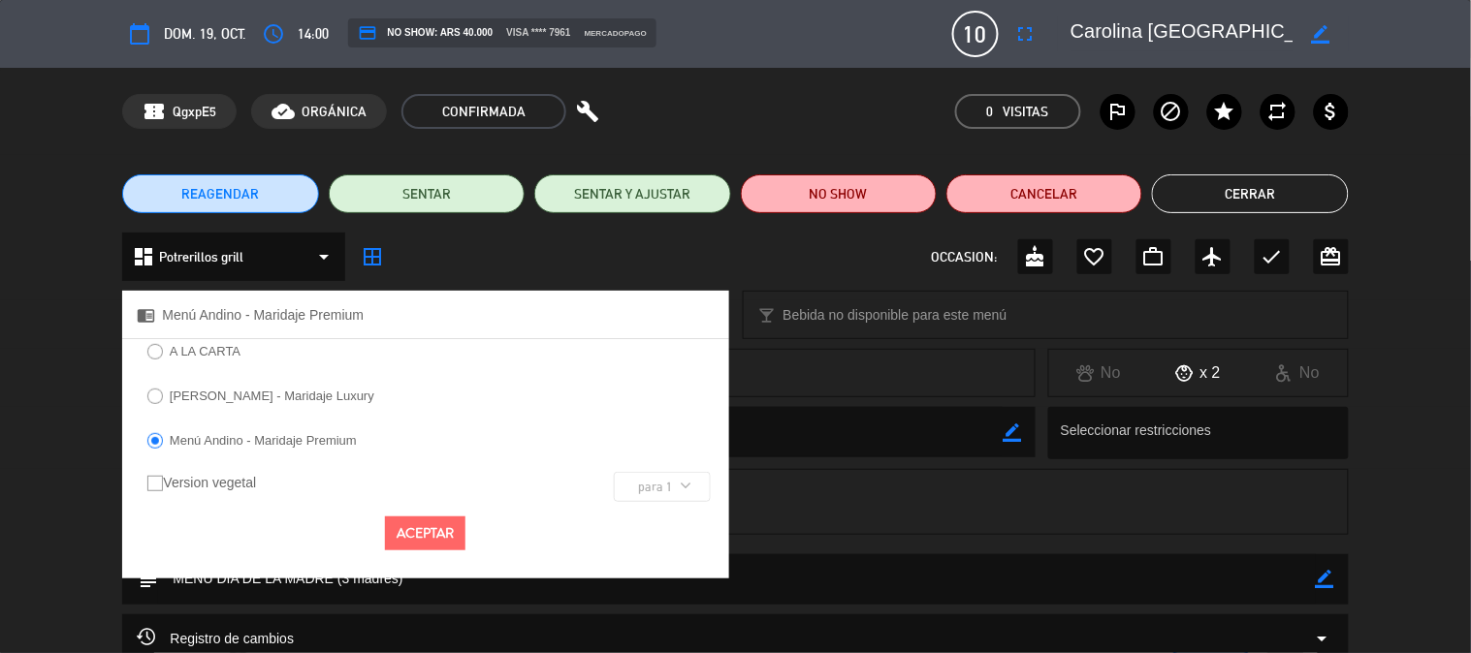
click at [231, 355] on label "A LA CARTA" at bounding box center [205, 351] width 71 height 13
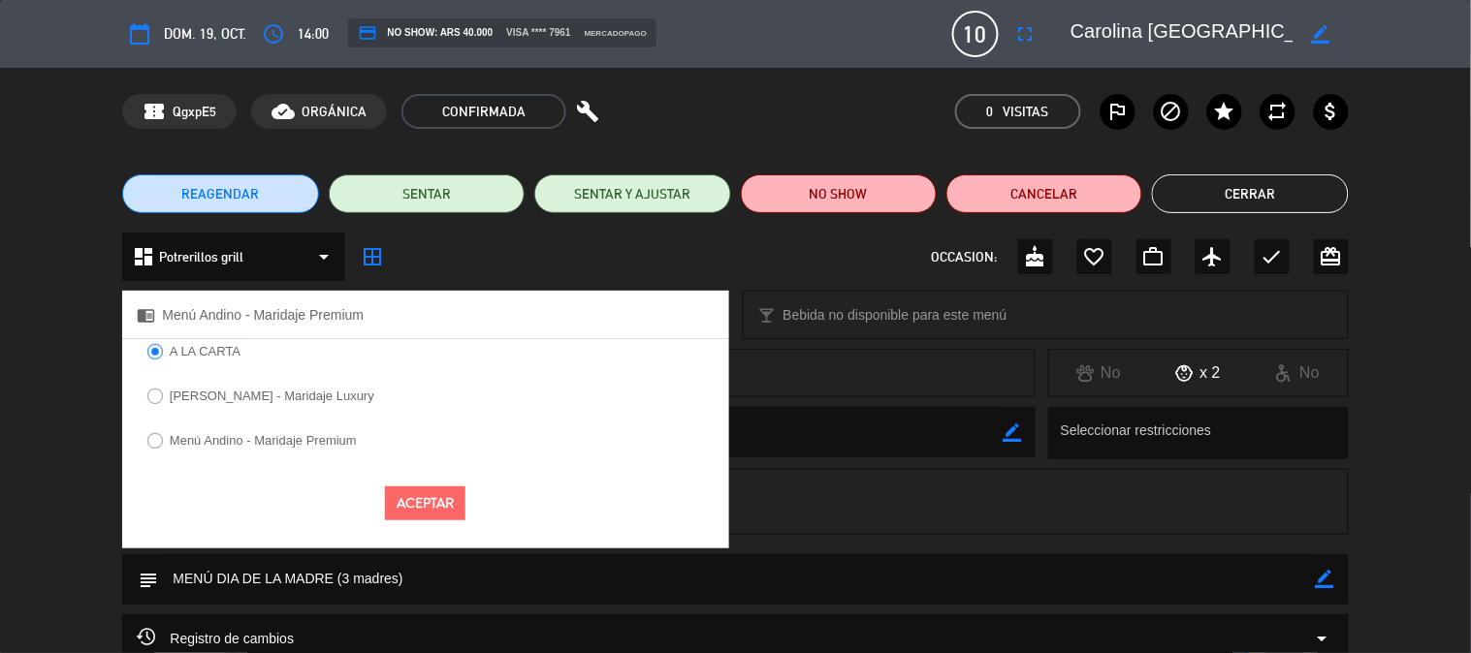
click at [408, 499] on button "Aceptar" at bounding box center [425, 504] width 80 height 34
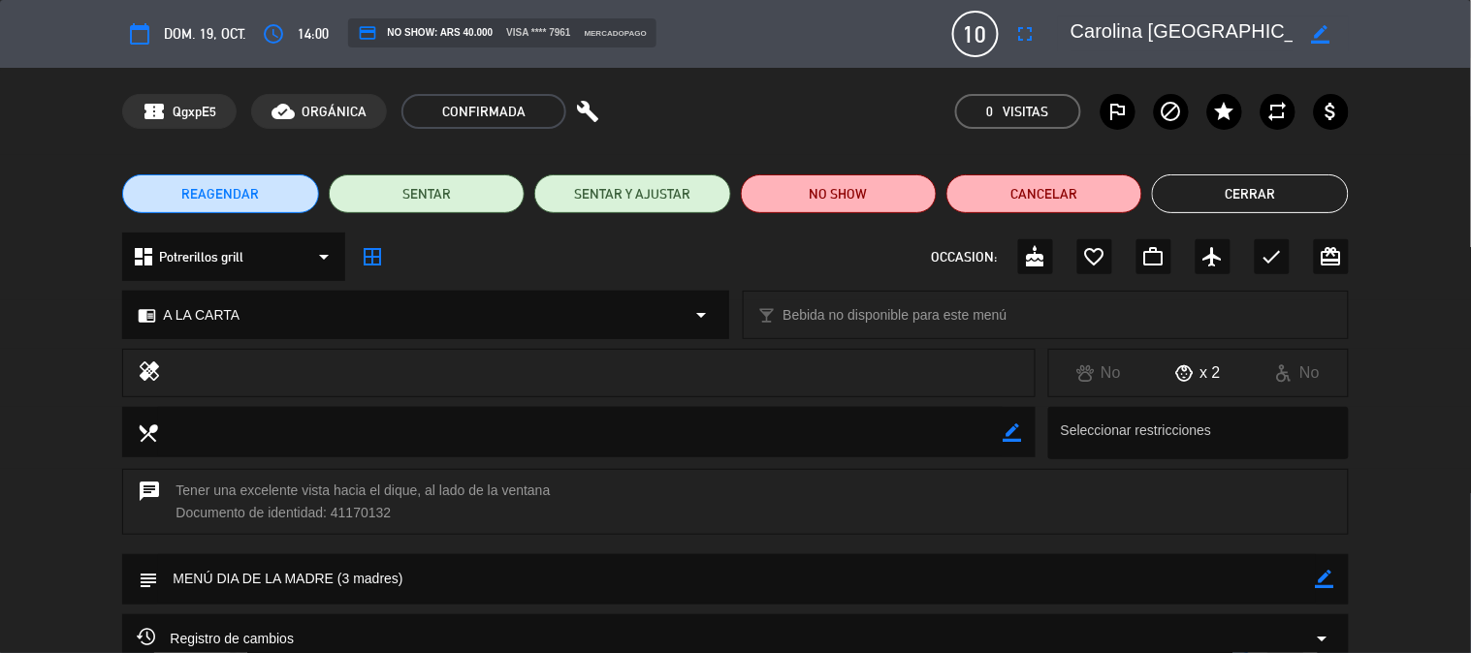
drag, startPoint x: 316, startPoint y: 579, endPoint x: 336, endPoint y: 578, distance: 20.4
click at [316, 578] on textarea at bounding box center [736, 579] width 1157 height 49
drag, startPoint x: 1331, startPoint y: 578, endPoint x: 681, endPoint y: 585, distance: 650.6
click at [1329, 578] on icon "border_color" at bounding box center [1325, 579] width 18 height 18
drag, startPoint x: 330, startPoint y: 574, endPoint x: 111, endPoint y: 572, distance: 219.1
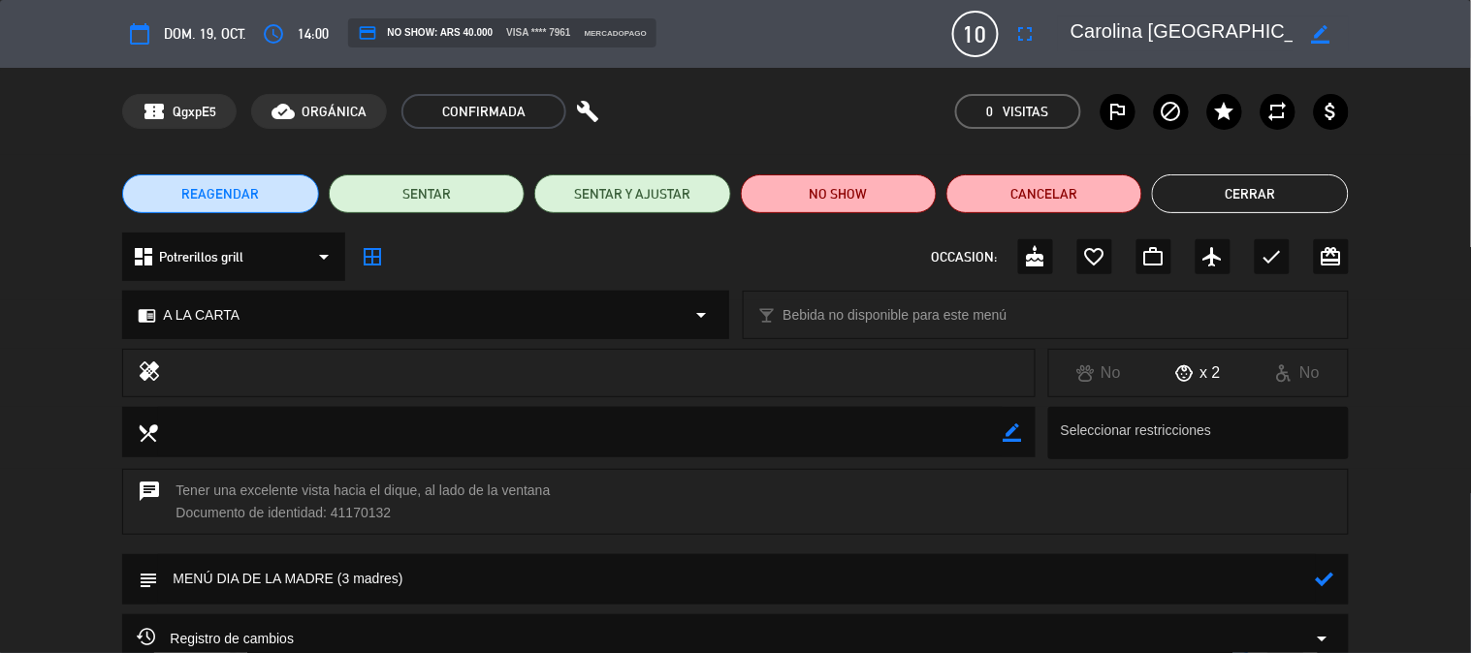
click at [110, 575] on div "subject" at bounding box center [735, 585] width 1471 height 60
type textarea "servicio a la carta (3 madres)"
click at [1321, 579] on icon at bounding box center [1325, 579] width 18 height 18
click at [1220, 200] on button "Cerrar" at bounding box center [1250, 194] width 196 height 39
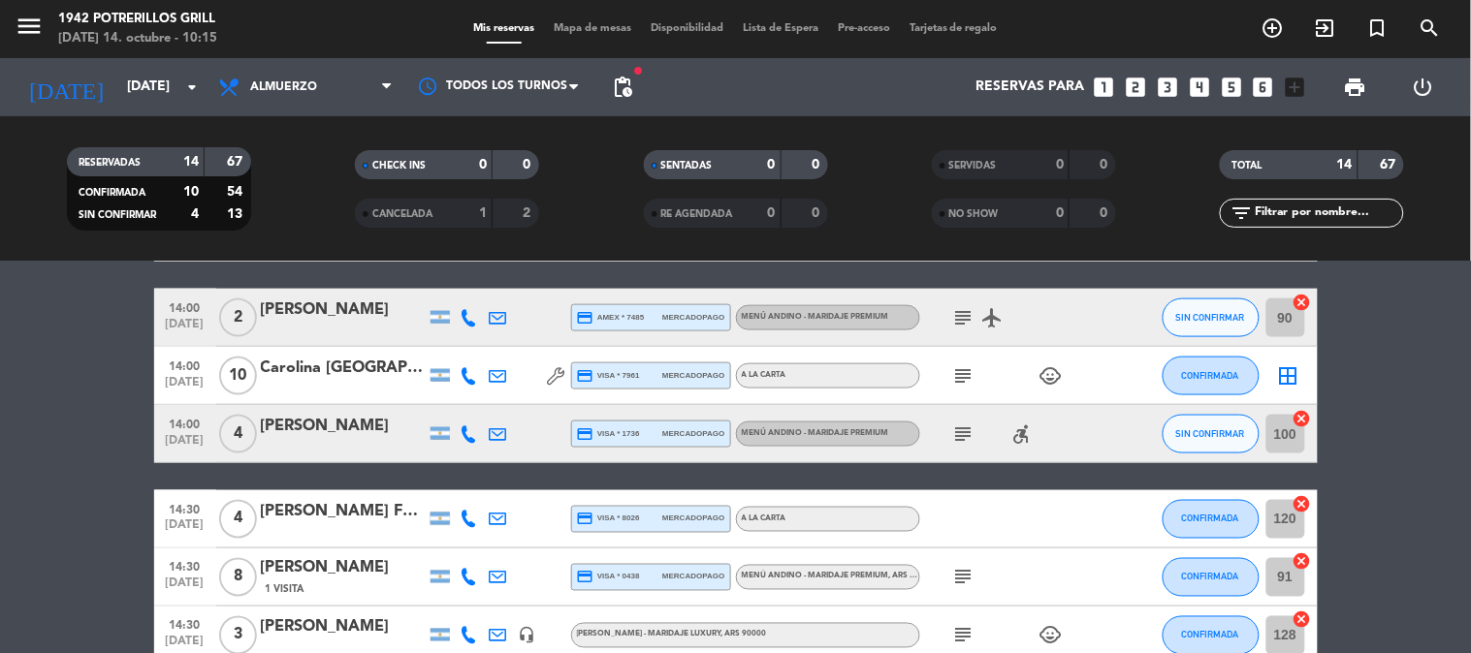
click at [963, 366] on icon "subject" at bounding box center [963, 376] width 23 height 23
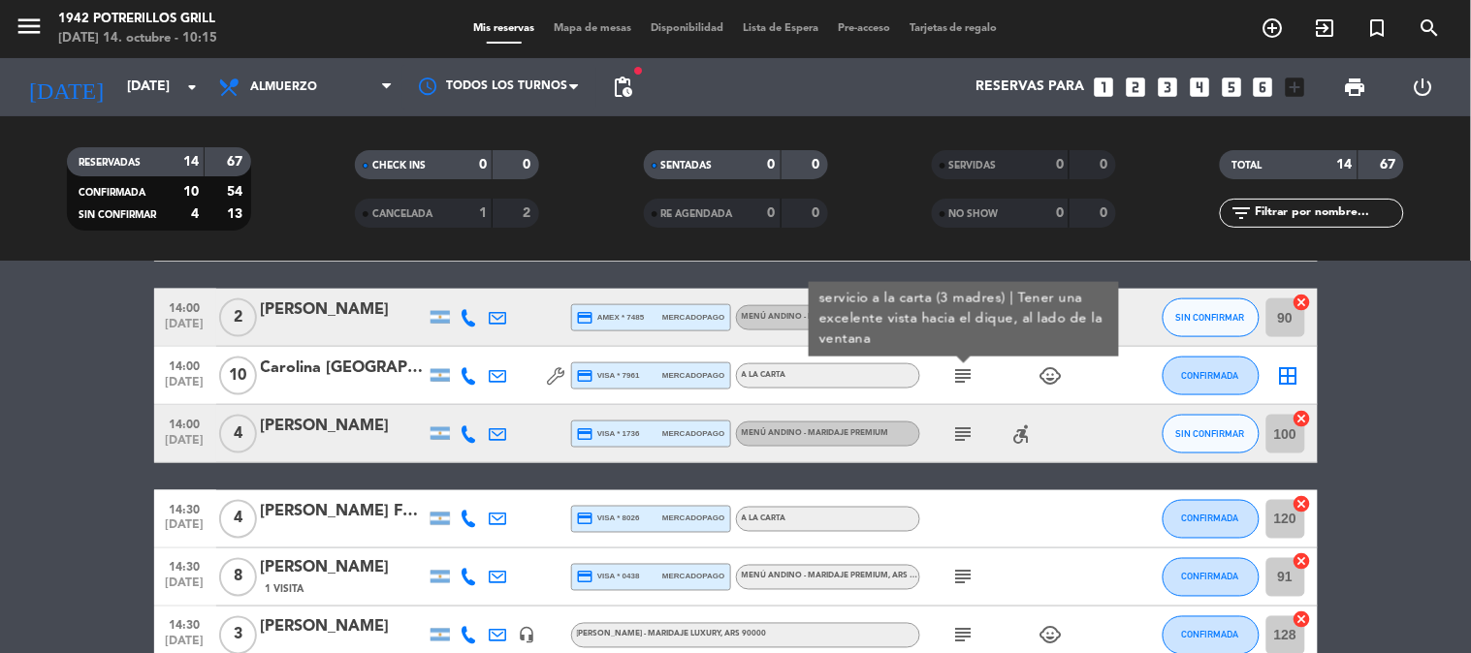
click at [963, 366] on icon "subject" at bounding box center [963, 376] width 23 height 23
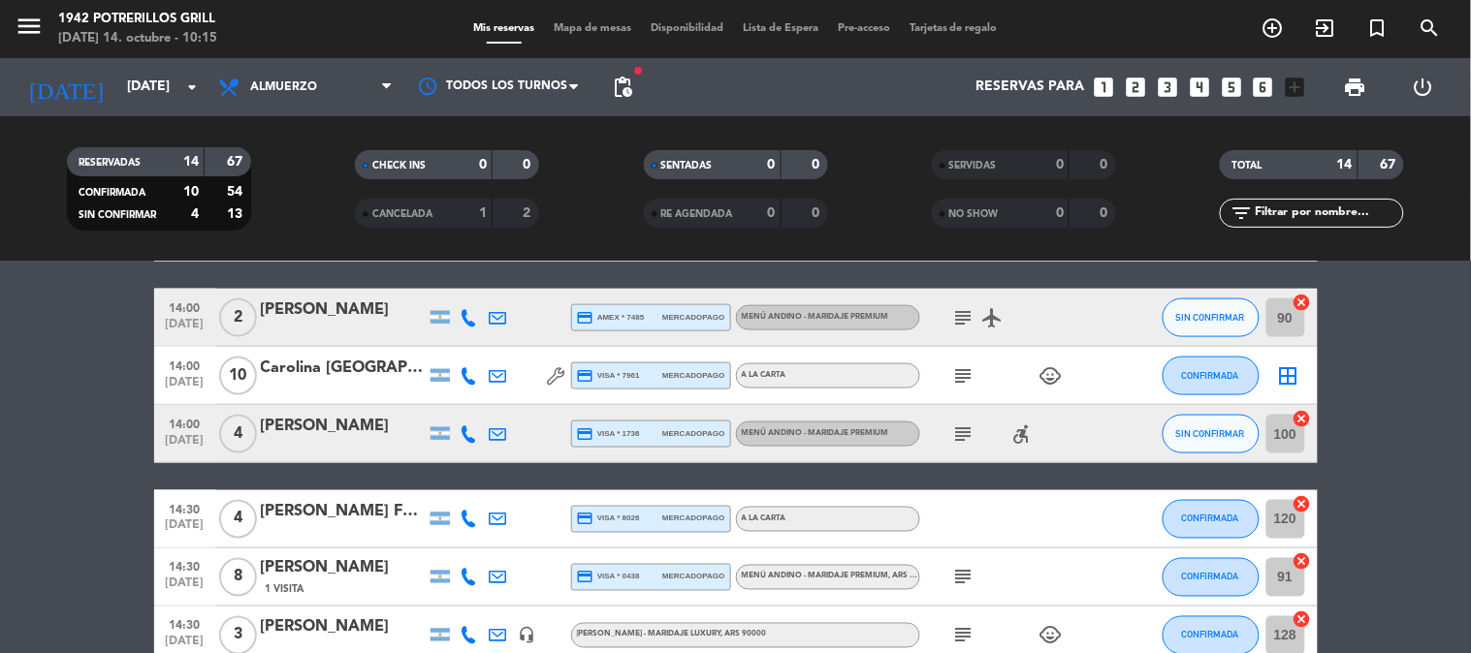
click at [970, 430] on icon "subject" at bounding box center [963, 434] width 23 height 23
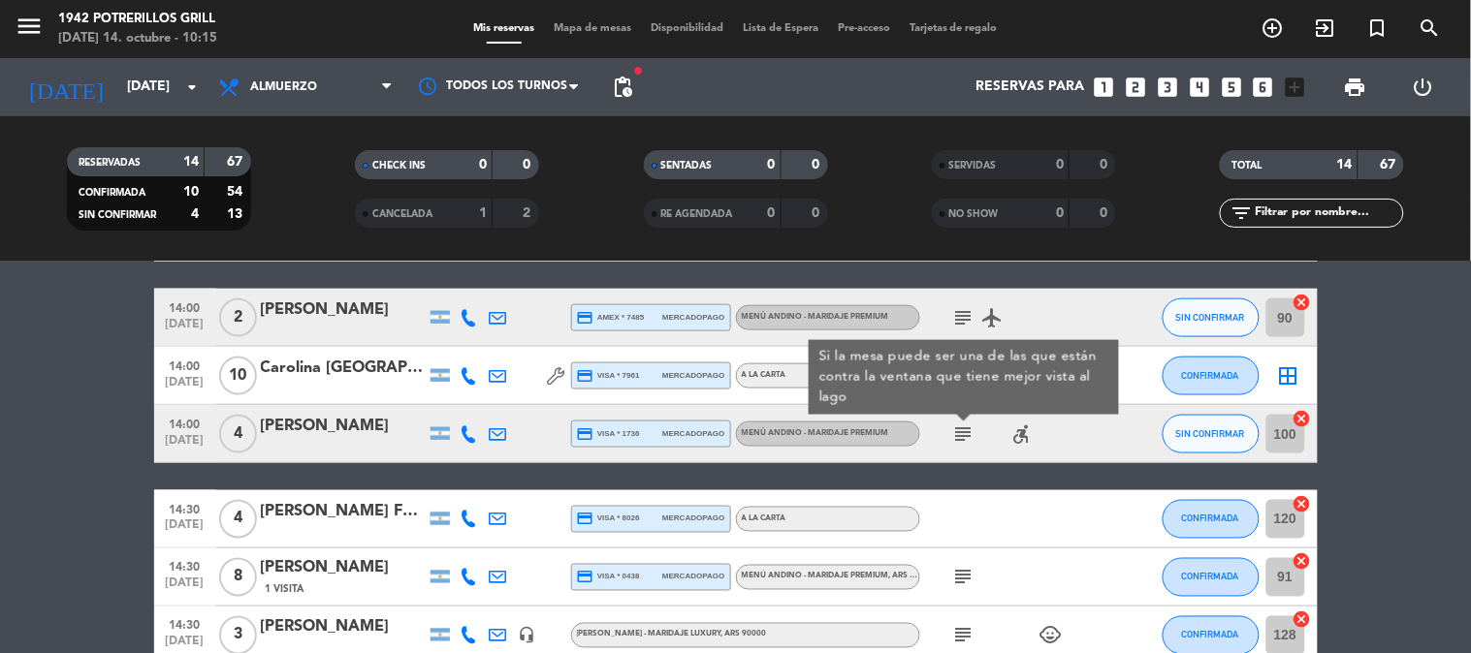
click at [970, 430] on icon "subject" at bounding box center [963, 434] width 23 height 23
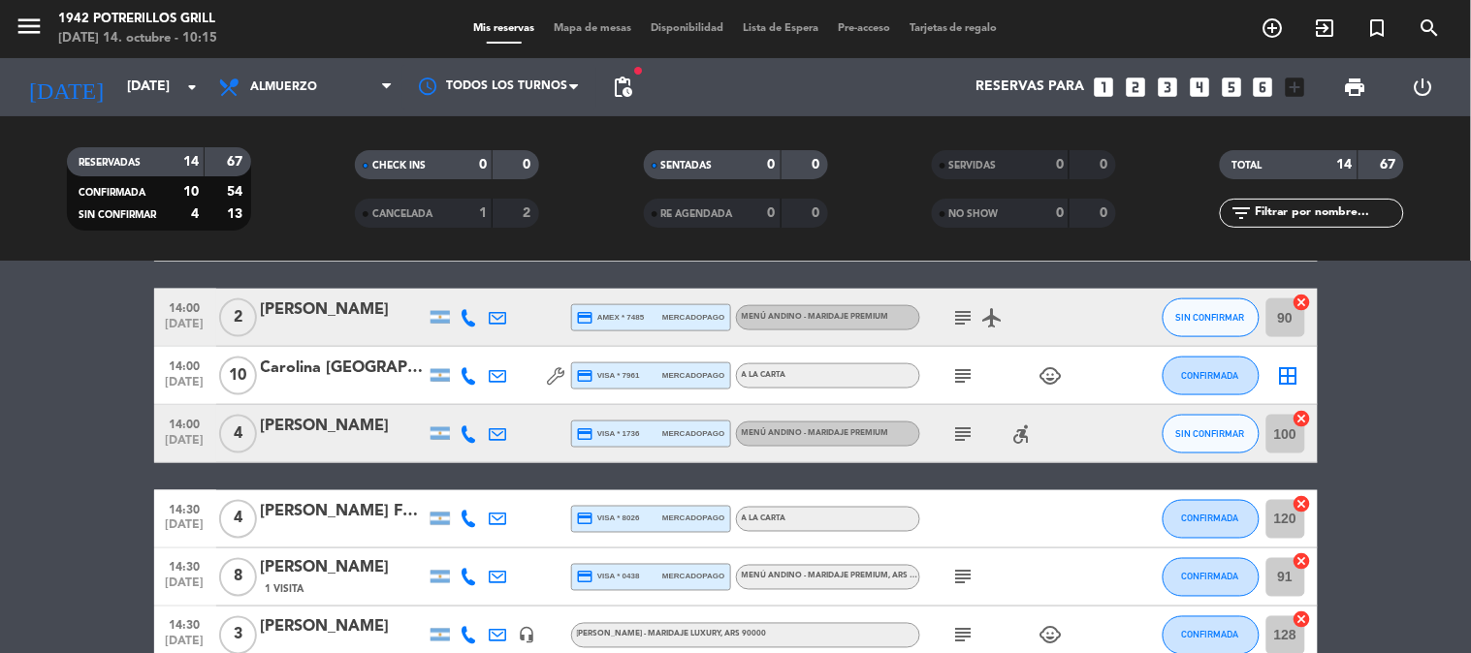
click at [469, 432] on icon at bounding box center [469, 434] width 17 height 17
click at [440, 397] on span "Copiar" at bounding box center [454, 401] width 41 height 20
click at [963, 427] on icon "subject" at bounding box center [963, 434] width 23 height 23
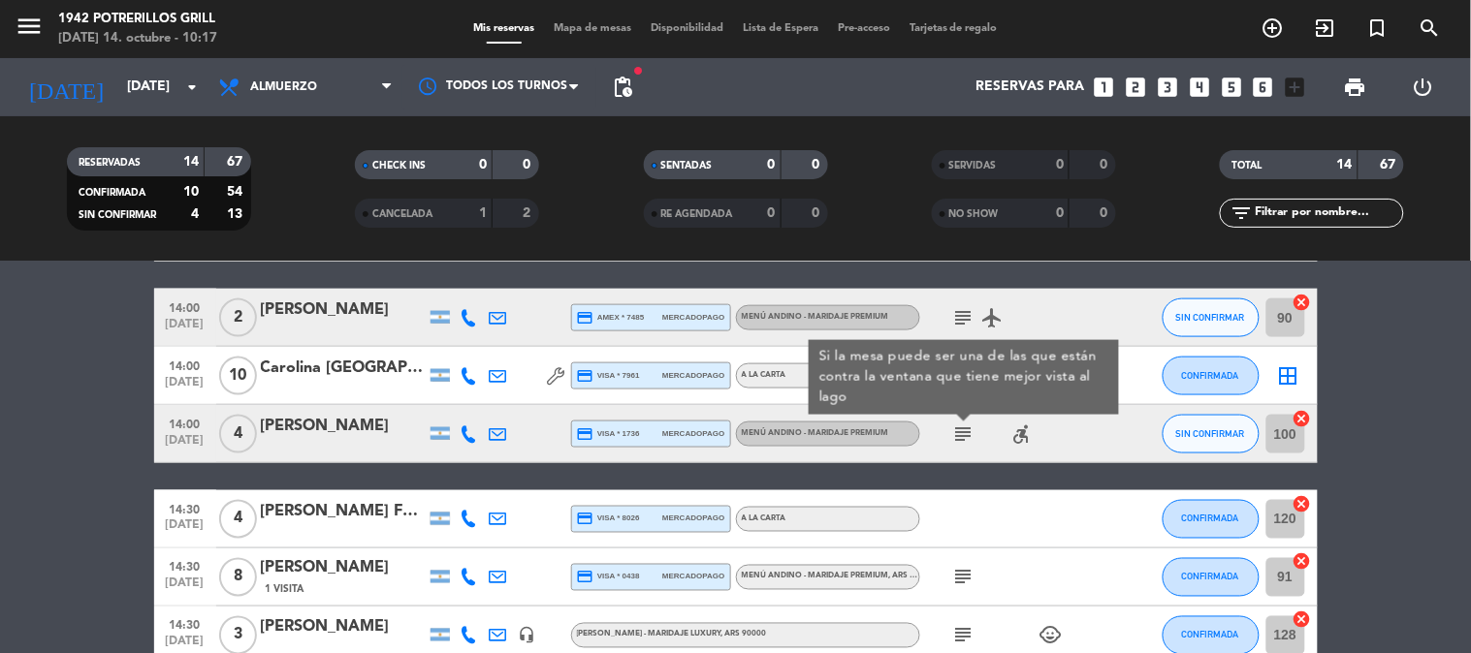
click at [963, 427] on icon "subject" at bounding box center [963, 434] width 23 height 23
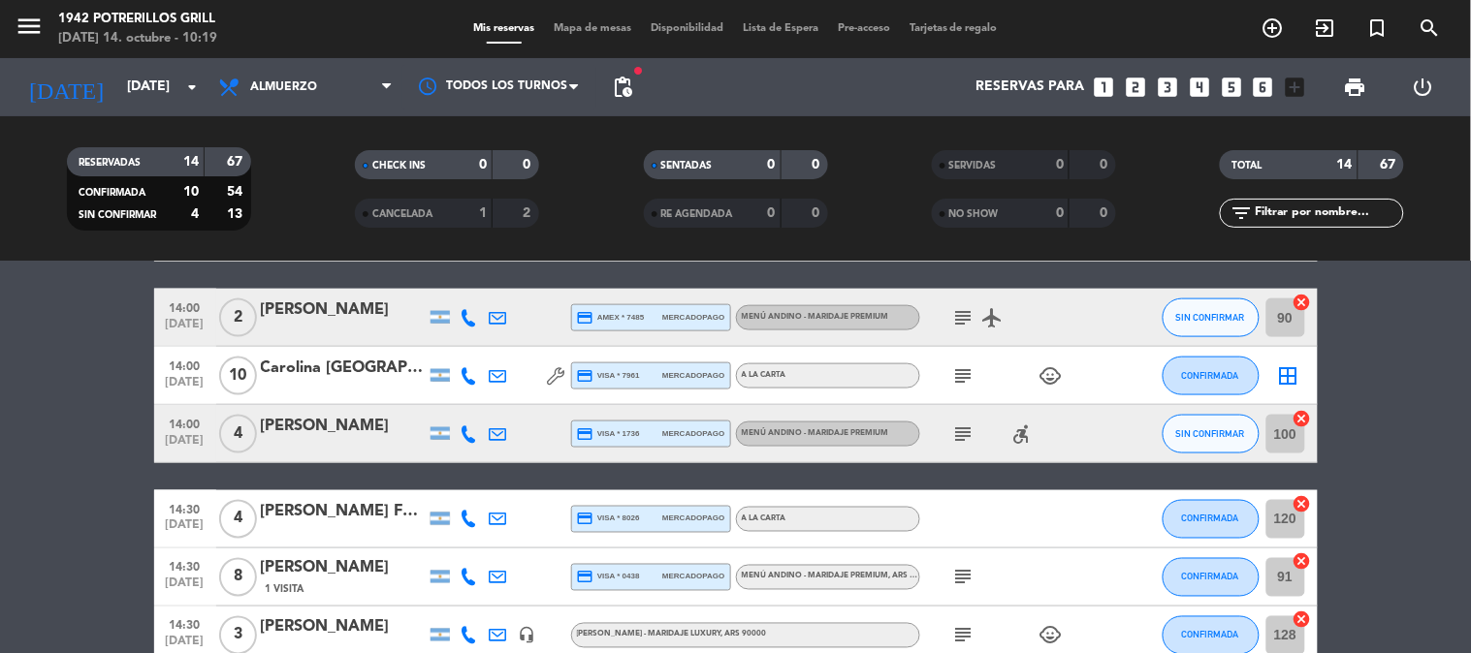
scroll to position [795, 0]
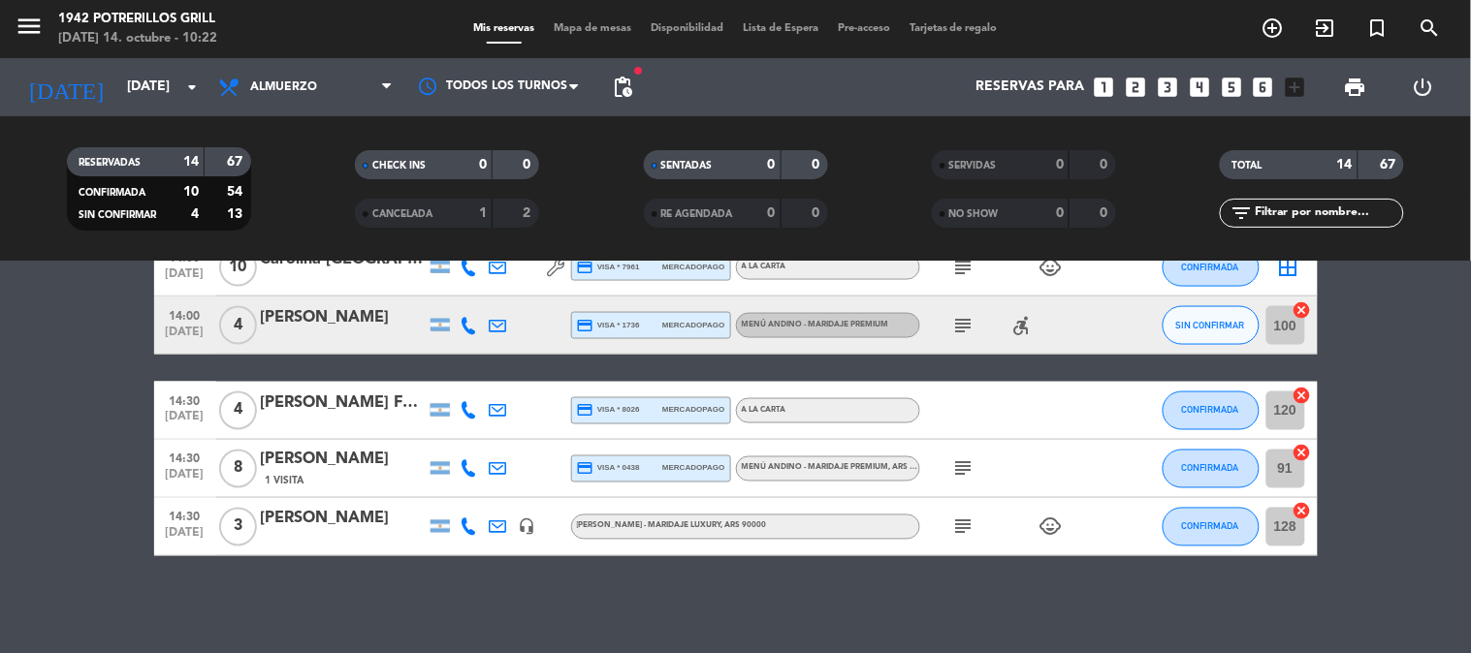
click at [331, 324] on div "[PERSON_NAME]" at bounding box center [343, 317] width 165 height 25
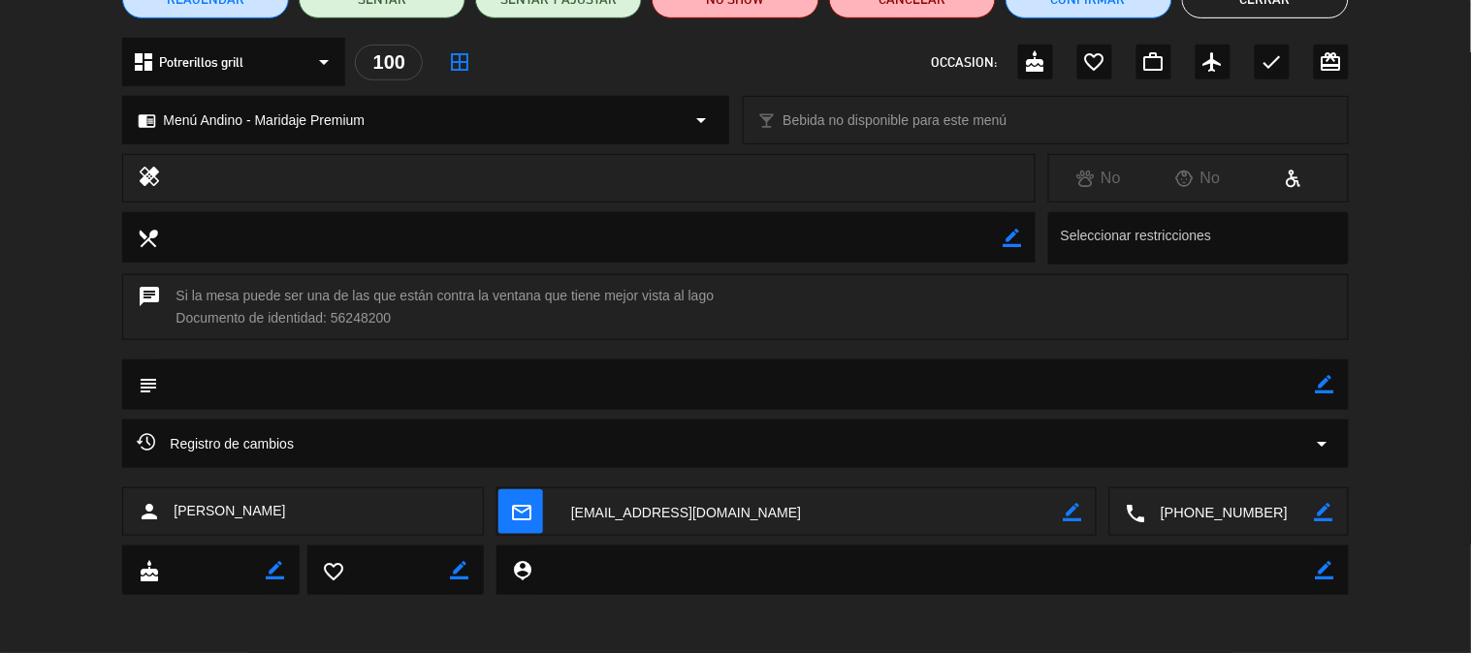
scroll to position [0, 0]
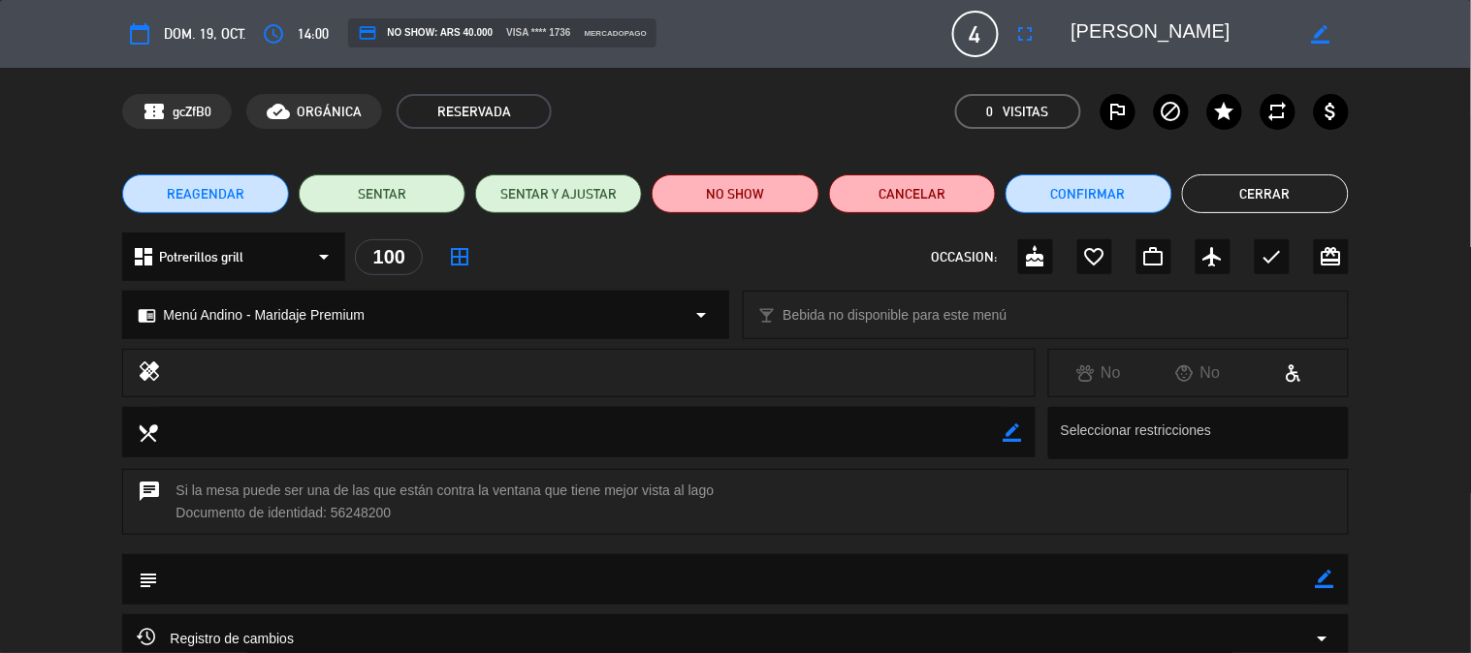
click at [1320, 583] on icon "border_color" at bounding box center [1325, 579] width 18 height 18
click at [325, 578] on textarea at bounding box center [736, 579] width 1157 height 49
type textarea "2"
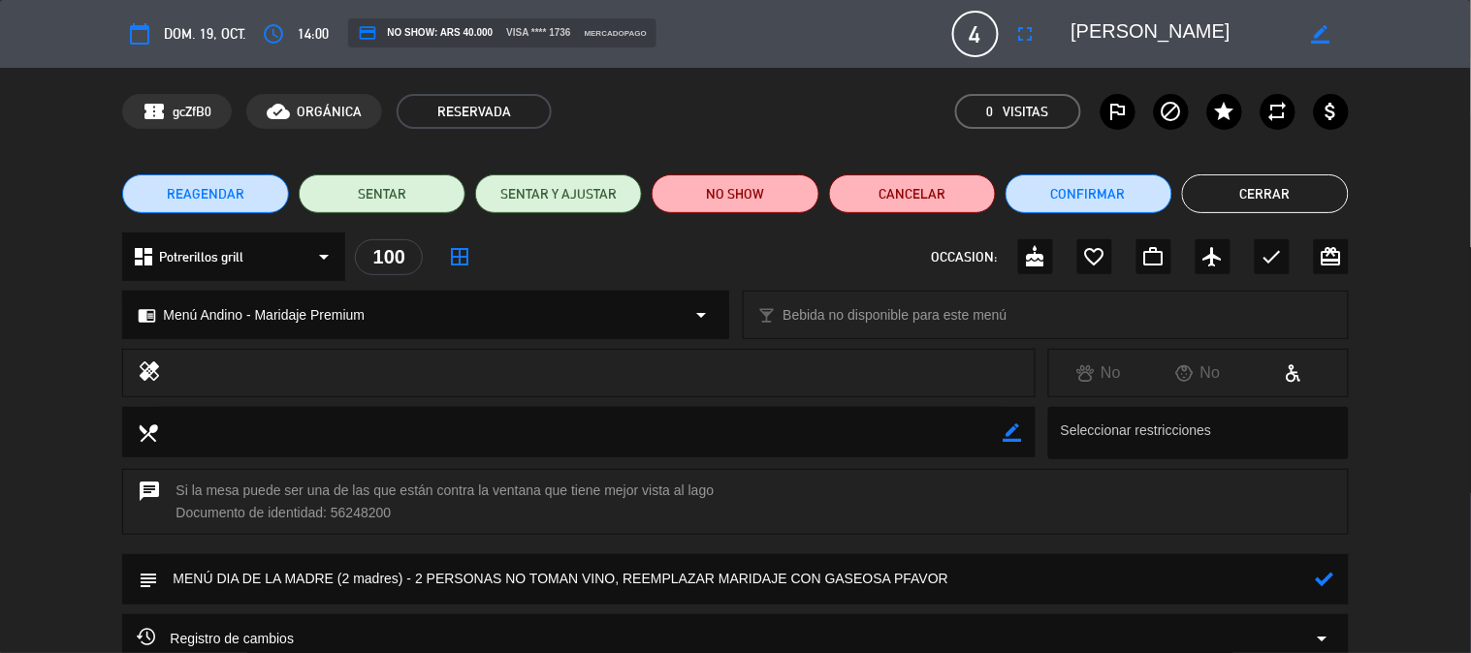
type textarea "MENÚ DIA DE LA MADRE (2 madres) - 2 PERSONAS NO TOMAN VINO, REEMPLAZAR MARIDAJE…"
click at [1318, 584] on icon at bounding box center [1325, 579] width 18 height 18
click at [1106, 187] on button "Confirmar" at bounding box center [1088, 194] width 167 height 39
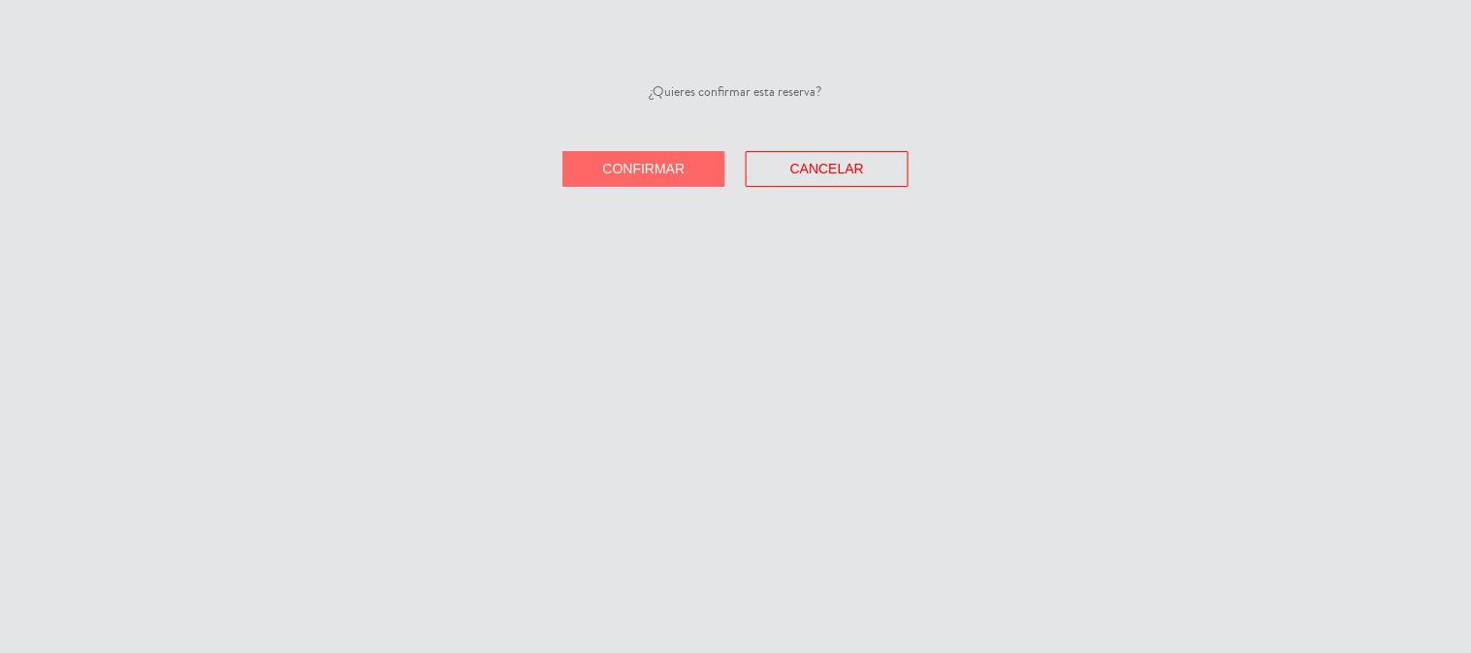
click at [627, 159] on button "Confirmar" at bounding box center [643, 169] width 163 height 36
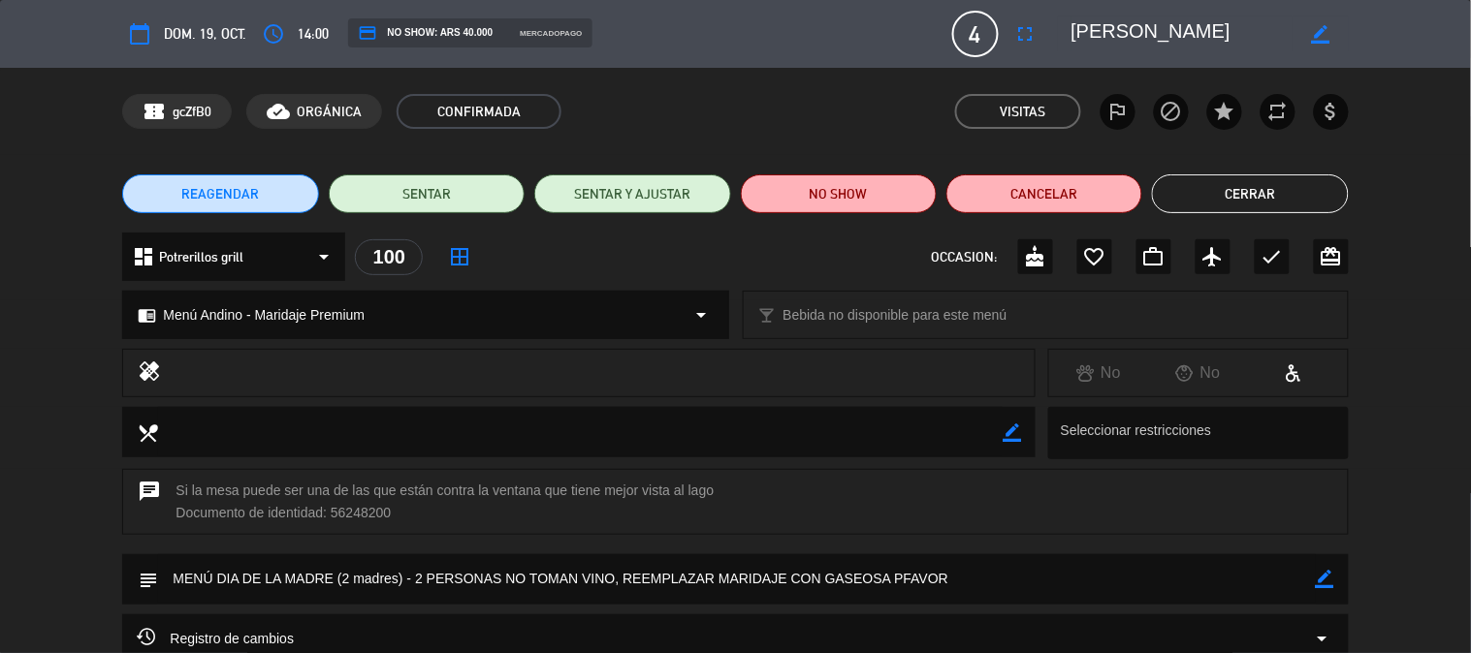
click at [1223, 191] on button "Cerrar" at bounding box center [1250, 194] width 196 height 39
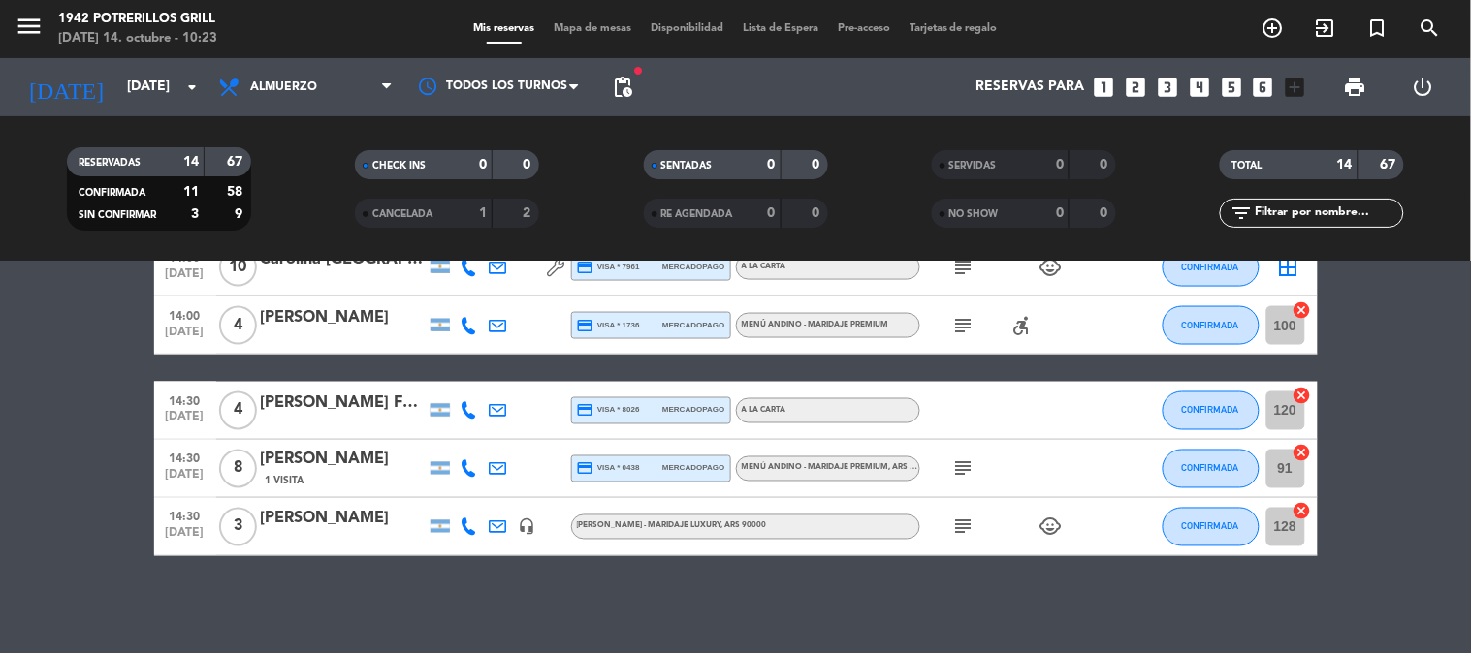
click at [965, 327] on icon "subject" at bounding box center [963, 325] width 23 height 23
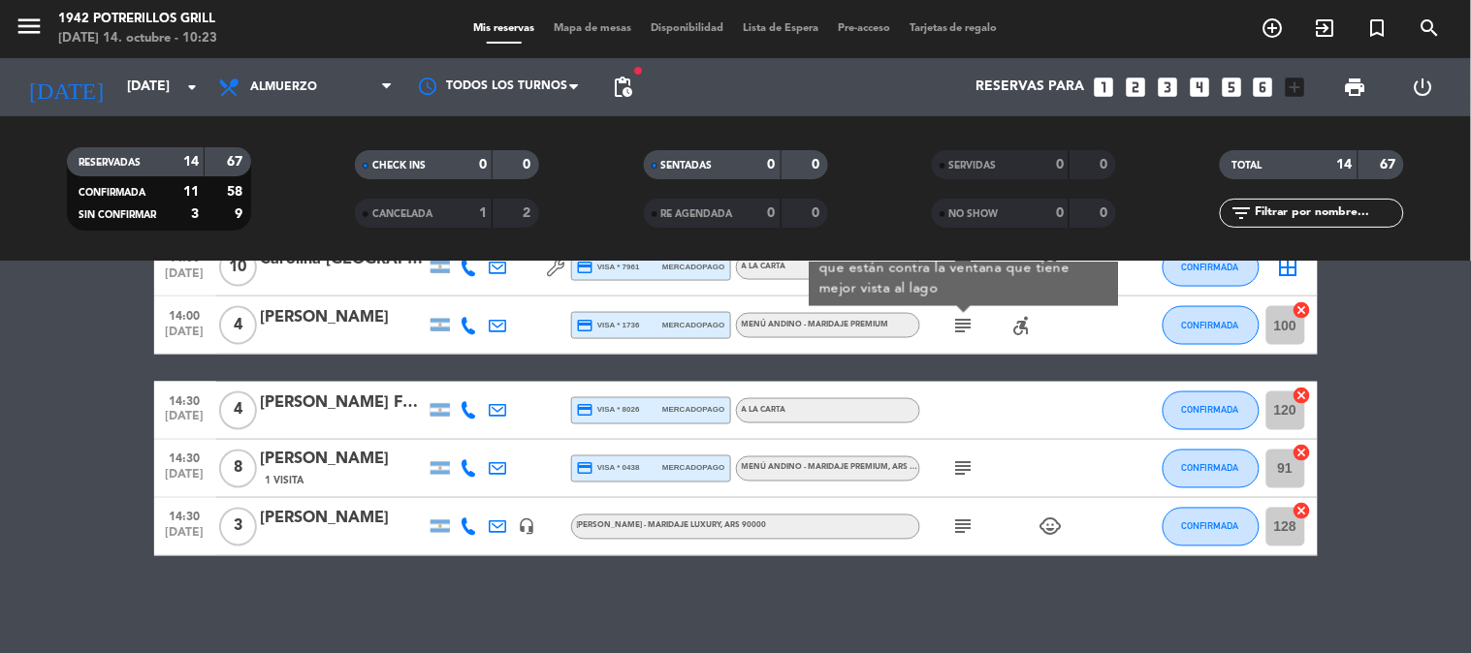
scroll to position [579, 0]
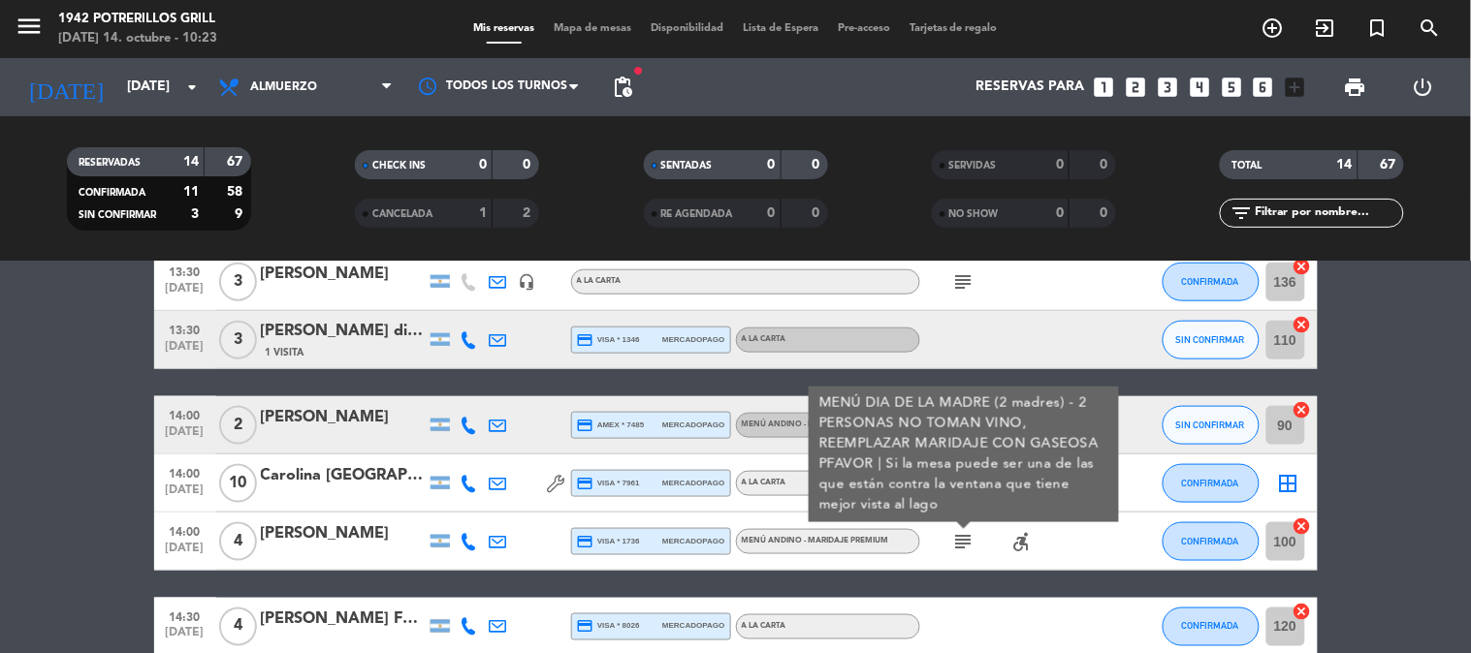
click at [64, 492] on bookings-row "12:30 [DATE] 8 [PERSON_NAME] credit_card master * 1558 mercadopago [PERSON_NAME…" at bounding box center [735, 311] width 1471 height 923
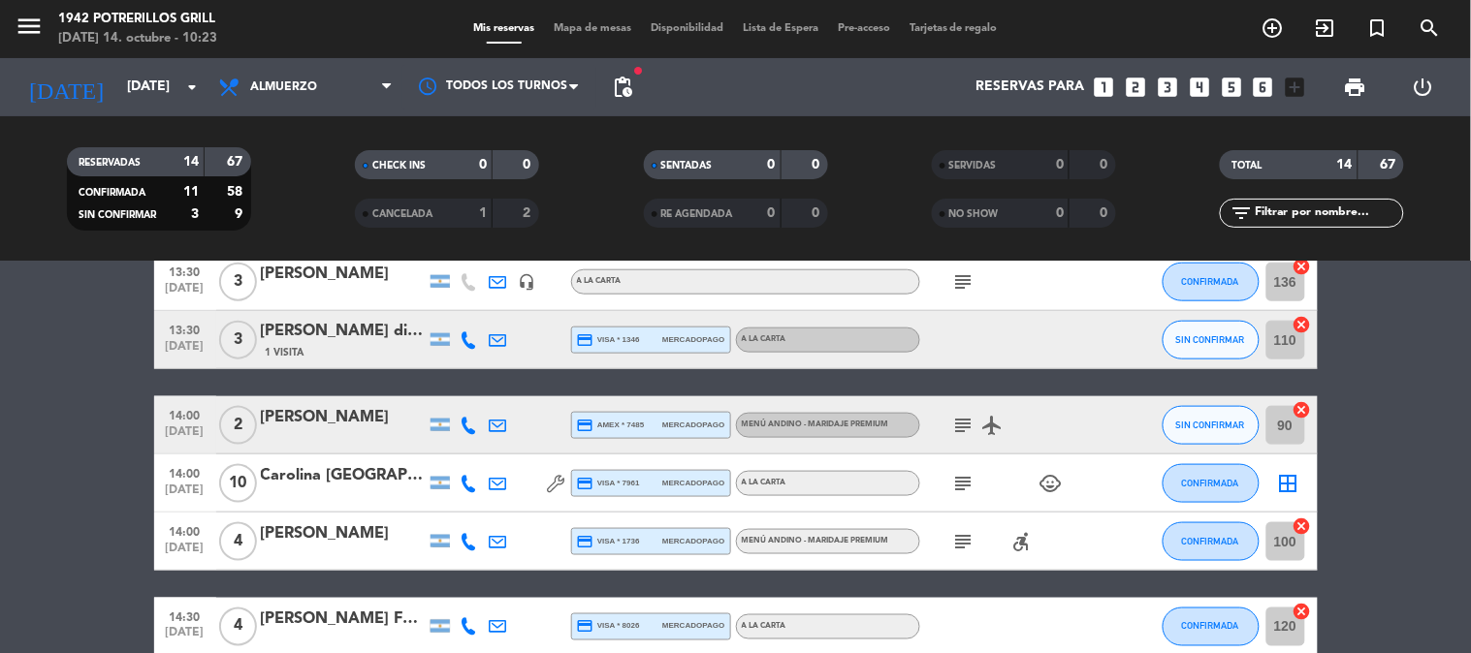
scroll to position [795, 0]
